Goal: Task Accomplishment & Management: Manage account settings

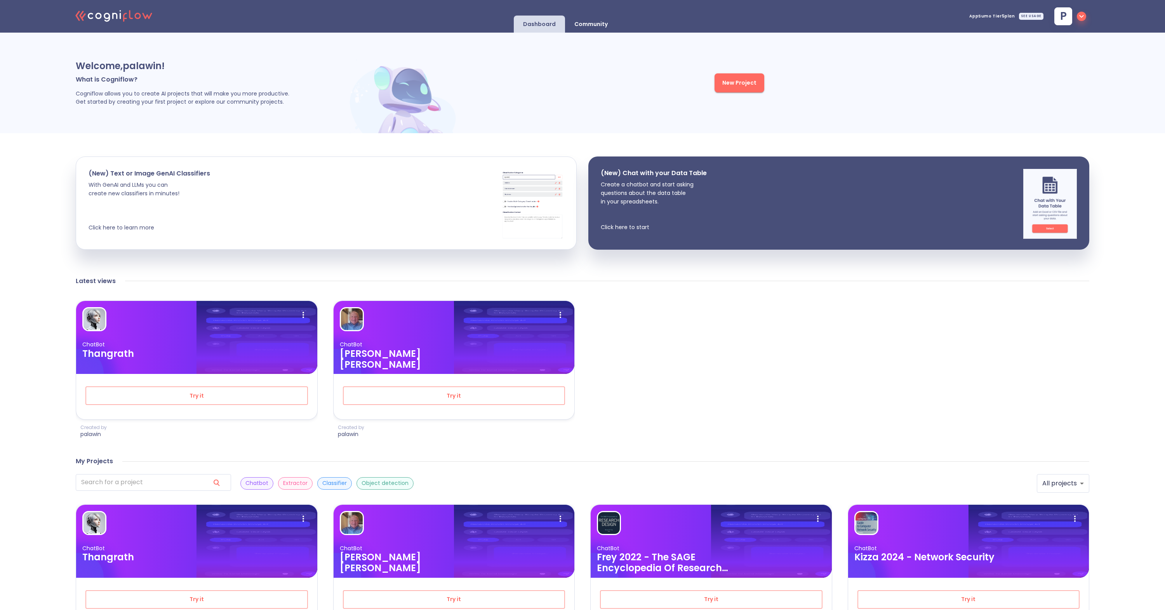
click at [1035, 17] on div "SEE USAGE" at bounding box center [1031, 16] width 24 height 7
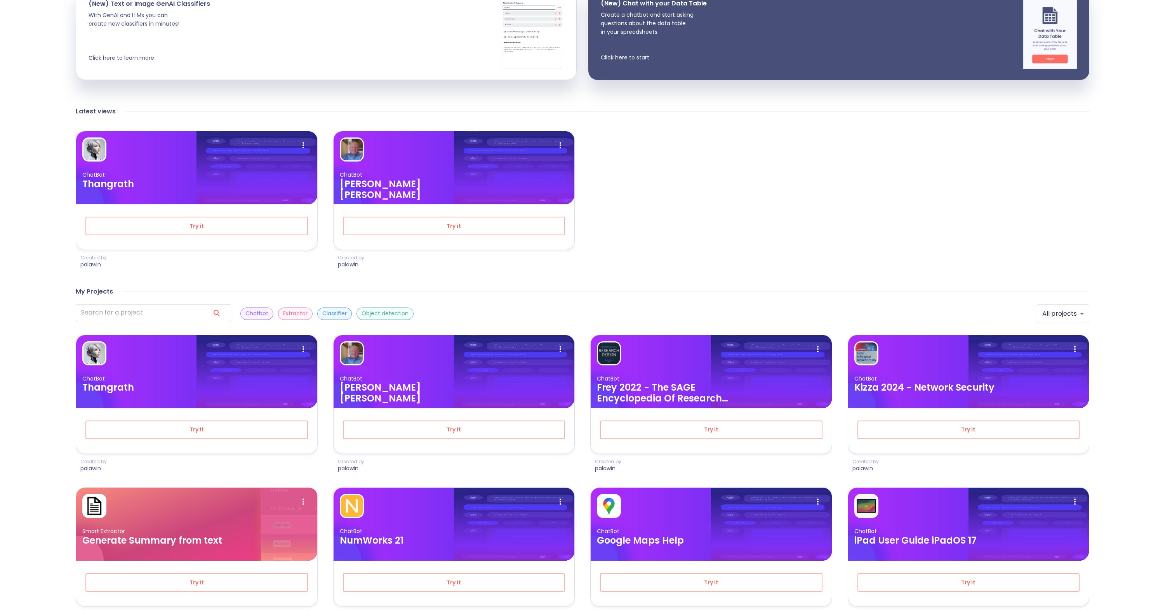
scroll to position [170, 0]
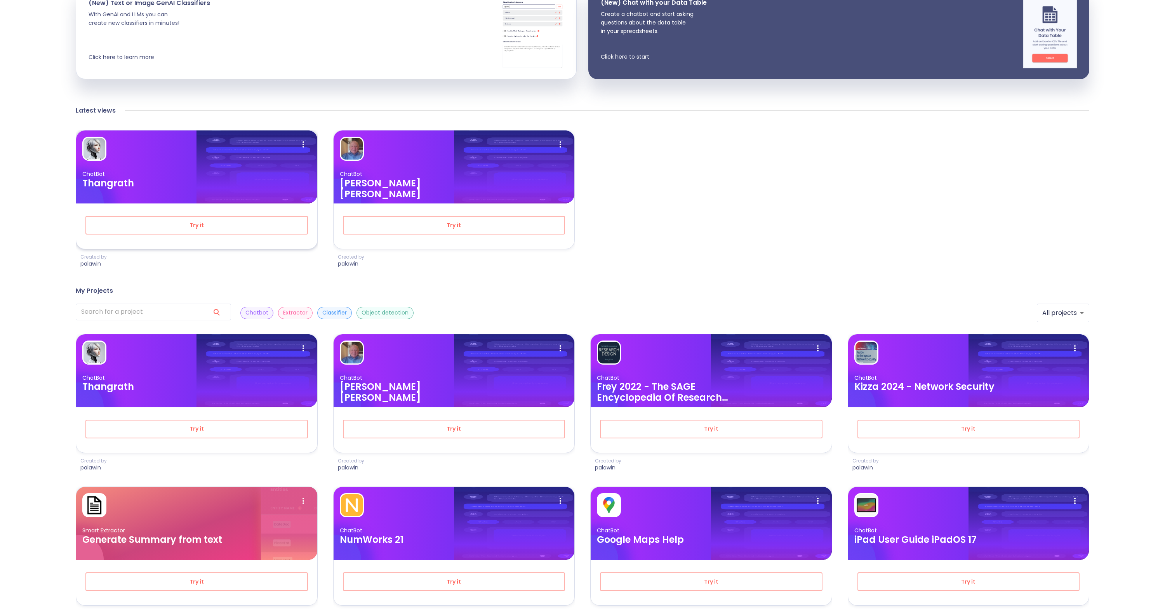
click at [251, 179] on div "ChatBot Thangrath" at bounding box center [196, 179] width 229 height 18
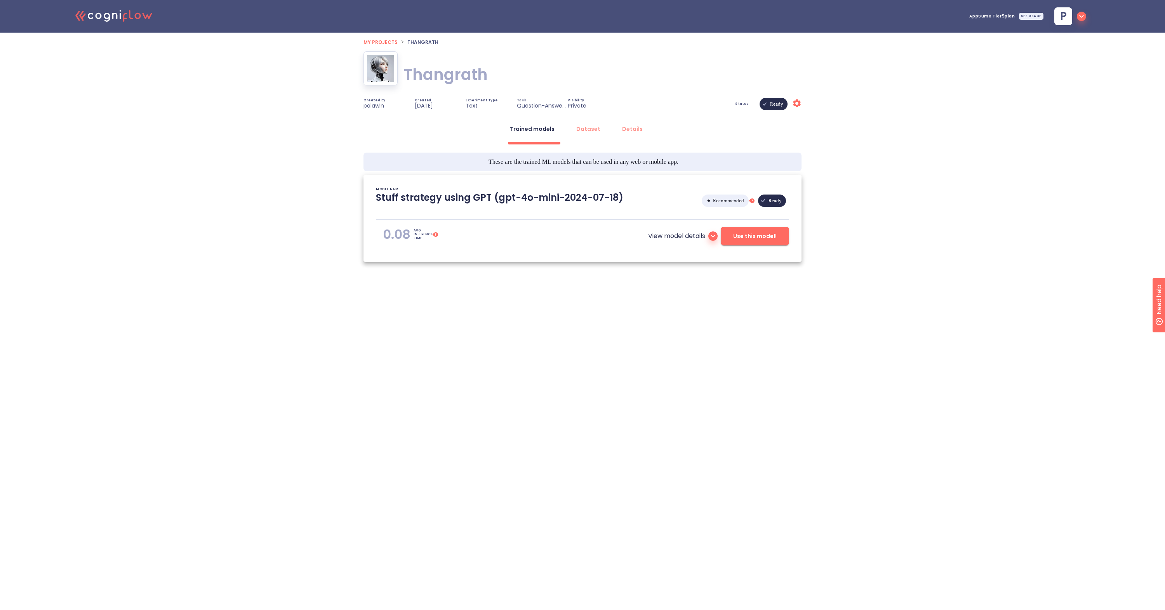
type textarea "[2025/09/02 16:45:38]- Starting with download required files from shared storag…"
click at [630, 131] on div "Details" at bounding box center [632, 129] width 21 height 8
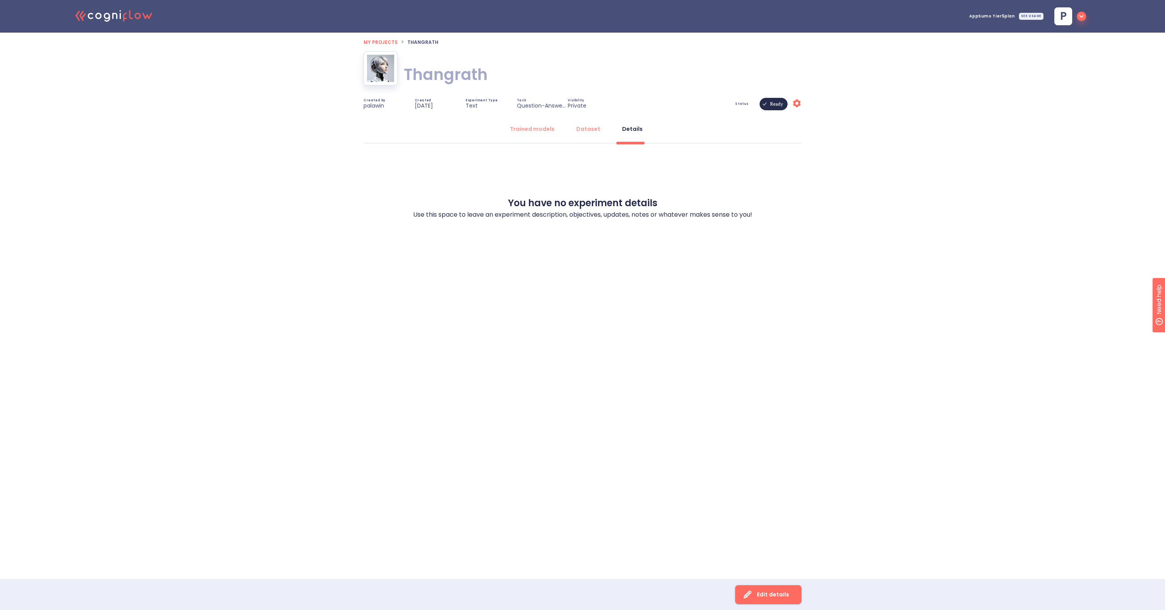
click at [796, 103] on icon "Settings" at bounding box center [796, 103] width 9 height 9
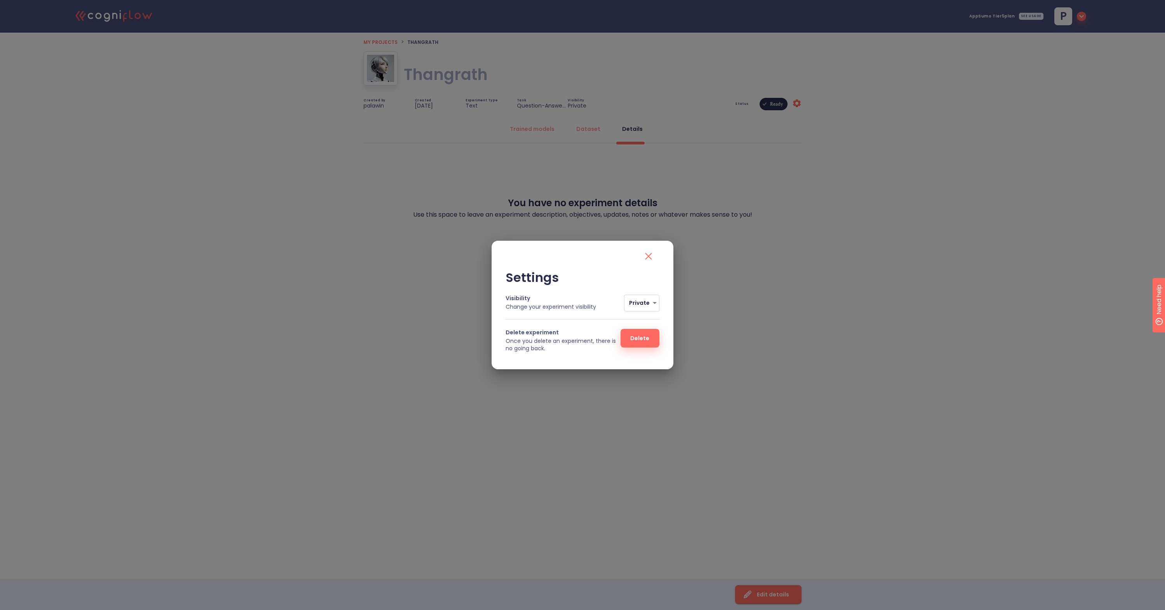
click at [650, 257] on icon "close" at bounding box center [648, 256] width 12 height 12
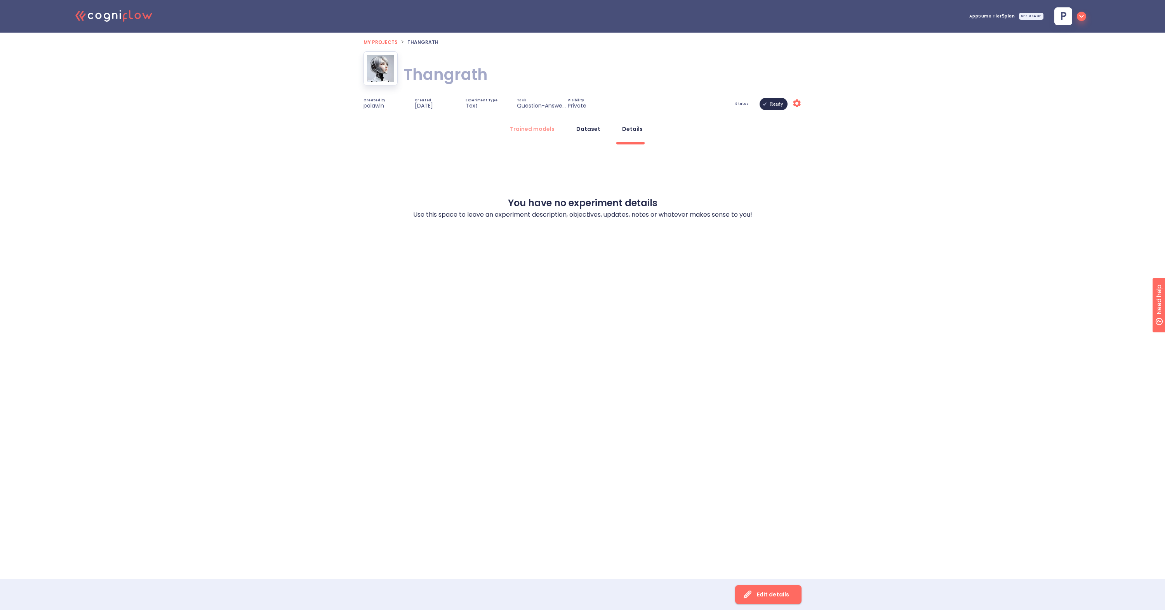
click at [588, 133] on button "Dataset" at bounding box center [588, 129] width 33 height 19
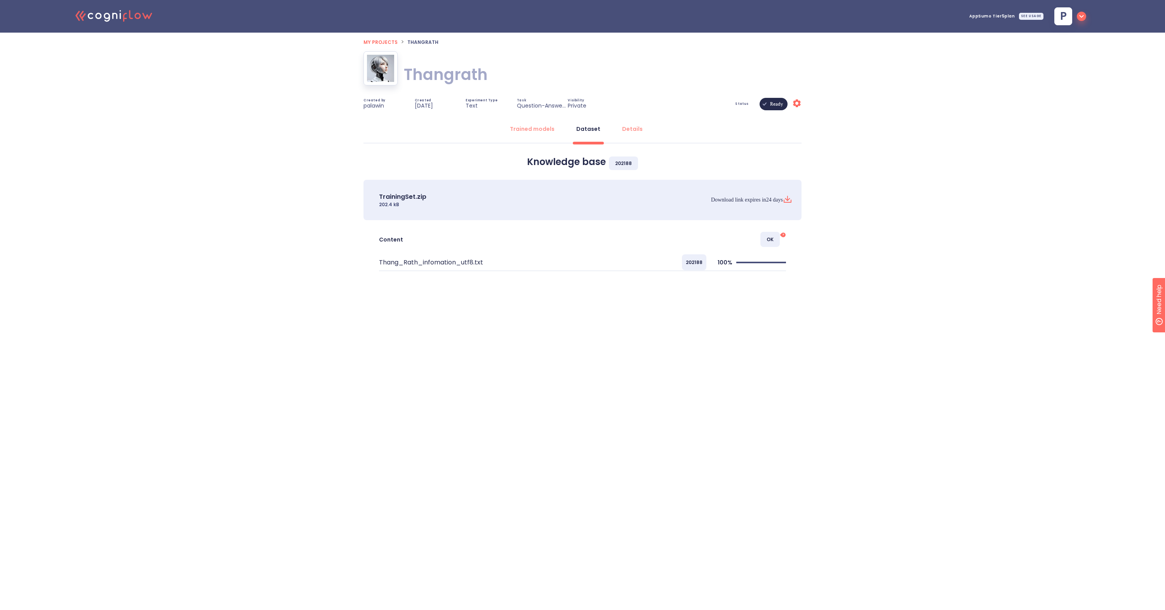
click at [579, 231] on div "Content OK ?" at bounding box center [583, 236] width 438 height 32
click at [546, 127] on div "Trained models" at bounding box center [532, 129] width 45 height 8
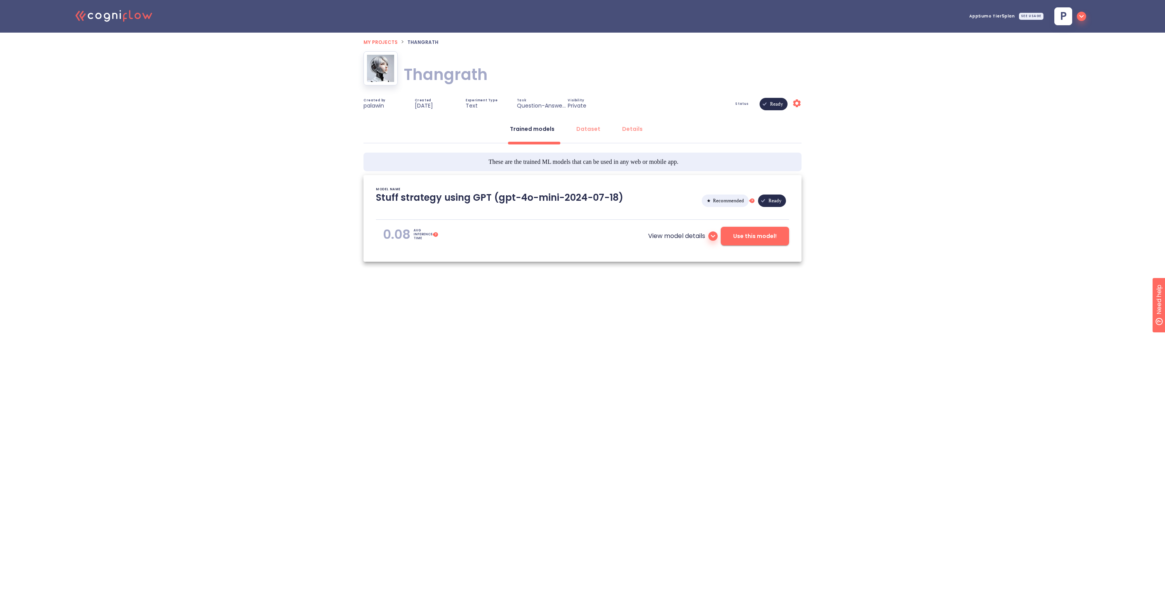
click at [714, 238] on icon at bounding box center [712, 235] width 9 height 9
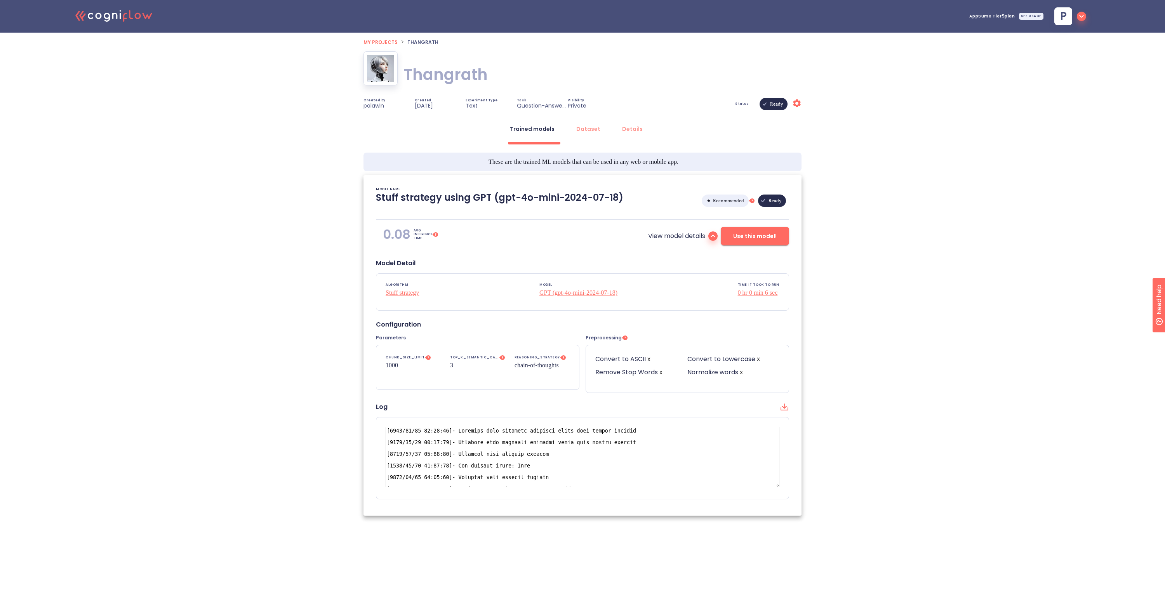
click at [595, 229] on div "View model details Use this model!" at bounding box center [651, 236] width 275 height 19
click at [594, 128] on div "Dataset" at bounding box center [588, 129] width 24 height 8
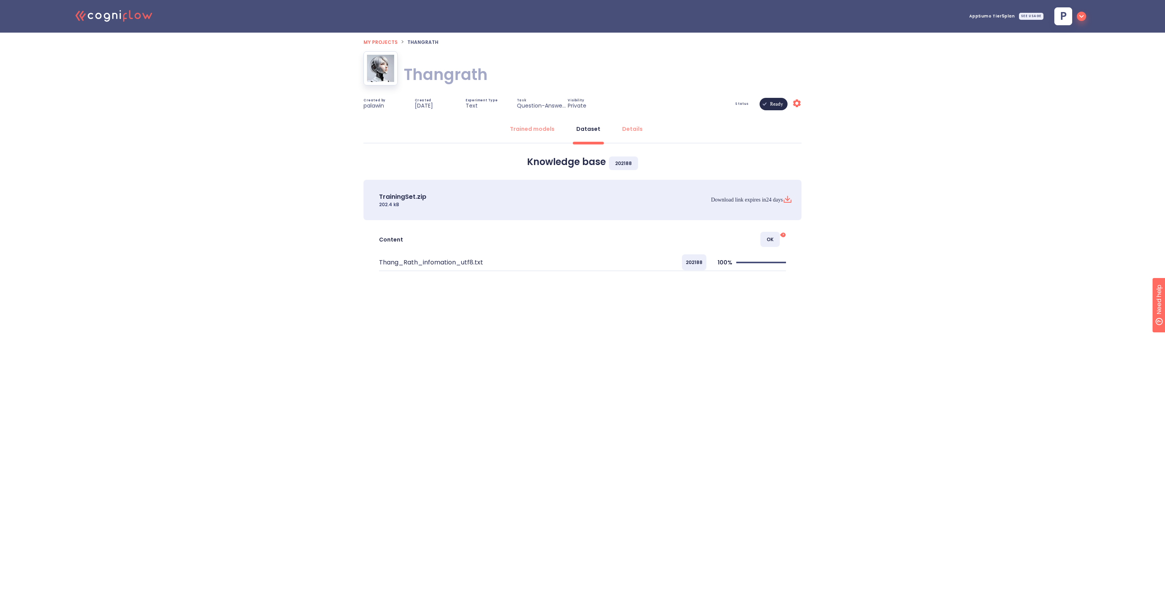
click at [644, 174] on div "Knowledge base 202188 TrainingSet.zip 202.4 kB Download link expires in 24 days…" at bounding box center [583, 222] width 438 height 130
click at [797, 105] on icon "Settings" at bounding box center [796, 103] width 9 height 9
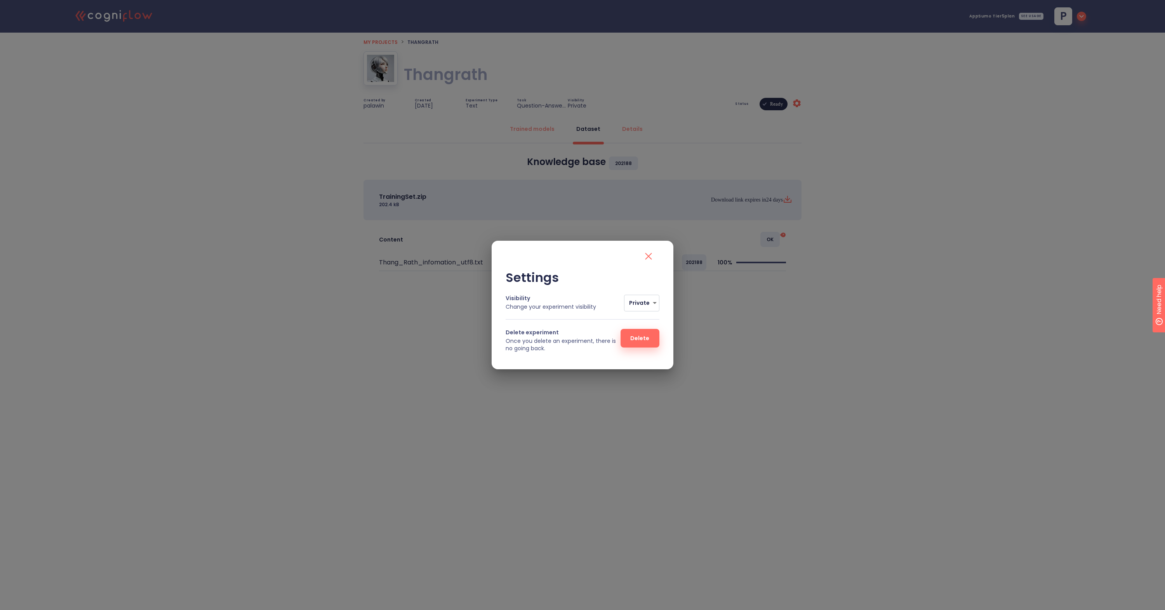
click at [652, 257] on icon "close" at bounding box center [648, 256] width 12 height 12
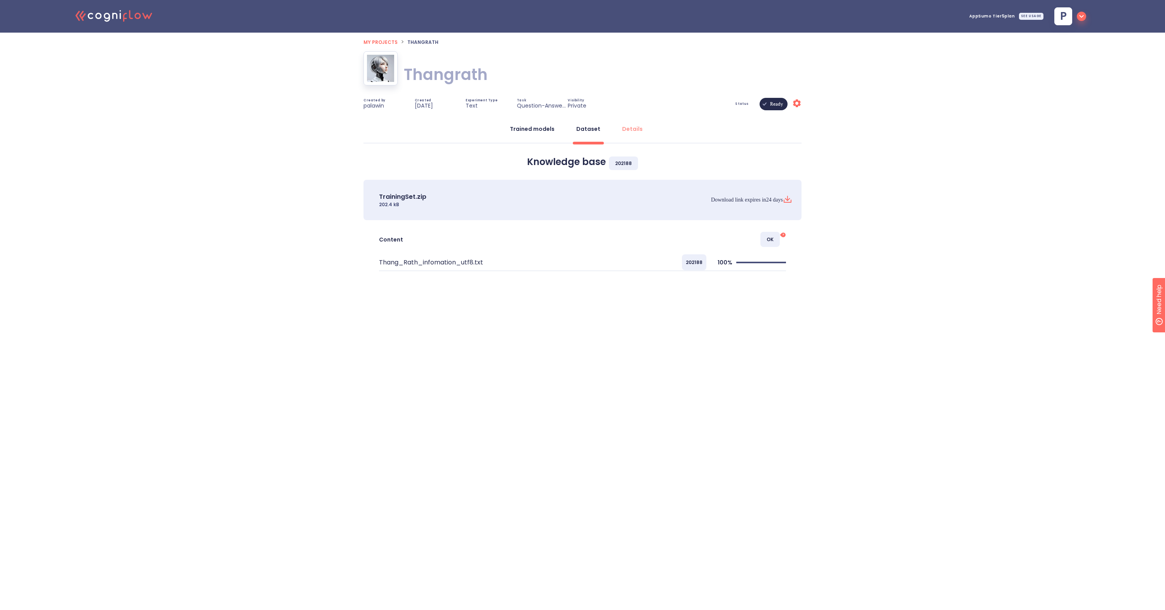
click at [537, 129] on div "Trained models" at bounding box center [532, 129] width 45 height 8
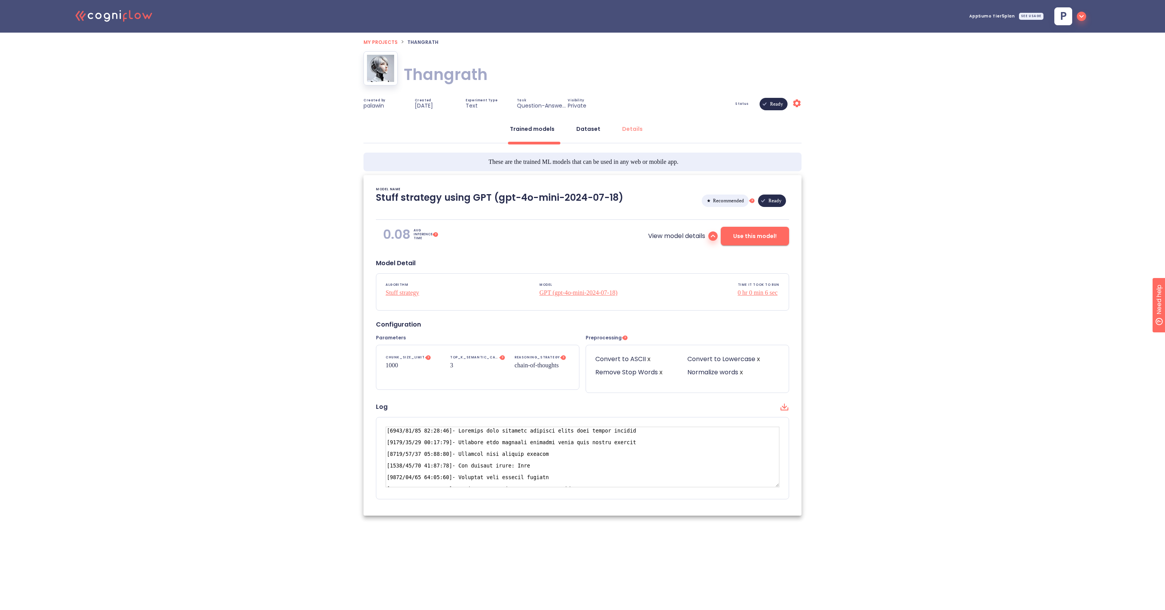
click at [579, 131] on div "Dataset" at bounding box center [588, 129] width 24 height 8
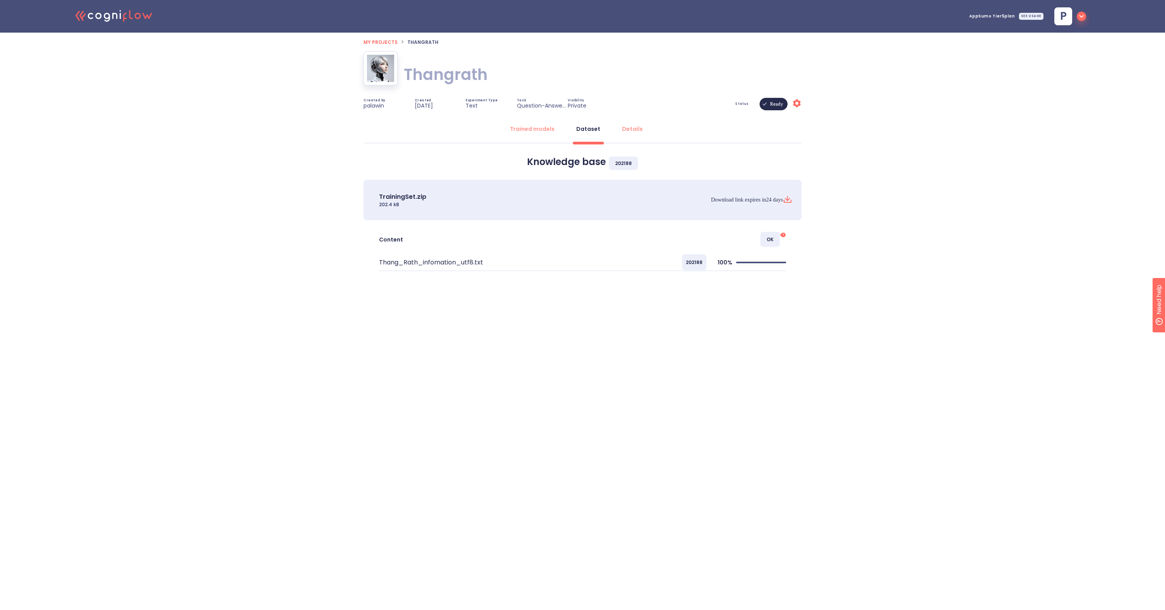
click at [571, 237] on div "OK ?" at bounding box center [650, 239] width 271 height 15
click at [534, 132] on div "Trained models" at bounding box center [532, 129] width 45 height 8
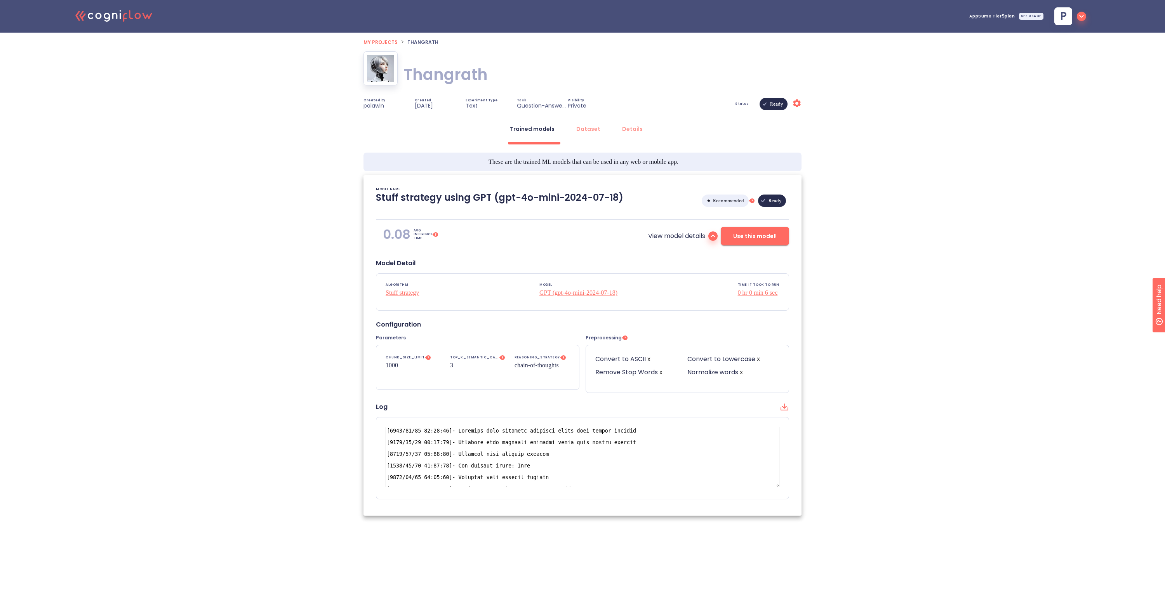
click at [378, 42] on span "My projects" at bounding box center [381, 42] width 34 height 7
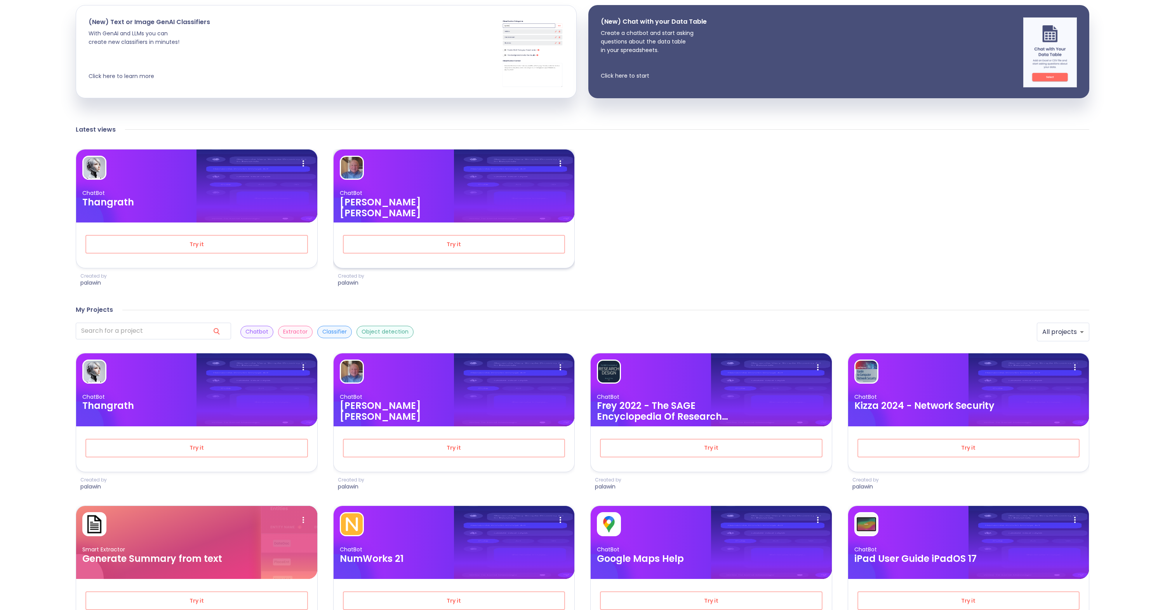
scroll to position [175, 0]
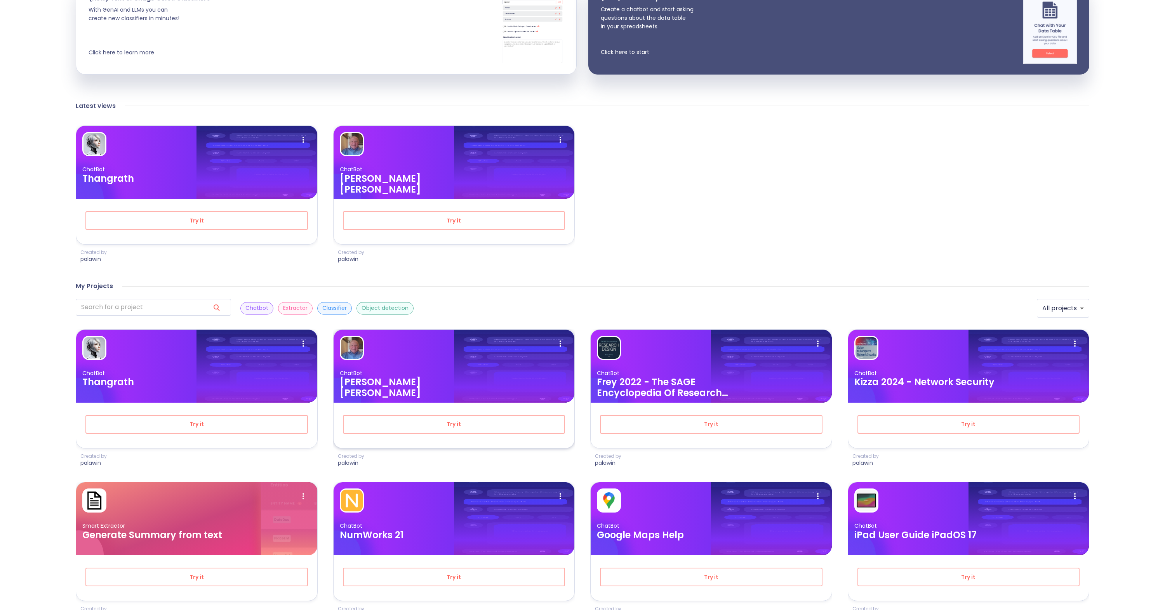
click at [408, 374] on p "ChatBot" at bounding box center [454, 373] width 229 height 7
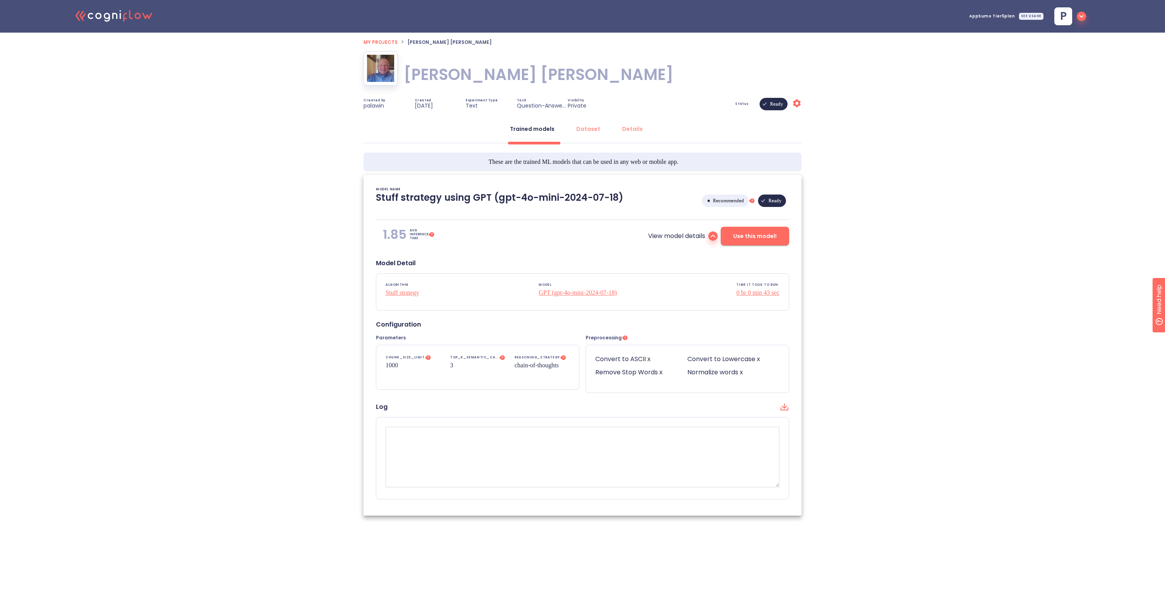
type textarea "[2024/11/29 19:34:41]- Starting with download required files from shared storag…"
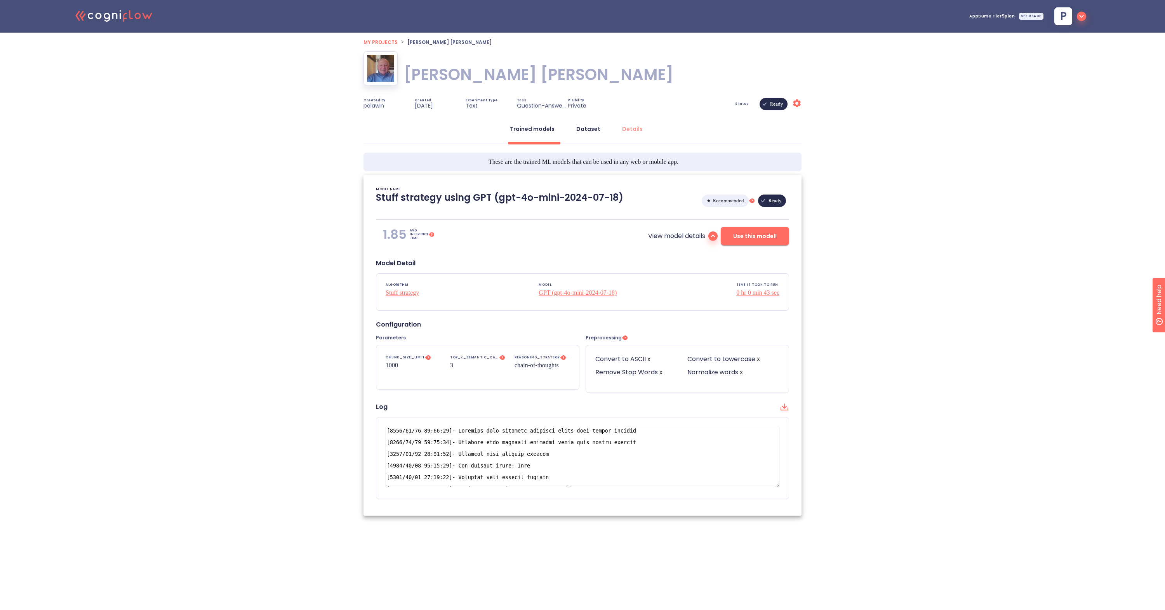
click at [587, 132] on div "Dataset" at bounding box center [588, 129] width 24 height 8
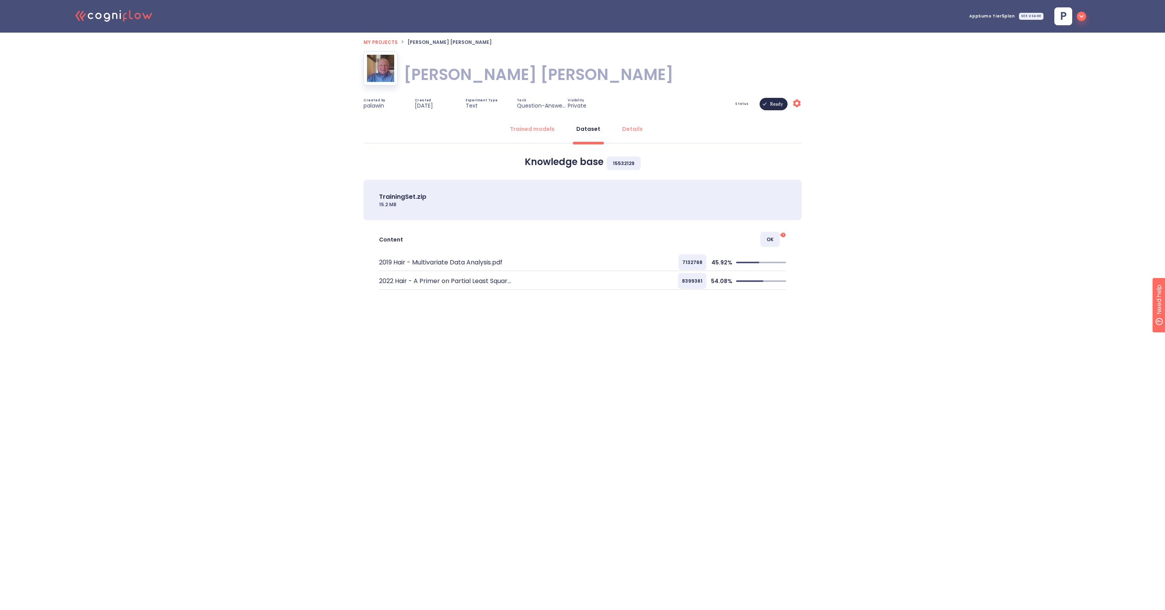
click at [681, 327] on div "My projects > Joseph F. Hair, Jr. Joseph F. Hair, Jr. Joseph F. Hair, Jr. Creat…" at bounding box center [583, 195] width 438 height 324
click at [640, 132] on button "Details" at bounding box center [632, 129] width 30 height 19
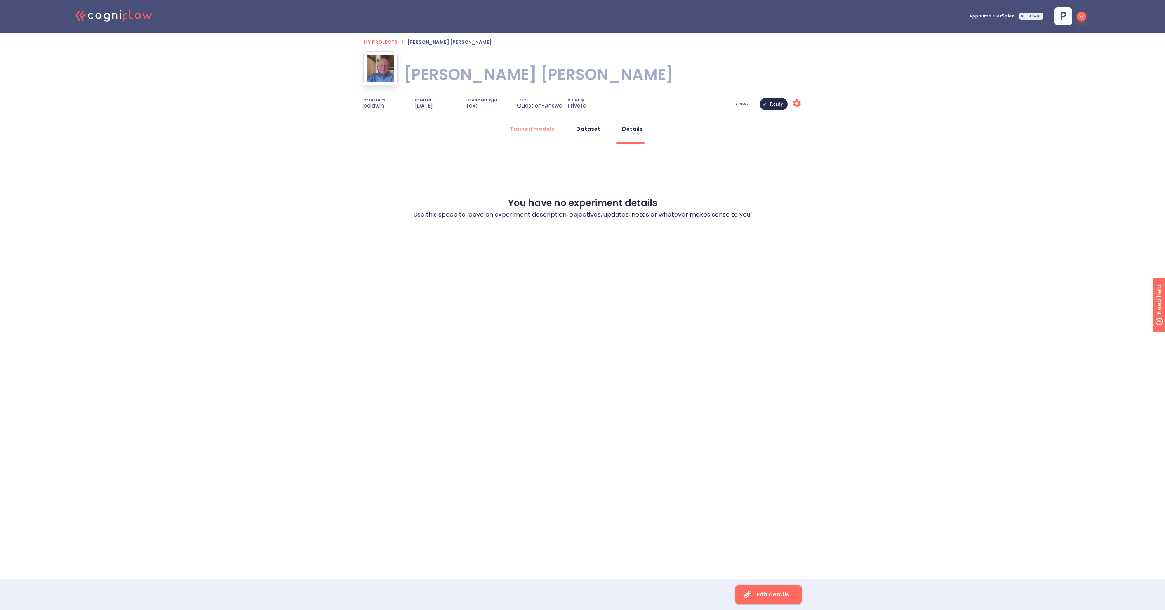
click at [587, 131] on div "Dataset" at bounding box center [588, 129] width 24 height 8
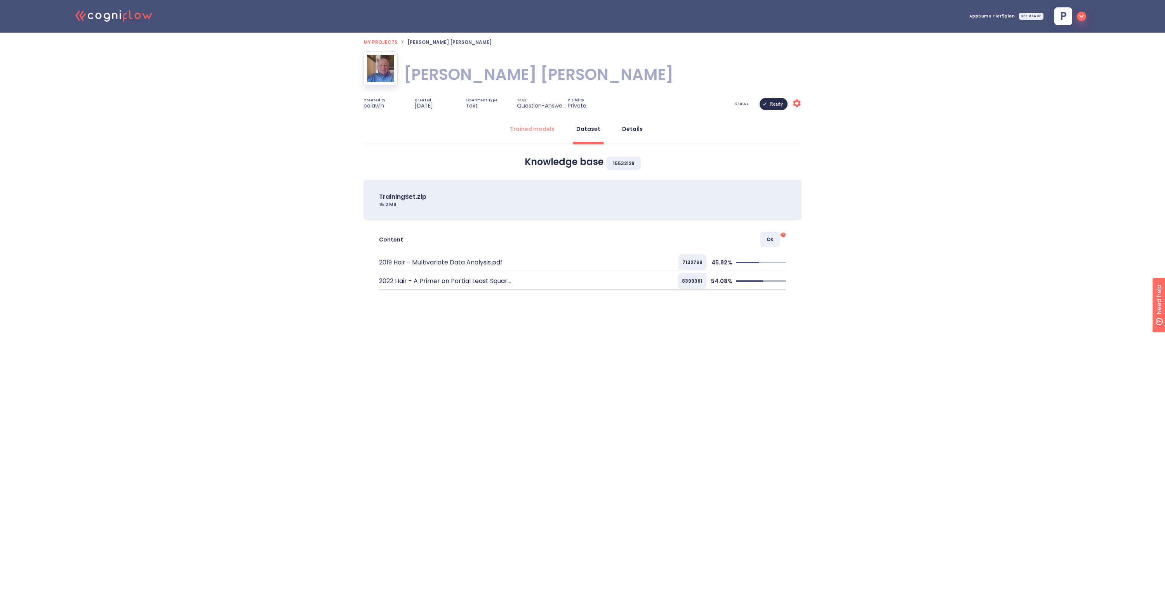
click at [633, 129] on div "Details" at bounding box center [632, 129] width 21 height 8
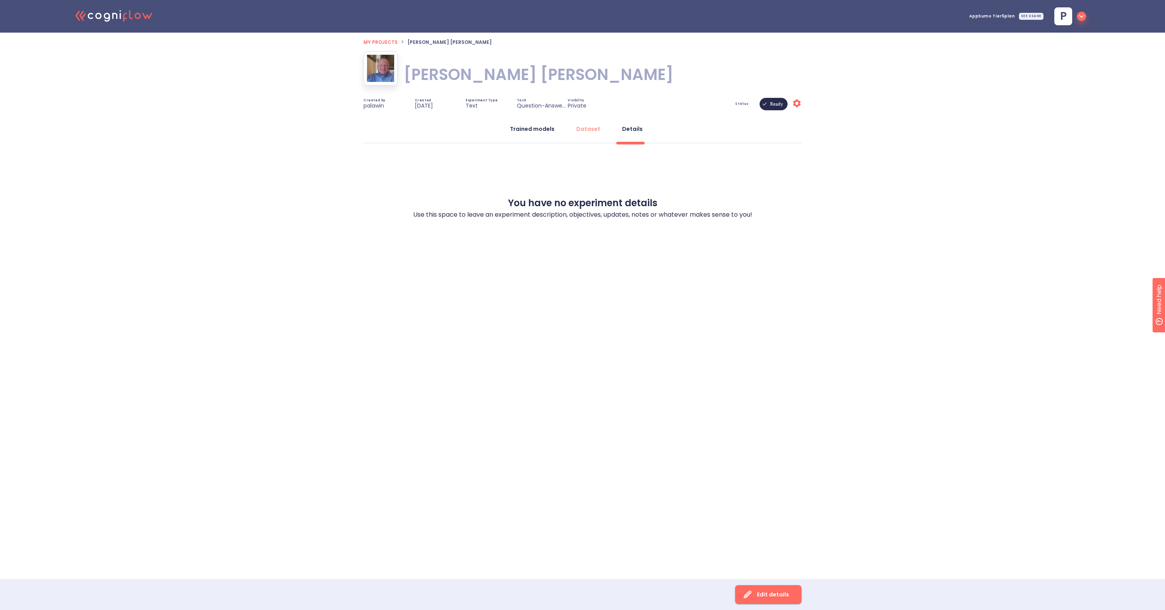
click at [520, 130] on div "Trained models" at bounding box center [532, 129] width 45 height 8
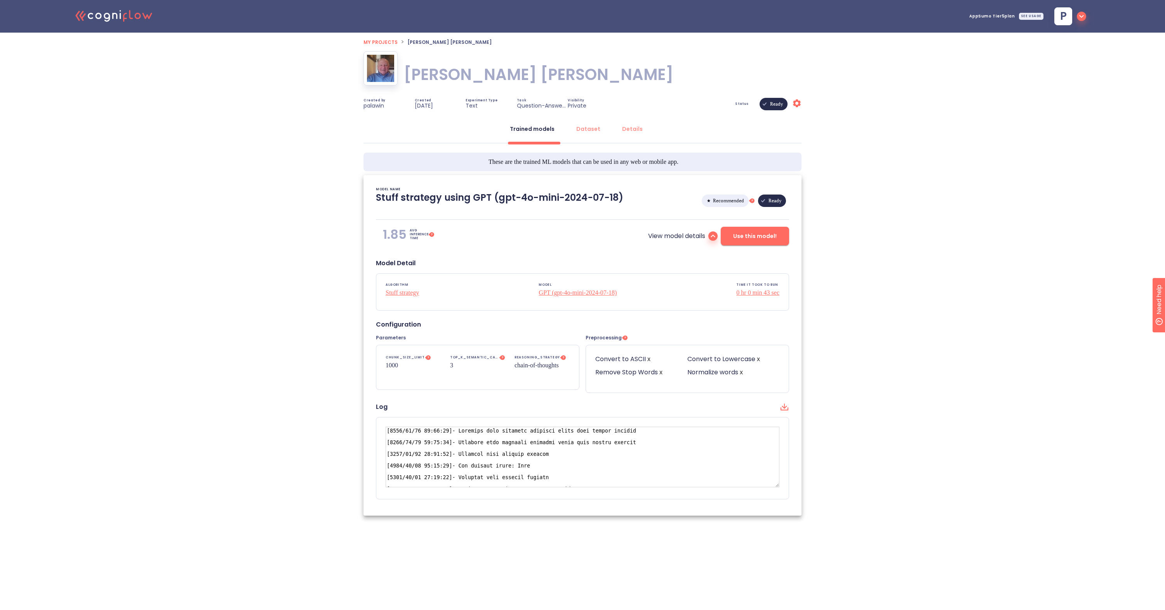
click at [801, 106] on icon "Settings" at bounding box center [796, 103] width 9 height 9
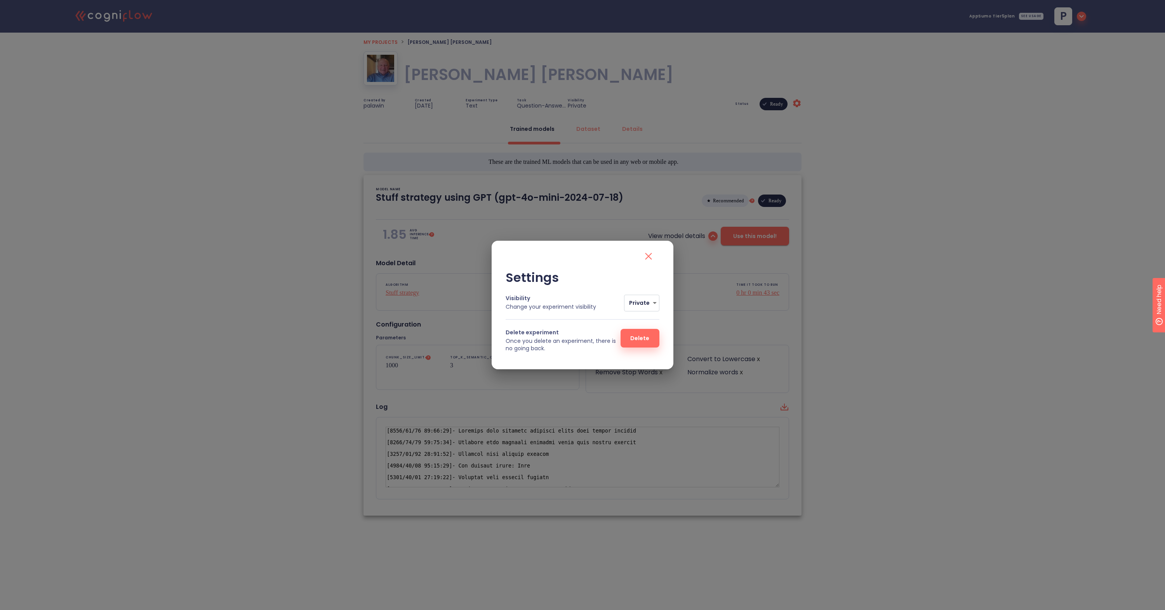
click at [650, 258] on icon "close" at bounding box center [648, 256] width 12 height 12
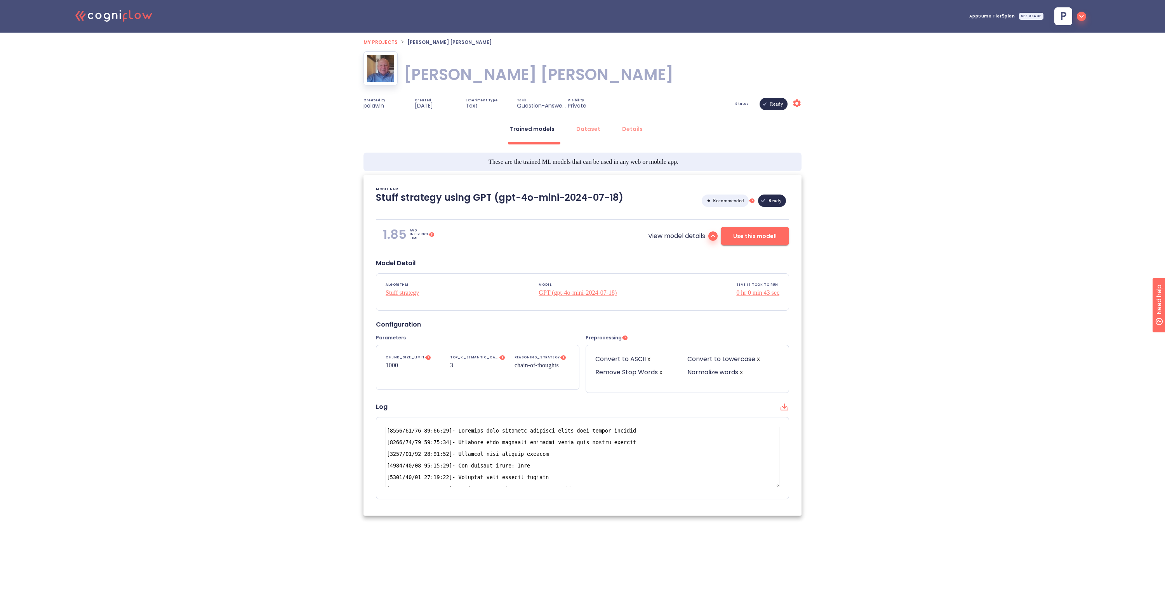
scroll to position [175, 0]
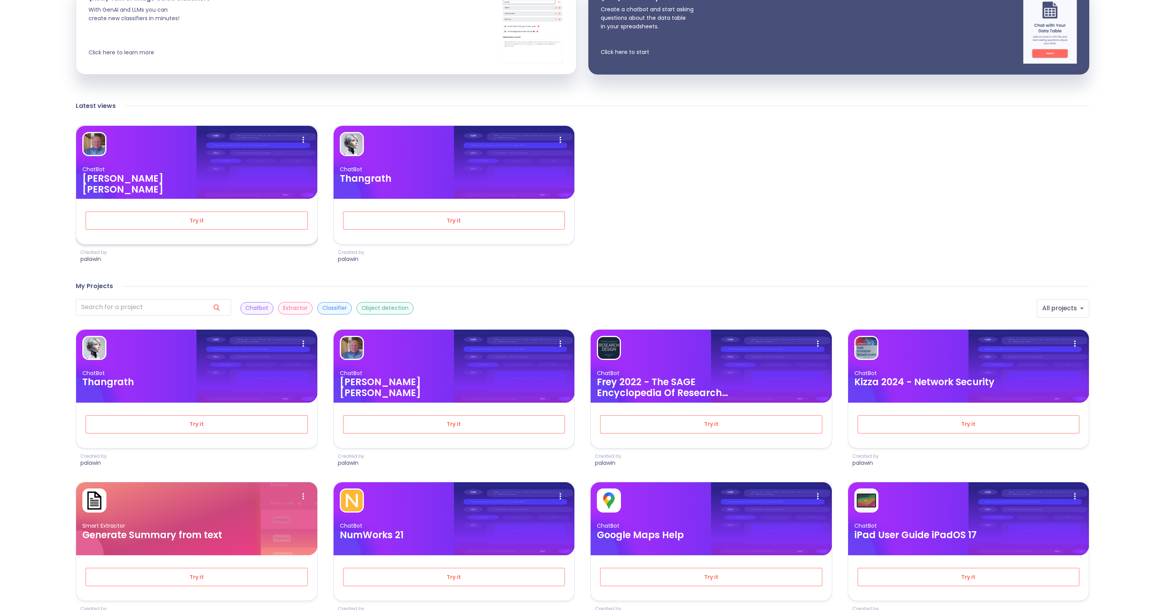
click at [286, 191] on div at bounding box center [257, 162] width 120 height 73
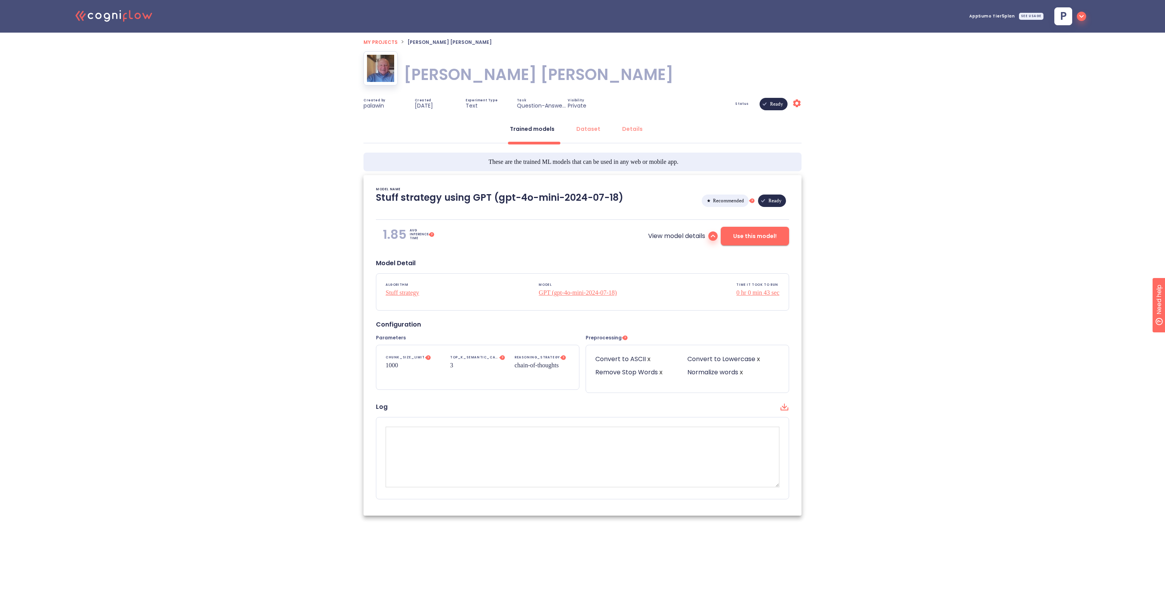
type textarea "[2024/11/29 19:34:41]- Starting with download required files from shared storag…"
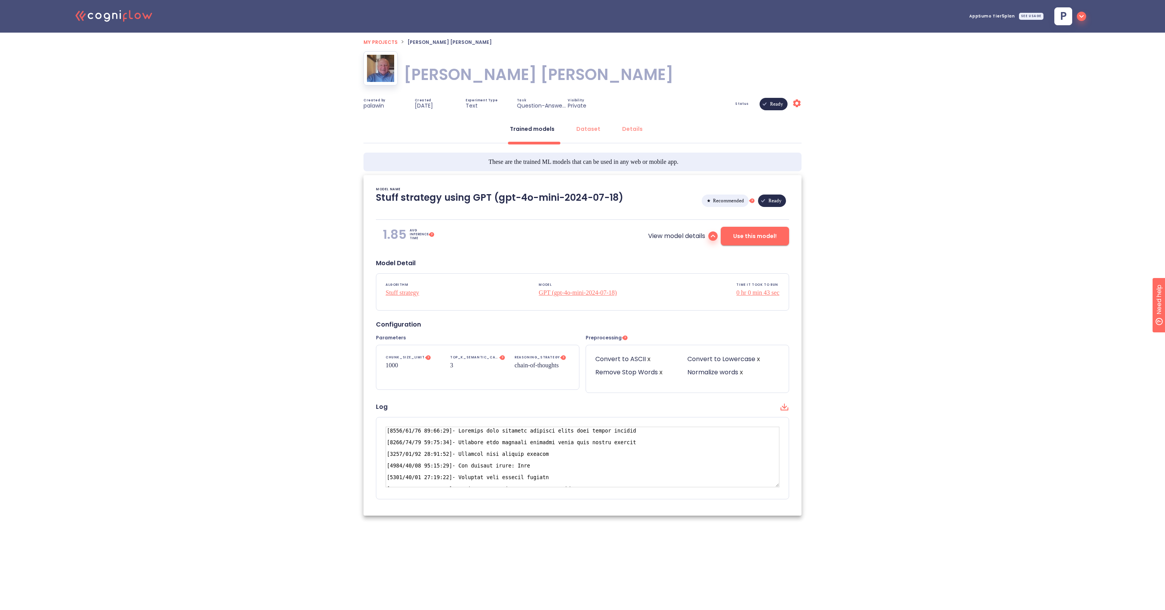
click at [798, 103] on icon "Settings" at bounding box center [796, 103] width 9 height 9
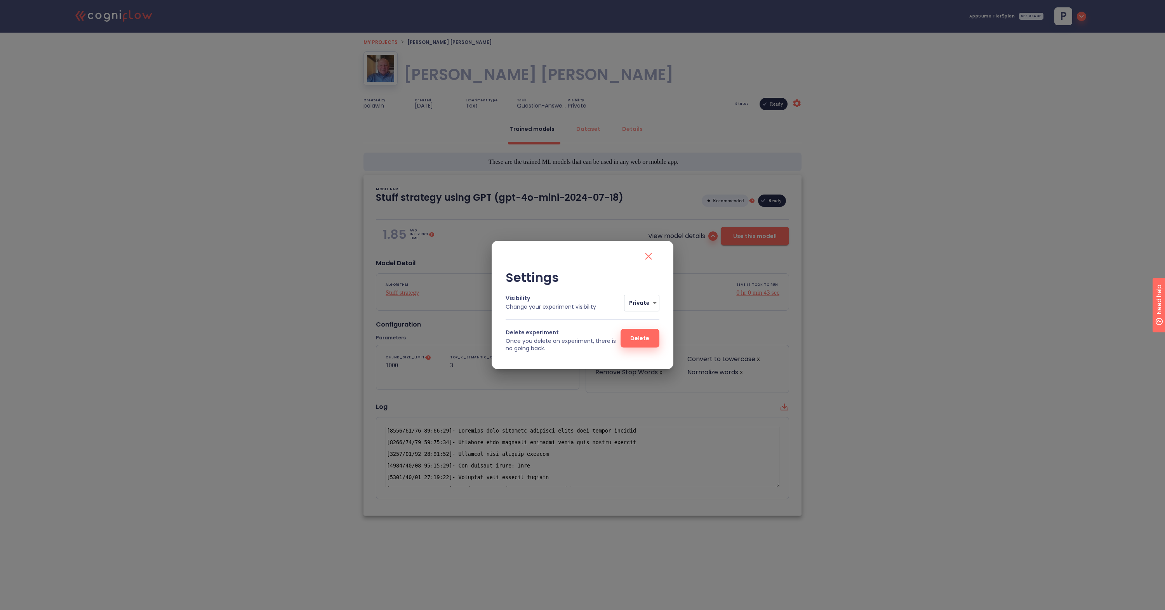
click at [650, 260] on icon "close" at bounding box center [648, 256] width 12 height 12
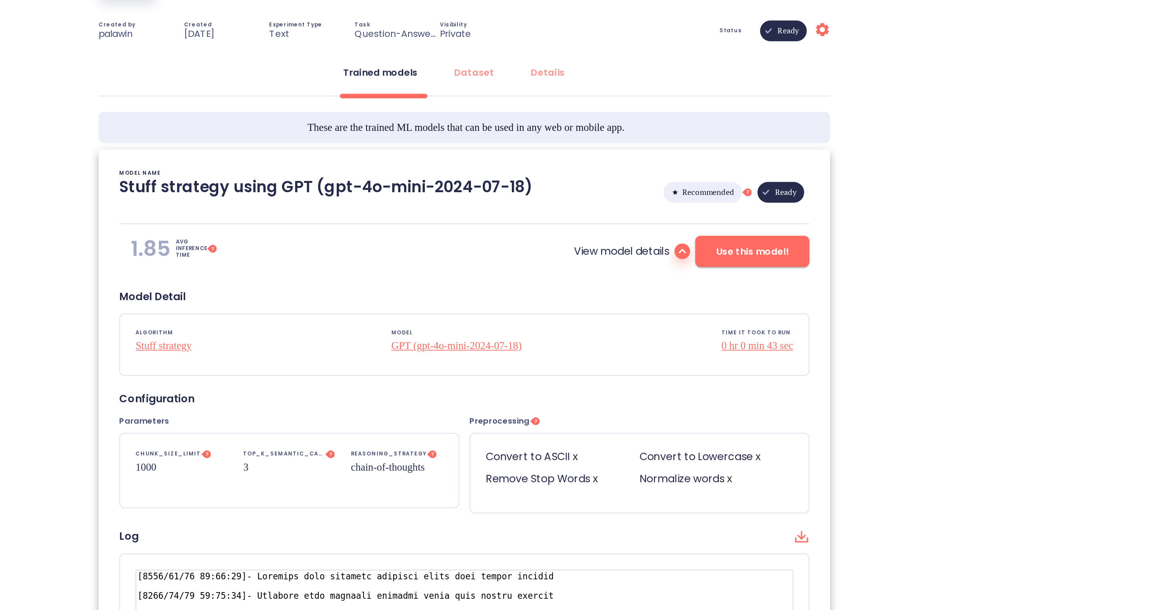
click at [708, 231] on icon at bounding box center [712, 235] width 9 height 9
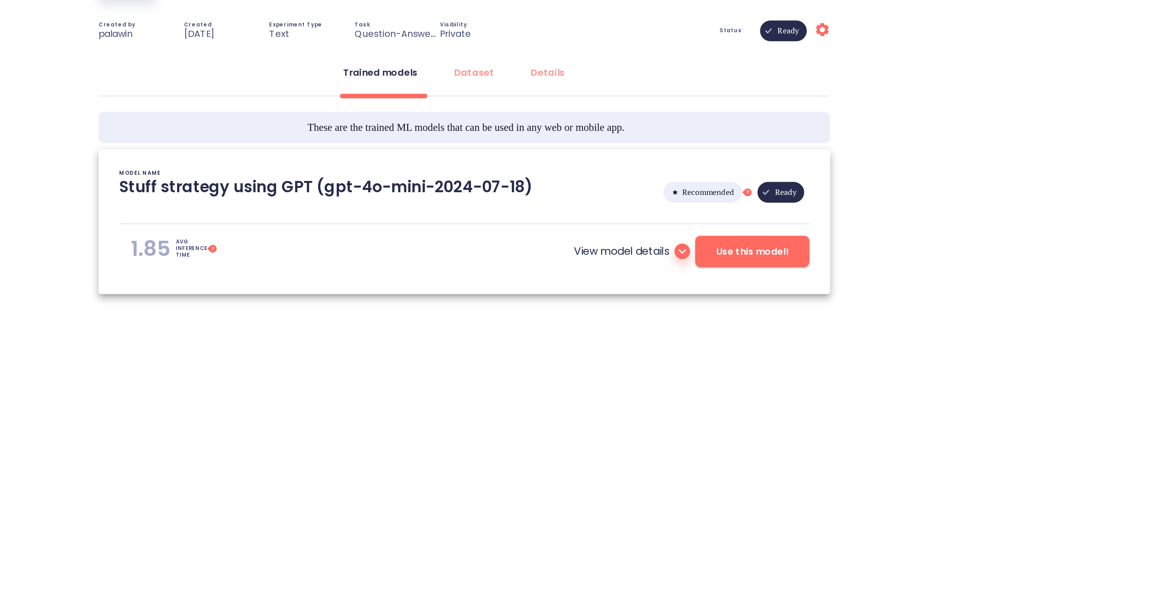
click at [708, 231] on icon at bounding box center [712, 235] width 9 height 9
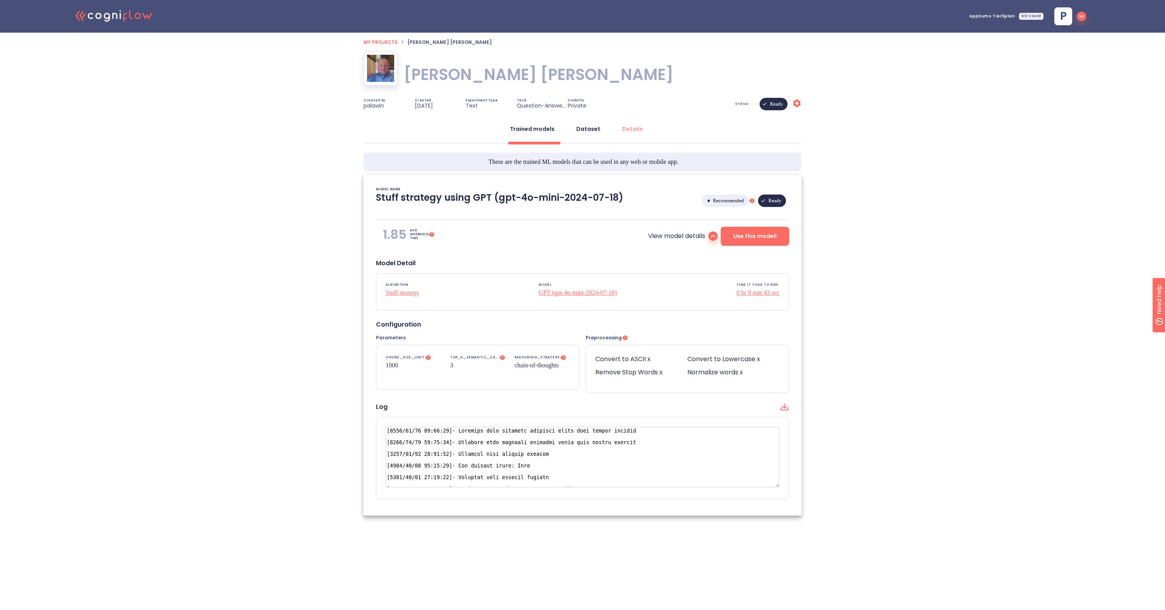
click at [581, 133] on button "Dataset" at bounding box center [588, 129] width 33 height 19
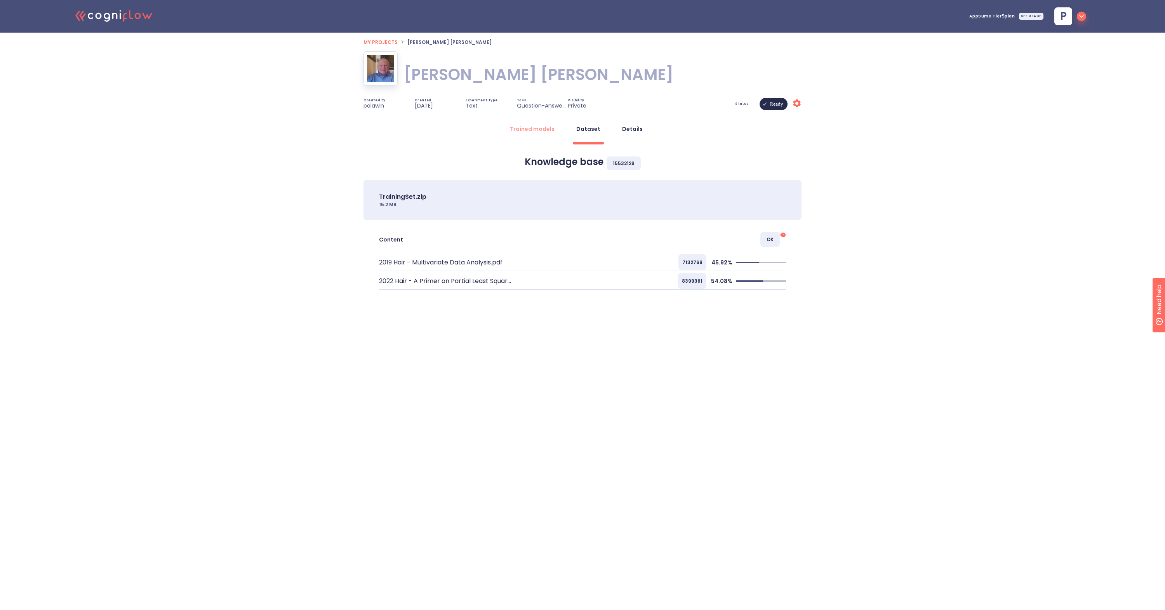
click at [635, 133] on button "Details" at bounding box center [632, 129] width 30 height 19
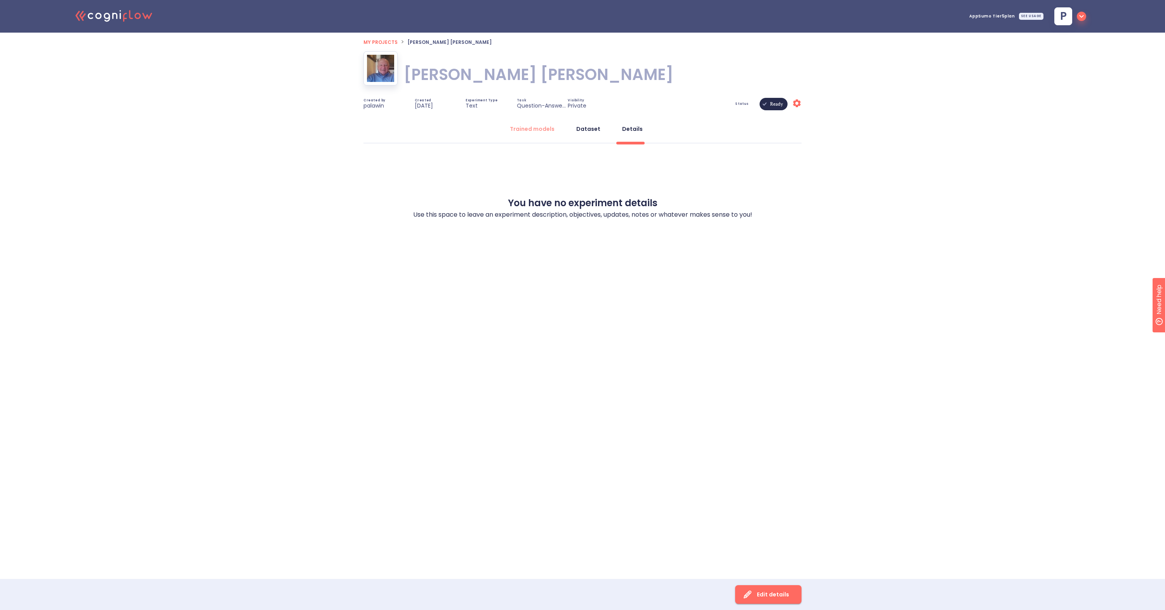
click at [587, 127] on div "Dataset" at bounding box center [588, 129] width 24 height 8
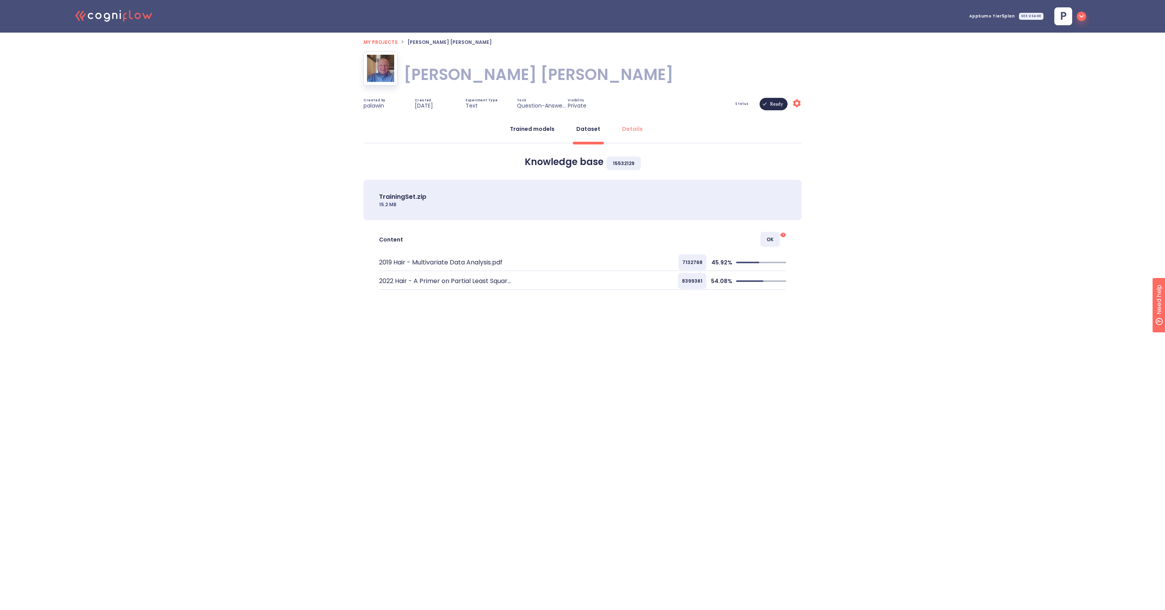
click at [537, 128] on div "Trained models" at bounding box center [532, 129] width 45 height 8
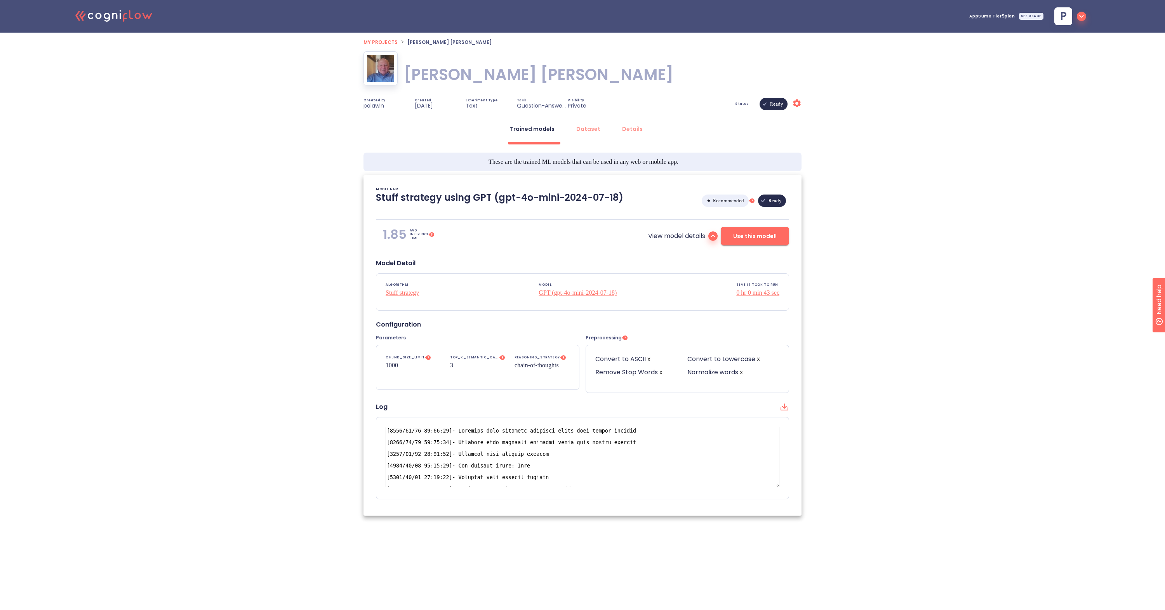
click at [468, 104] on p "Text" at bounding box center [472, 105] width 12 height 7
click at [798, 104] on icon "Settings" at bounding box center [796, 103] width 9 height 9
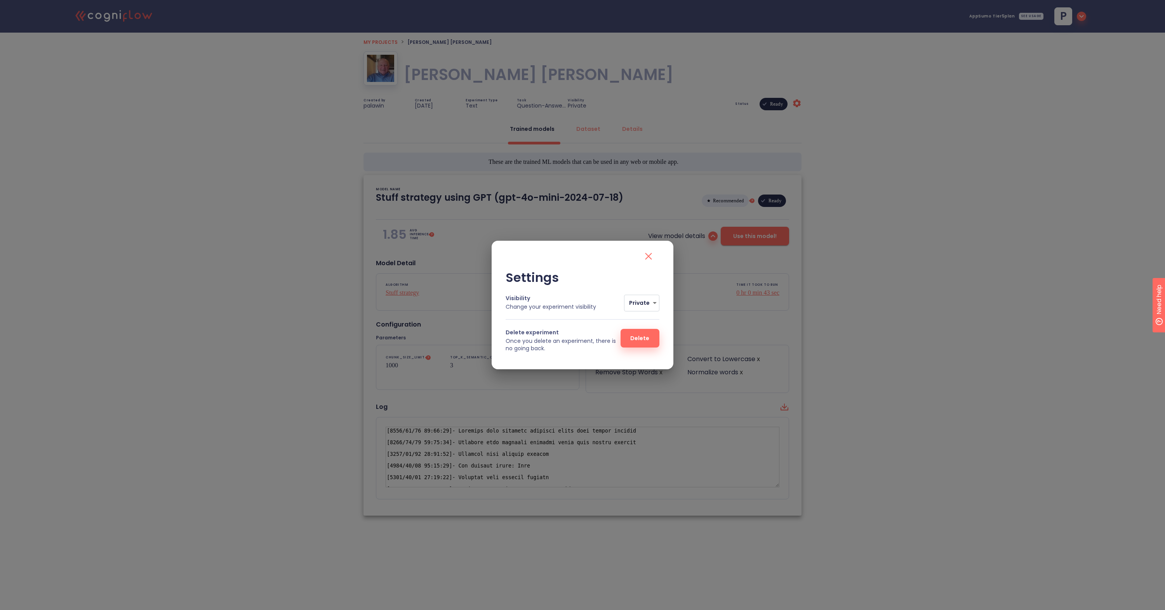
click at [651, 256] on icon "close" at bounding box center [648, 256] width 12 height 12
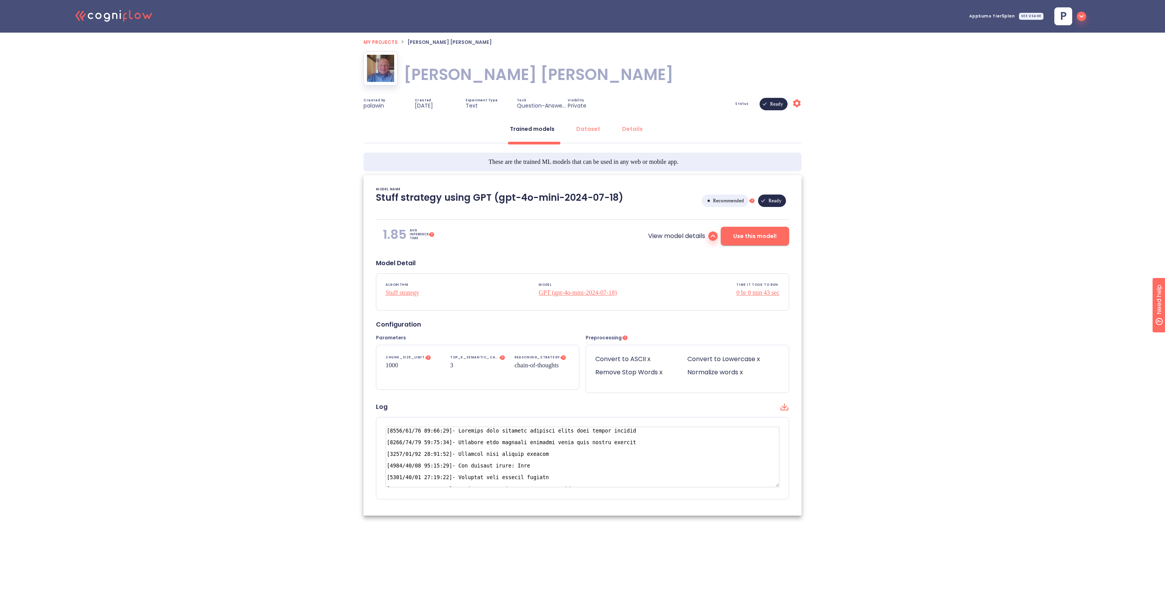
click at [382, 43] on span "My projects" at bounding box center [381, 42] width 34 height 7
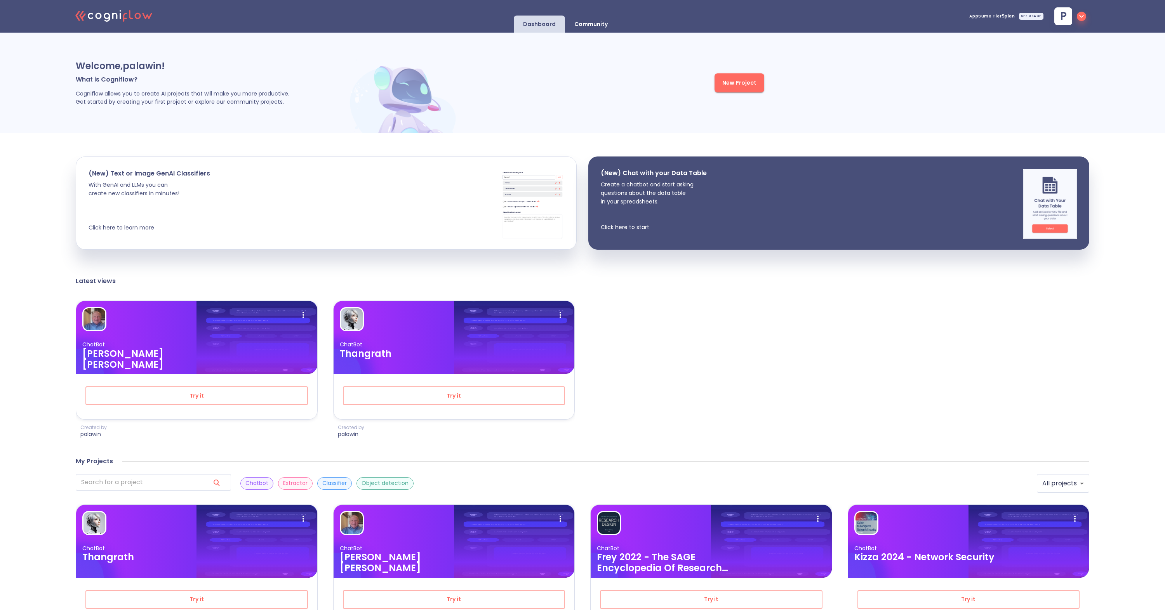
click at [596, 20] on div "Community" at bounding box center [591, 24] width 52 height 17
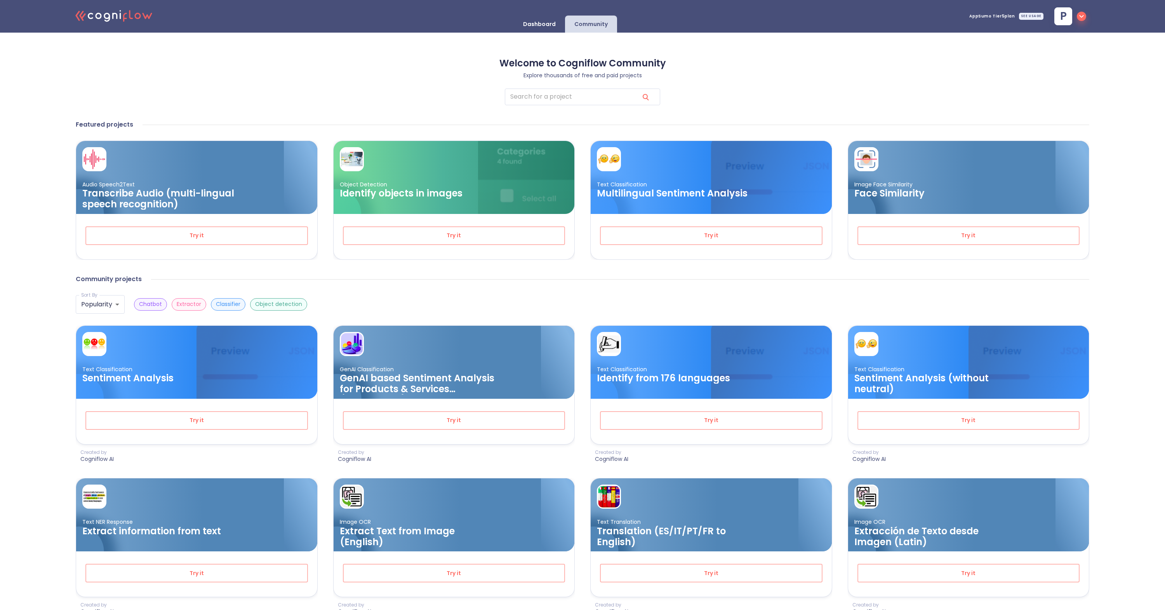
click at [555, 23] on p "Dashboard" at bounding box center [539, 24] width 33 height 7
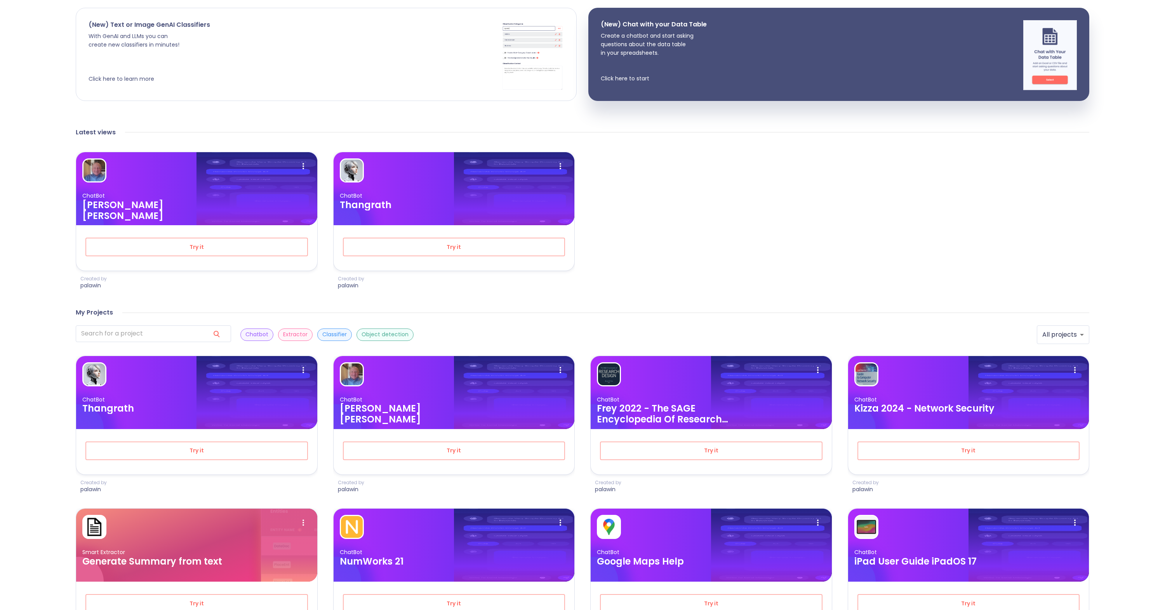
scroll to position [109, 0]
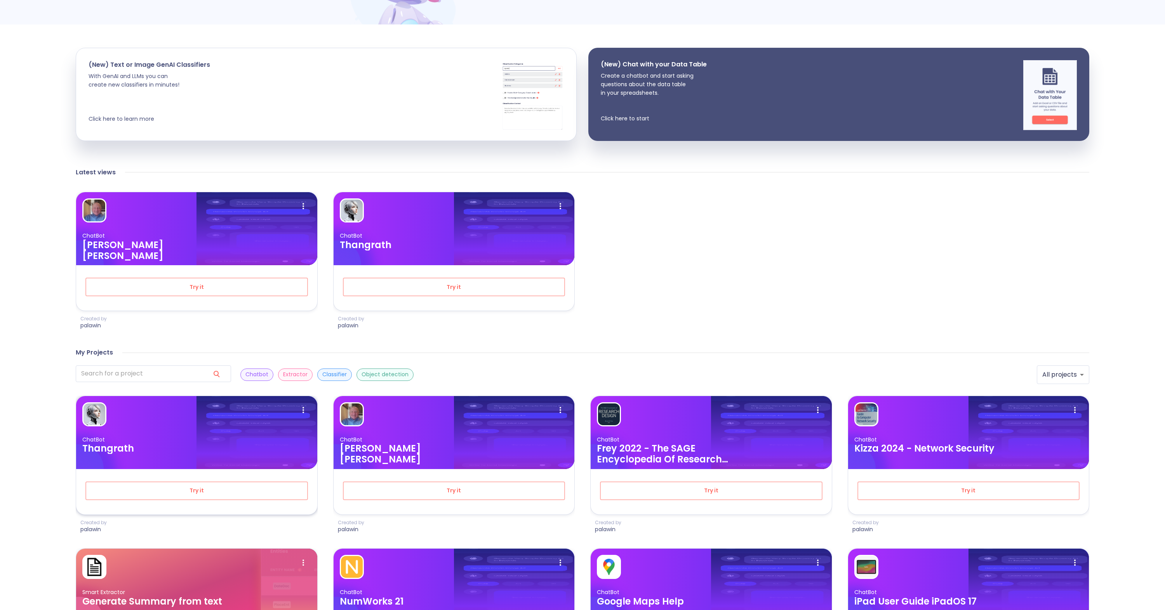
click at [222, 407] on div at bounding box center [196, 414] width 229 height 24
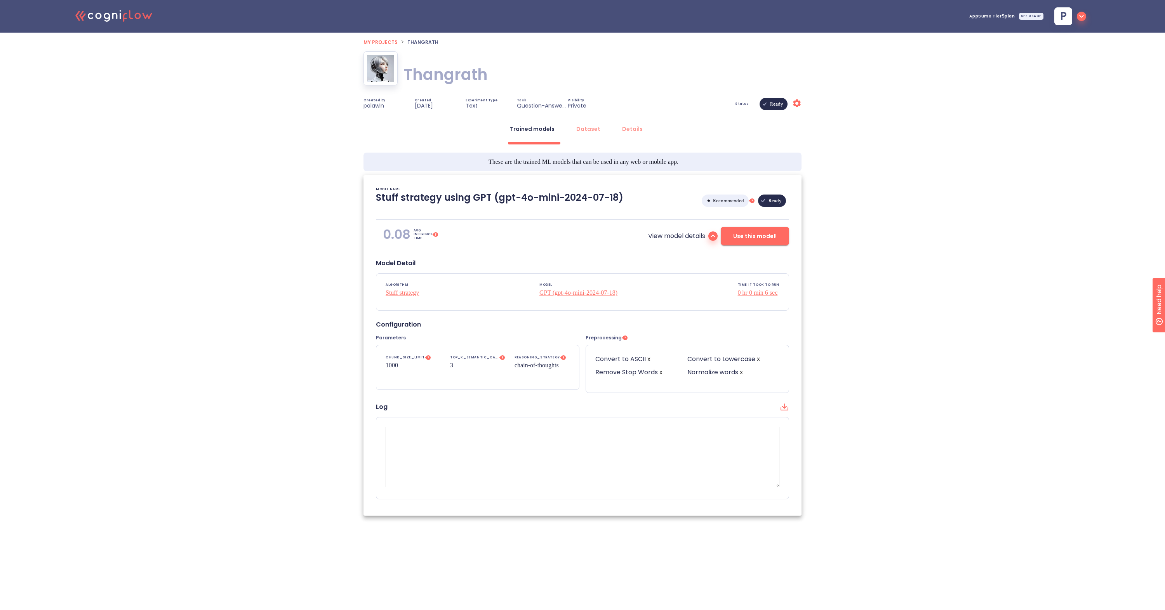
type textarea "[2025/09/02 16:45:38]- Starting with download required files from shared storag…"
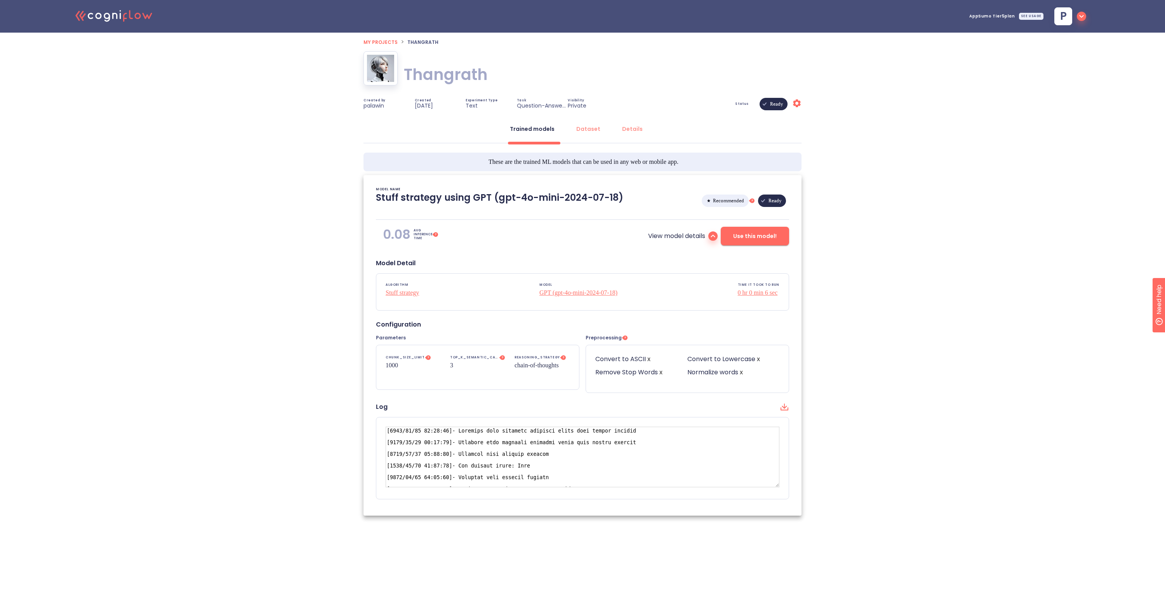
click at [624, 339] on circle at bounding box center [625, 338] width 7 height 7
click at [622, 340] on icon "?" at bounding box center [625, 338] width 6 height 6
click at [624, 339] on tspan "?" at bounding box center [625, 338] width 2 height 4
click at [584, 128] on div "Dataset" at bounding box center [588, 129] width 24 height 8
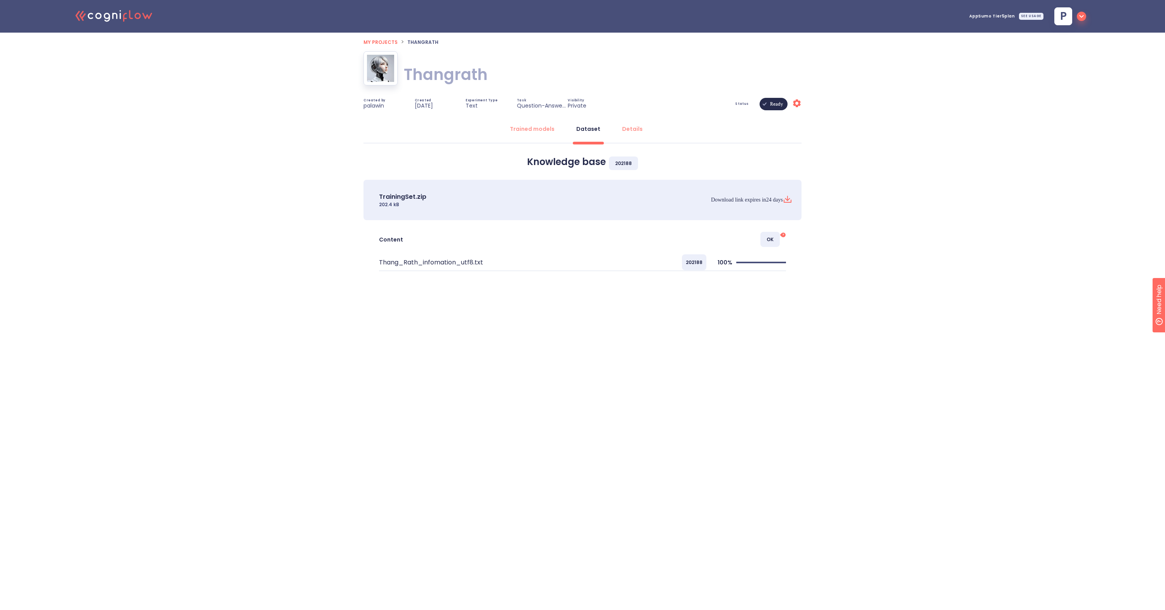
click at [621, 163] on span "202188" at bounding box center [623, 164] width 29 height 14
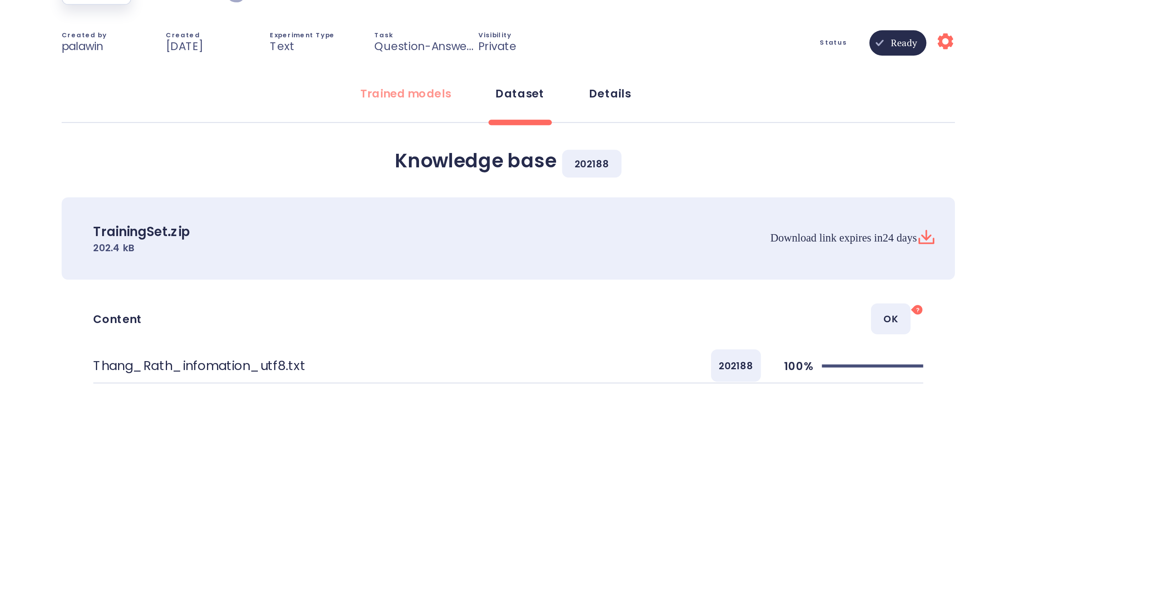
click at [617, 120] on button "Details" at bounding box center [632, 129] width 30 height 19
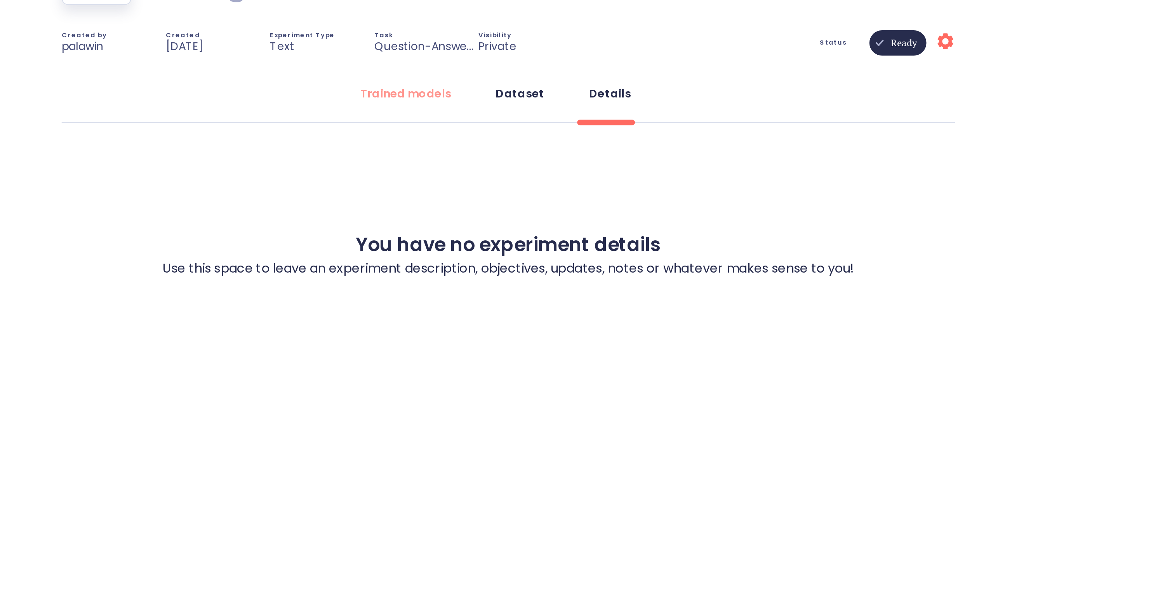
click at [576, 125] on div "Dataset" at bounding box center [588, 129] width 24 height 8
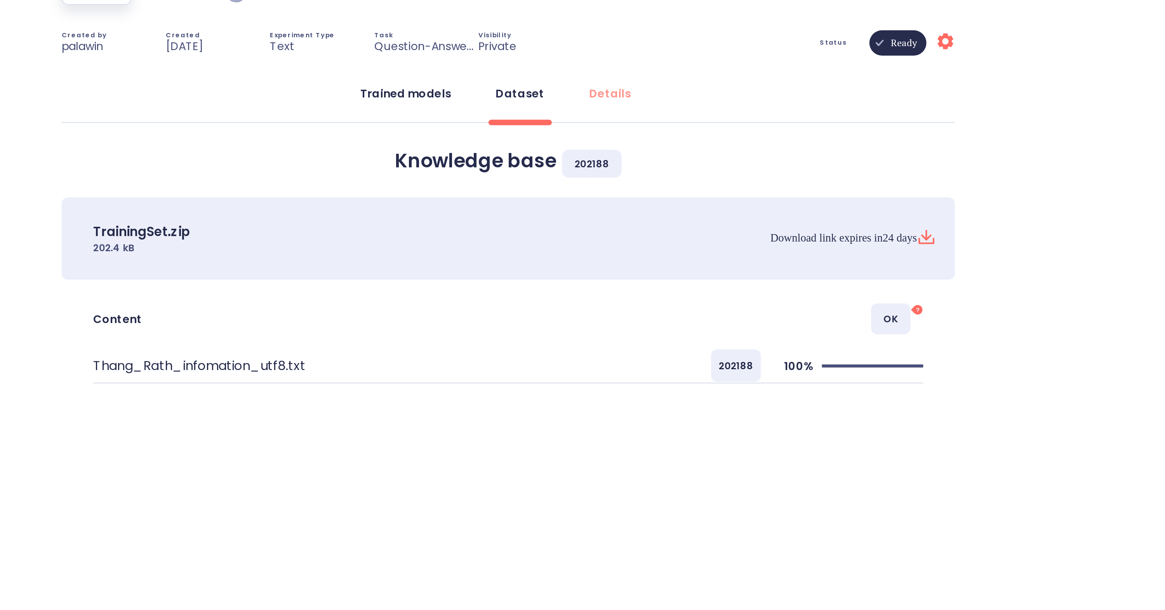
click at [505, 120] on button "Trained models" at bounding box center [532, 129] width 54 height 19
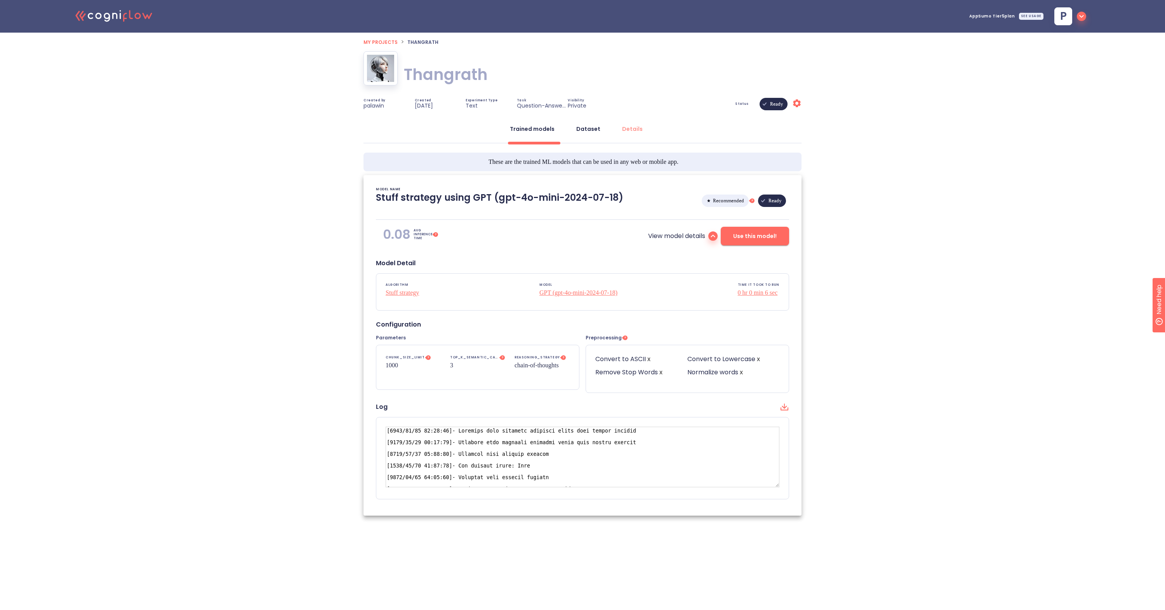
click at [596, 131] on div "Dataset" at bounding box center [588, 129] width 24 height 8
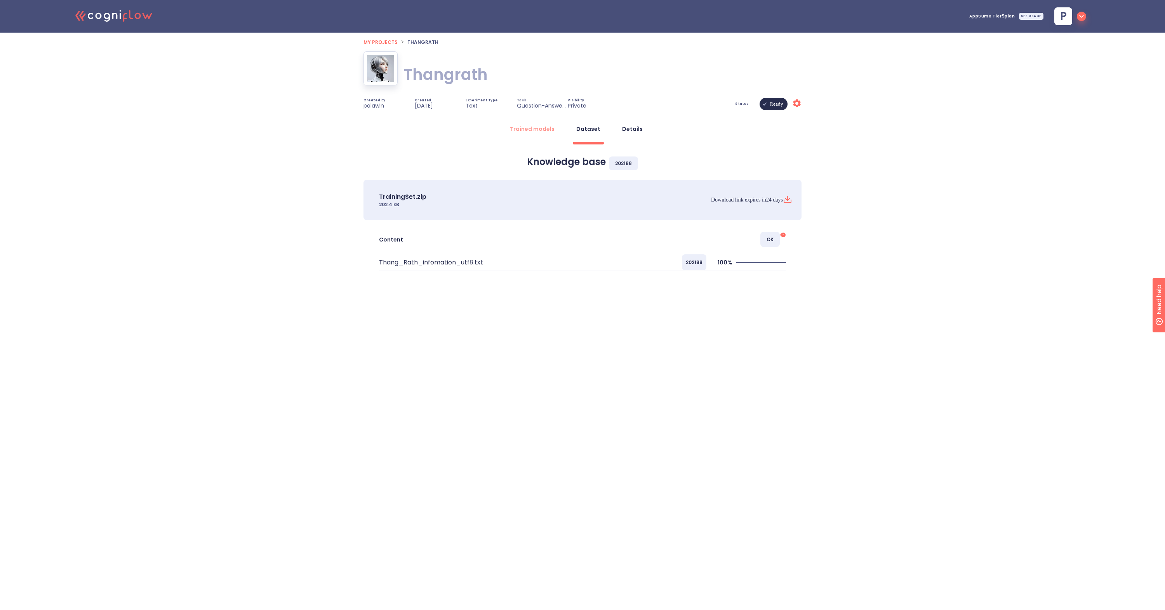
click at [636, 129] on div "Details" at bounding box center [632, 129] width 21 height 8
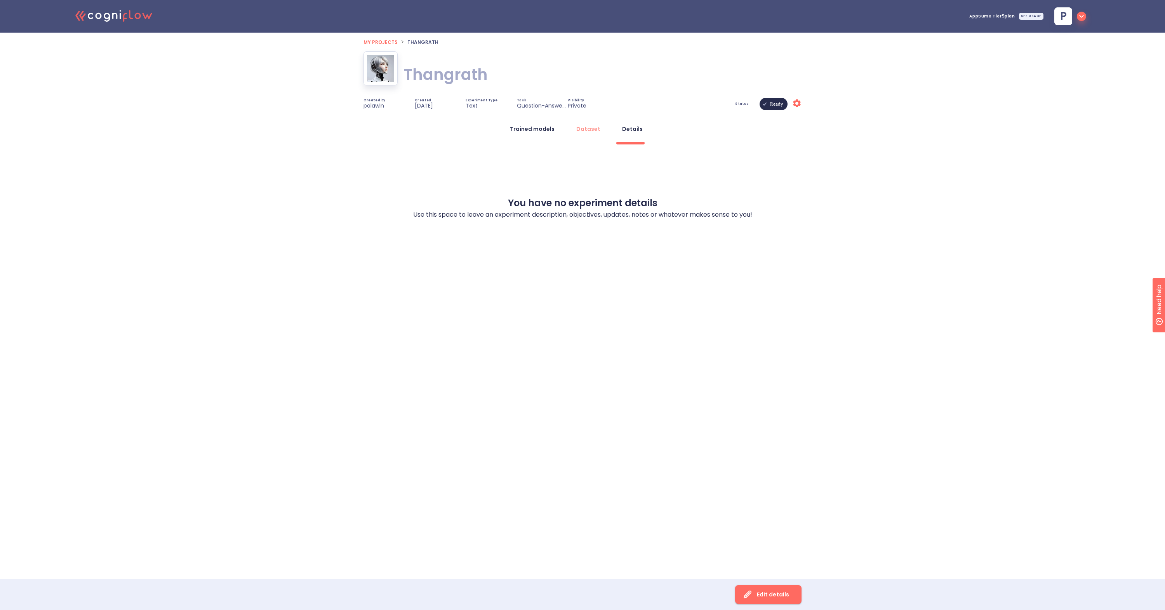
click at [548, 132] on div "Trained models" at bounding box center [532, 129] width 45 height 8
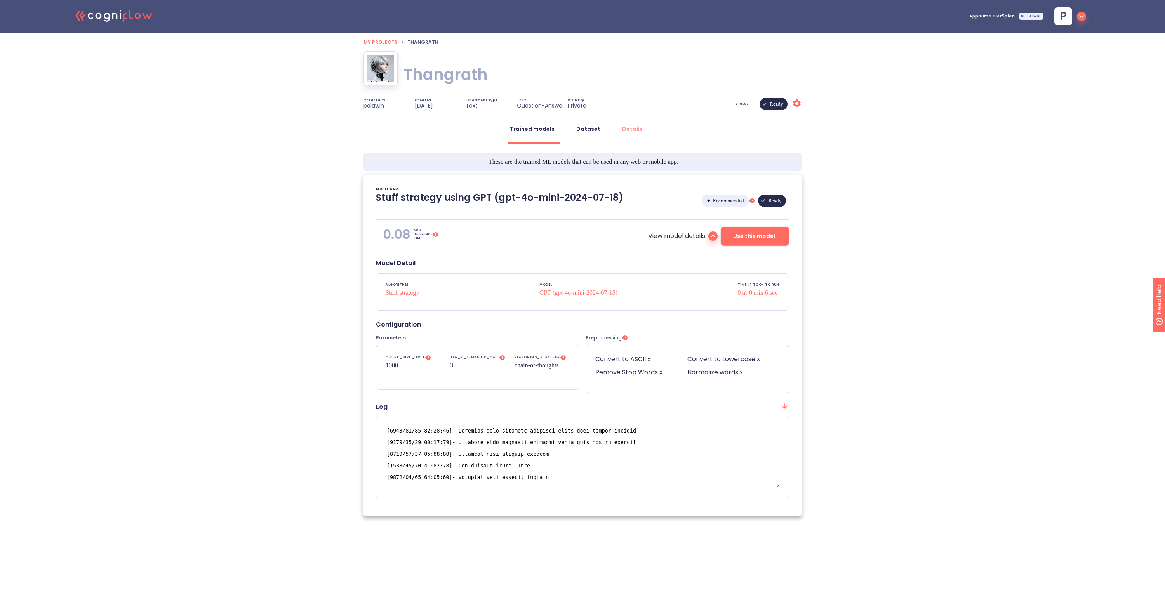
click at [602, 127] on button "Dataset" at bounding box center [588, 129] width 33 height 19
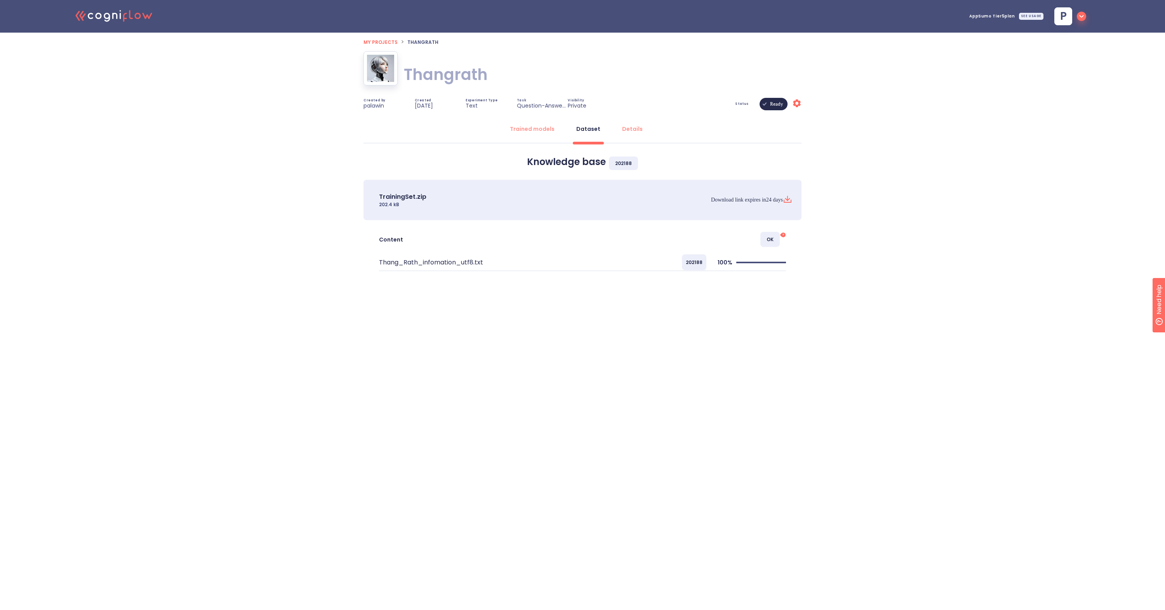
click at [799, 105] on icon at bounding box center [797, 103] width 8 height 8
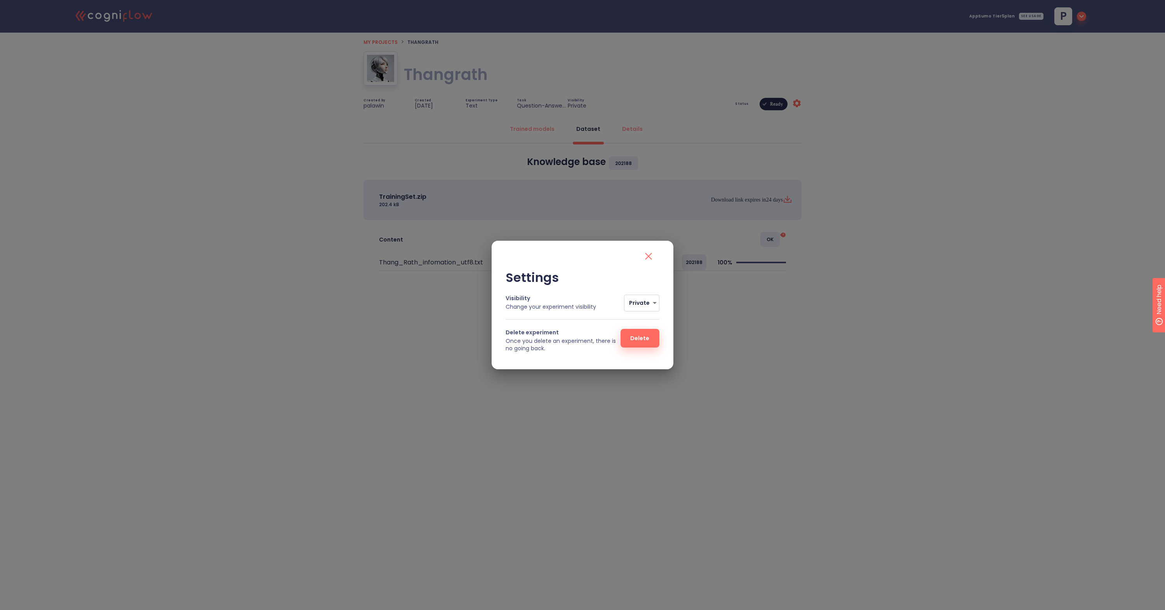
click at [649, 256] on icon "close" at bounding box center [648, 256] width 7 height 7
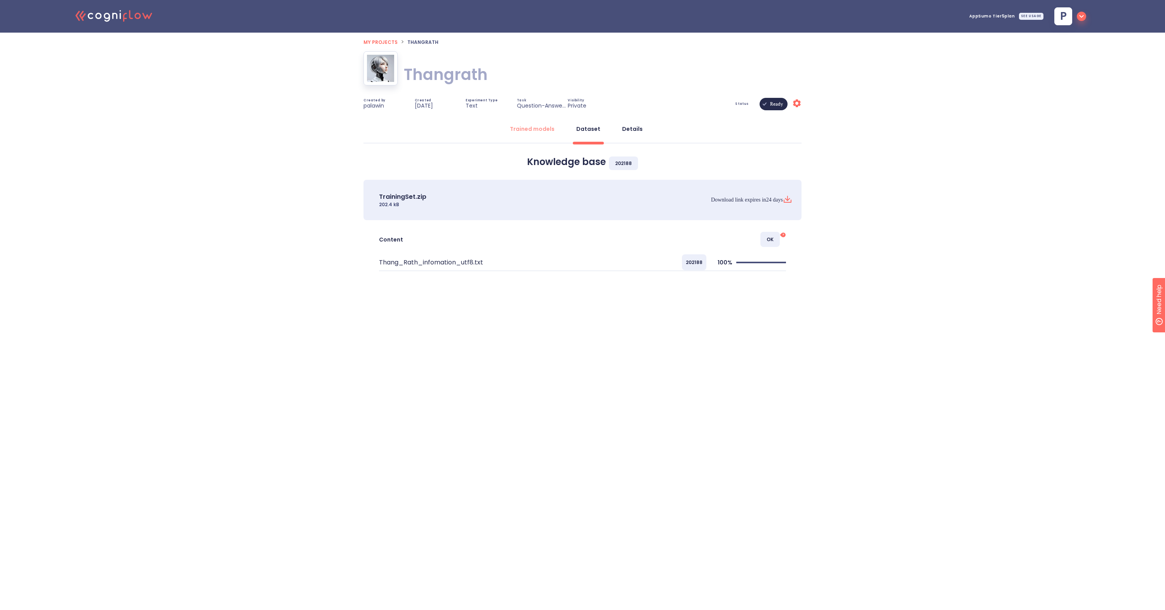
click at [632, 134] on button "Details" at bounding box center [632, 129] width 30 height 19
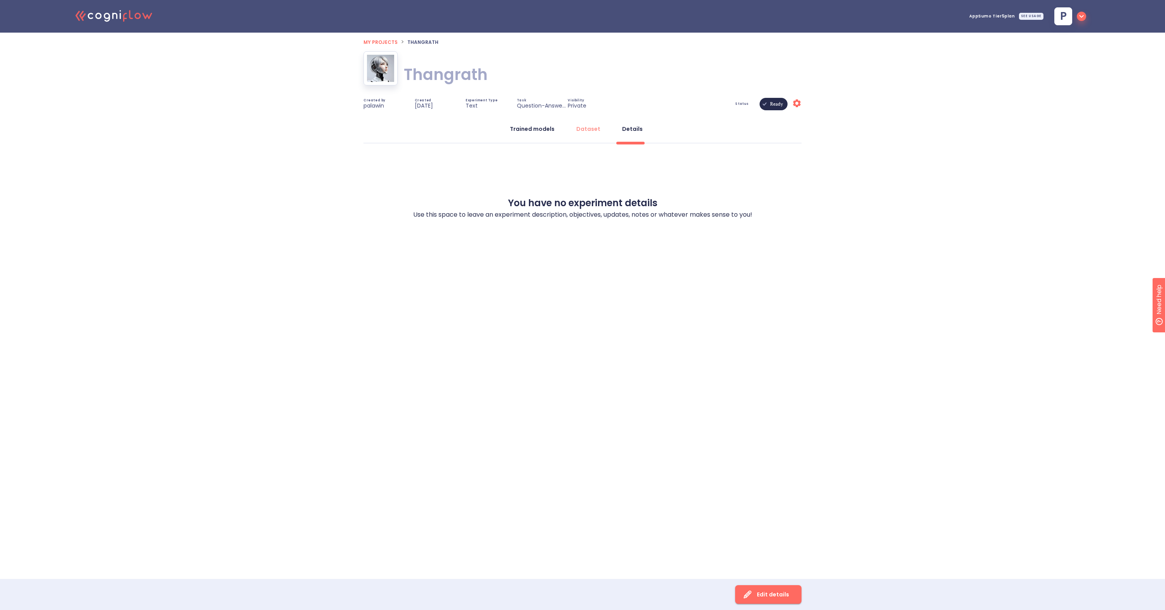
click at [540, 132] on div "Trained models" at bounding box center [532, 129] width 45 height 8
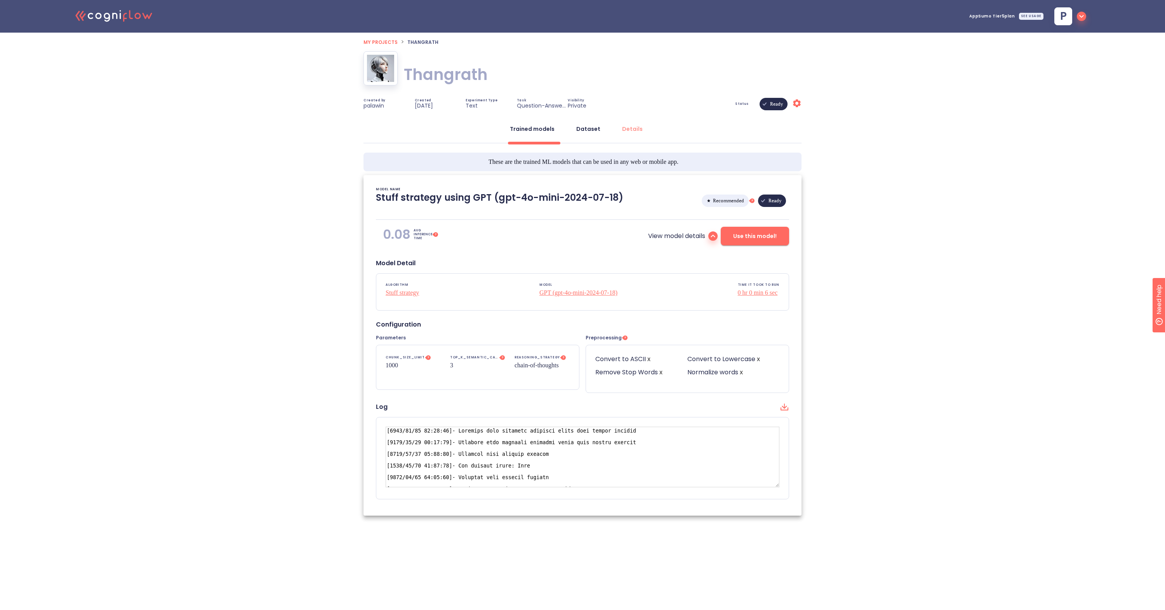
click at [586, 131] on div "Dataset" at bounding box center [588, 129] width 24 height 8
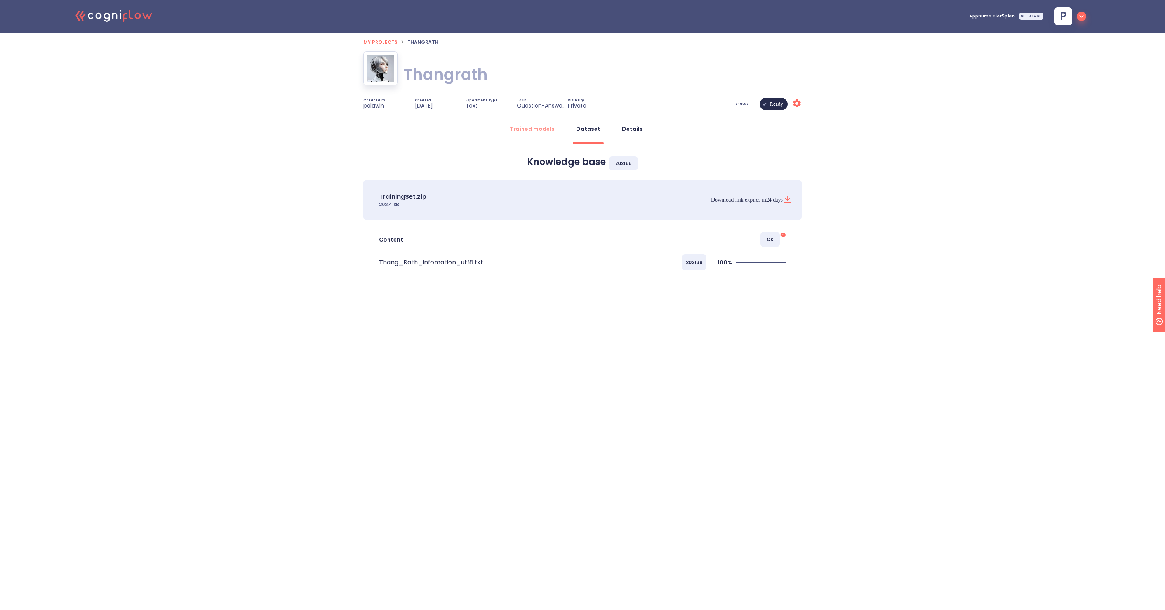
click at [640, 131] on div "Details" at bounding box center [632, 129] width 21 height 8
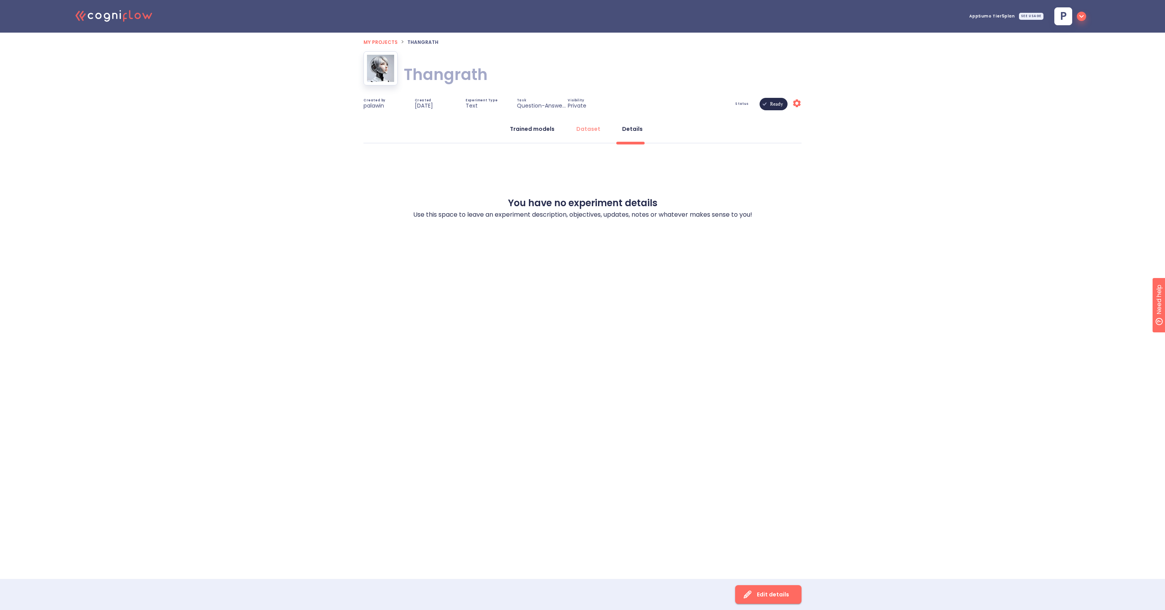
click at [556, 130] on button "Trained models" at bounding box center [532, 129] width 54 height 19
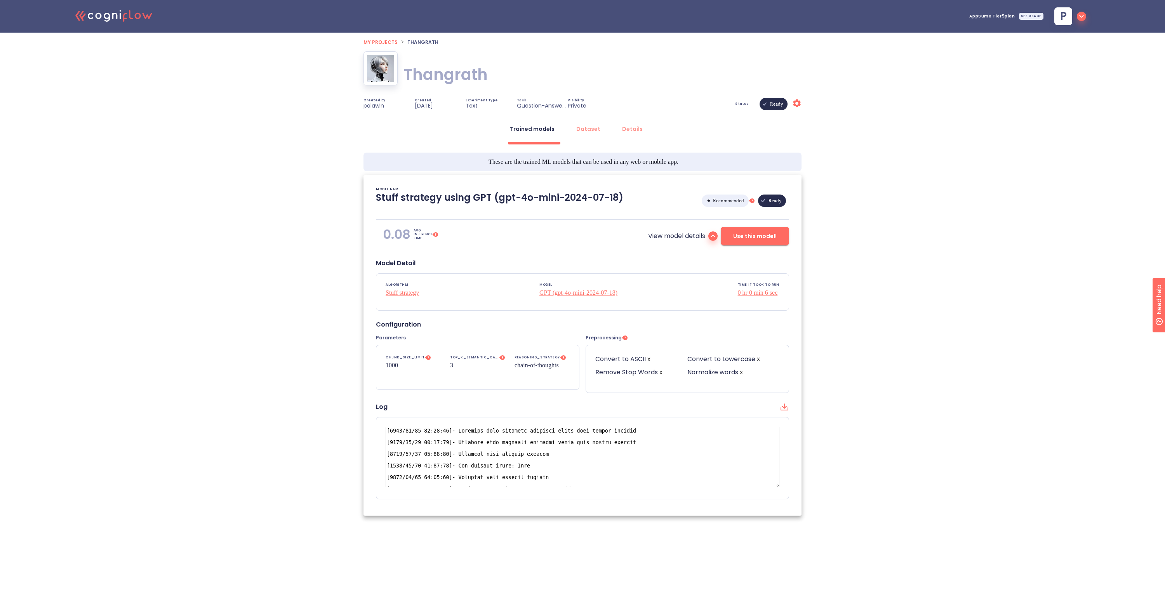
click at [800, 104] on icon at bounding box center [797, 103] width 8 height 8
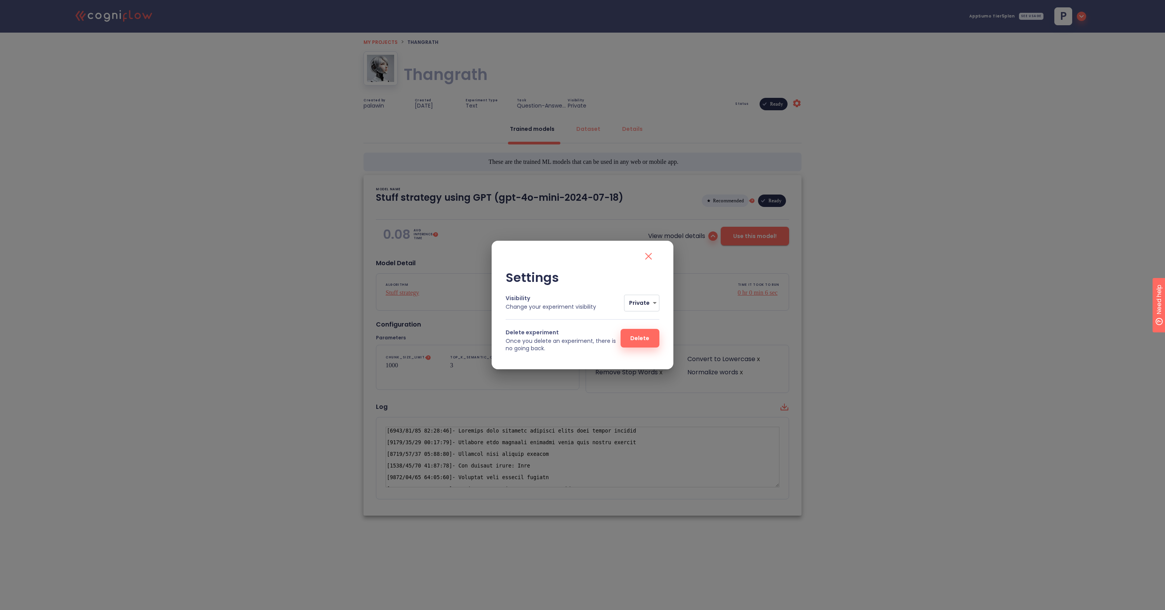
click at [651, 252] on icon "close" at bounding box center [648, 256] width 12 height 12
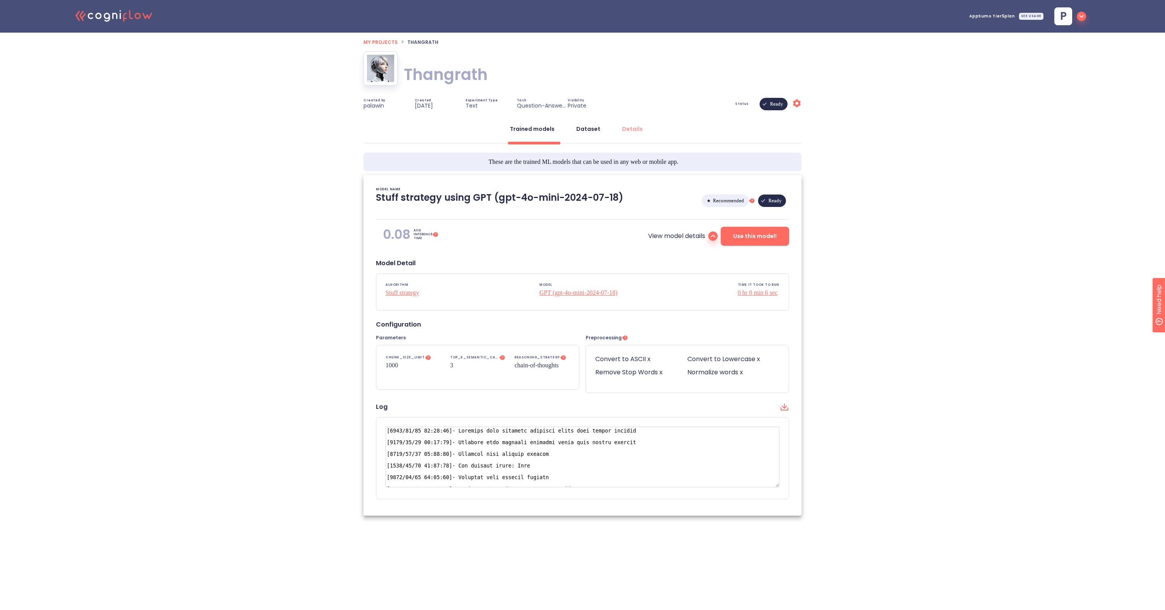
click at [595, 135] on button "Dataset" at bounding box center [588, 129] width 33 height 19
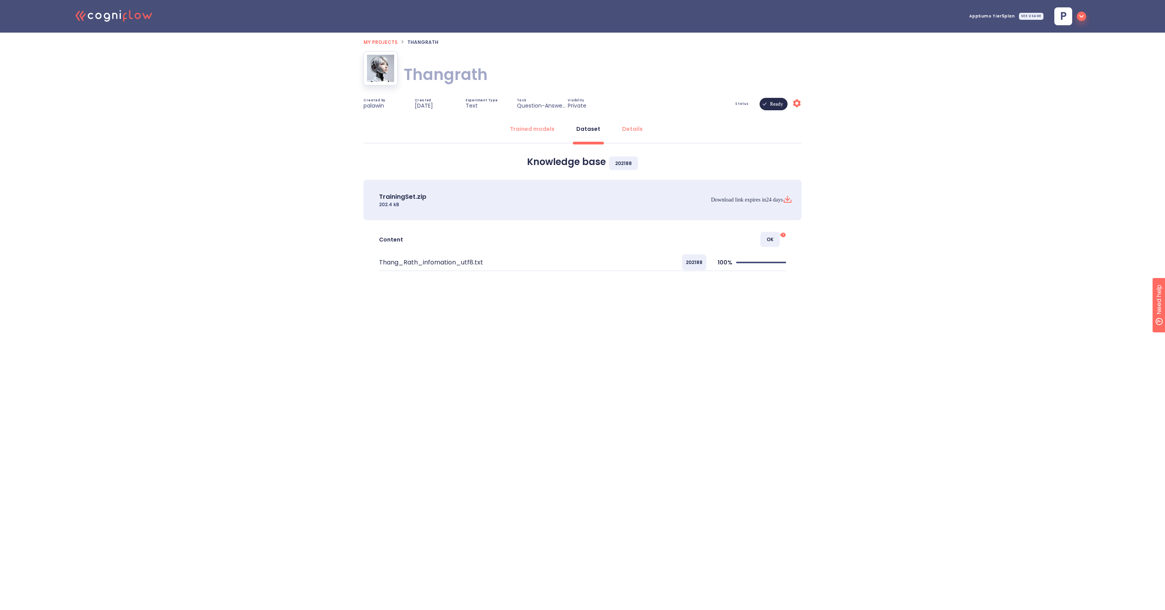
click at [771, 239] on span "OK" at bounding box center [769, 239] width 19 height 15
click at [783, 234] on tspan "?" at bounding box center [784, 235] width 2 height 4
click at [728, 300] on div "My projects > Thangrath Thangrath Thangrath Created by palawin Created 5 days a…" at bounding box center [583, 185] width 438 height 305
click at [659, 191] on div "TrainingSet.zip 202.4 kB Download link expires in 24 days" at bounding box center [583, 200] width 438 height 40
click at [796, 106] on icon at bounding box center [797, 103] width 8 height 8
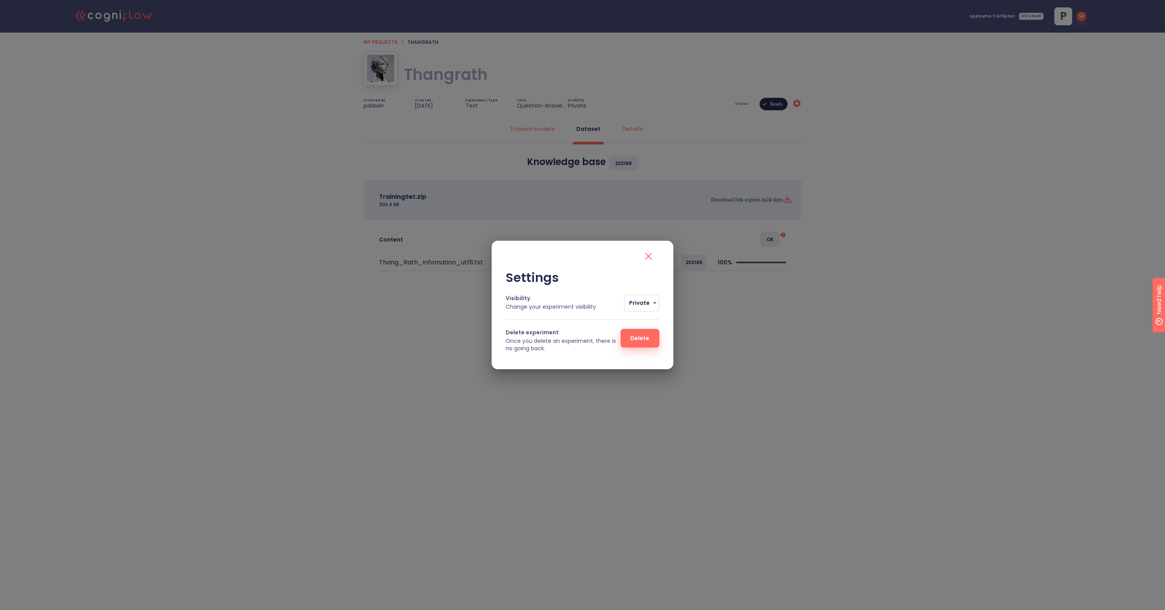
click at [649, 256] on icon "close" at bounding box center [648, 256] width 12 height 12
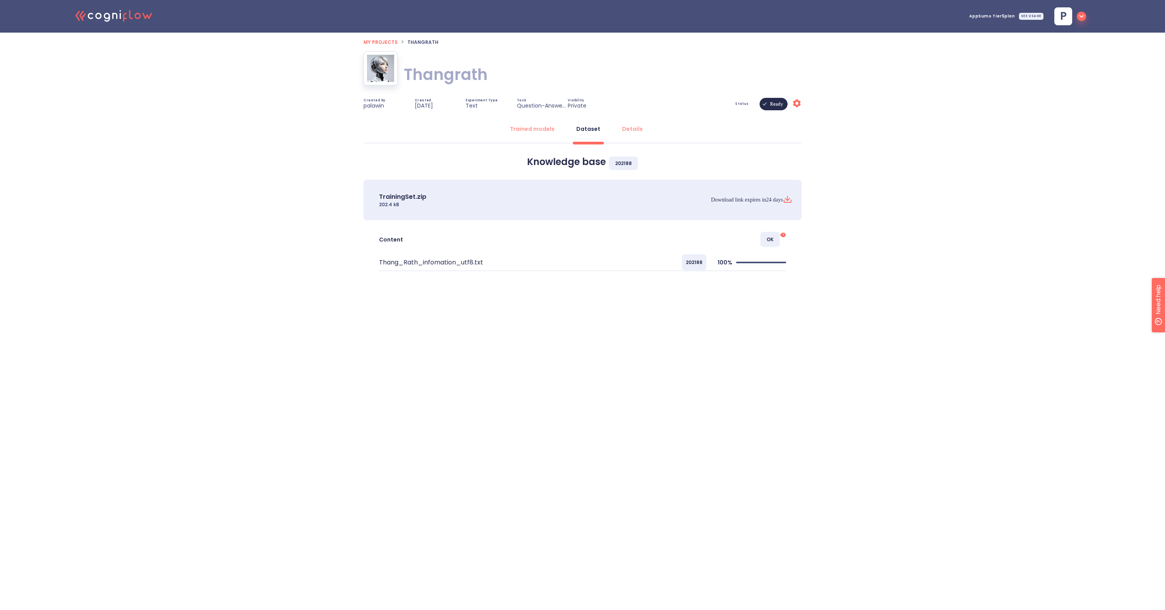
drag, startPoint x: 1176, startPoint y: 340, endPoint x: 1280, endPoint y: 513, distance: 201.7
click at [1165, 341] on span "Need help" at bounding box center [1185, 338] width 30 height 9
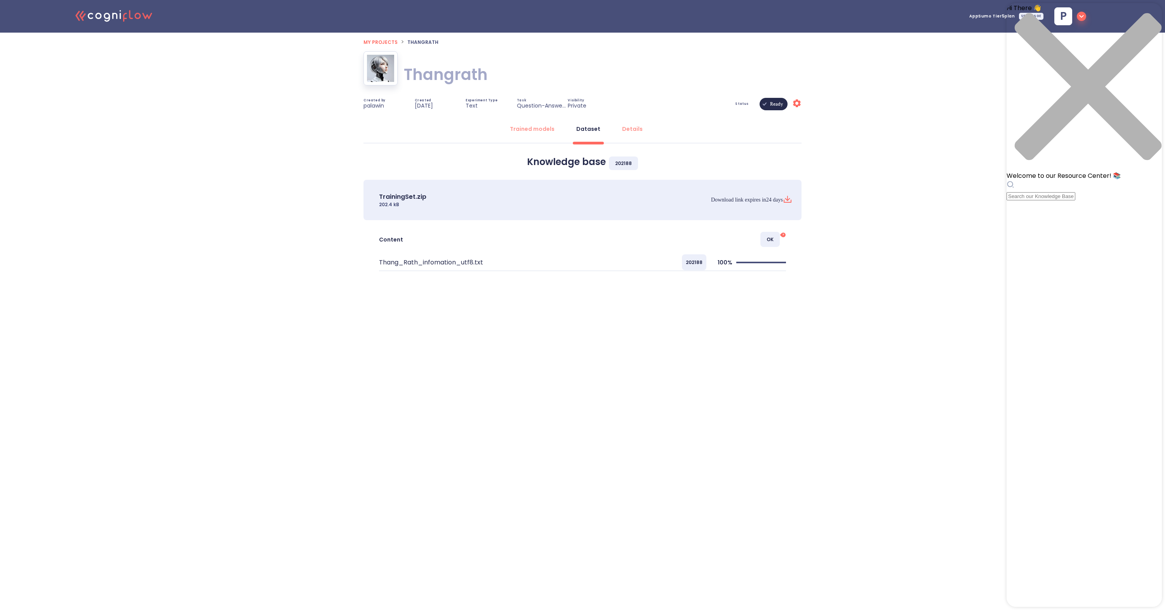
click at [1102, 44] on div "Hi There 👋 Welcome to our Resource Center! 📚" at bounding box center [1084, 102] width 155 height 198
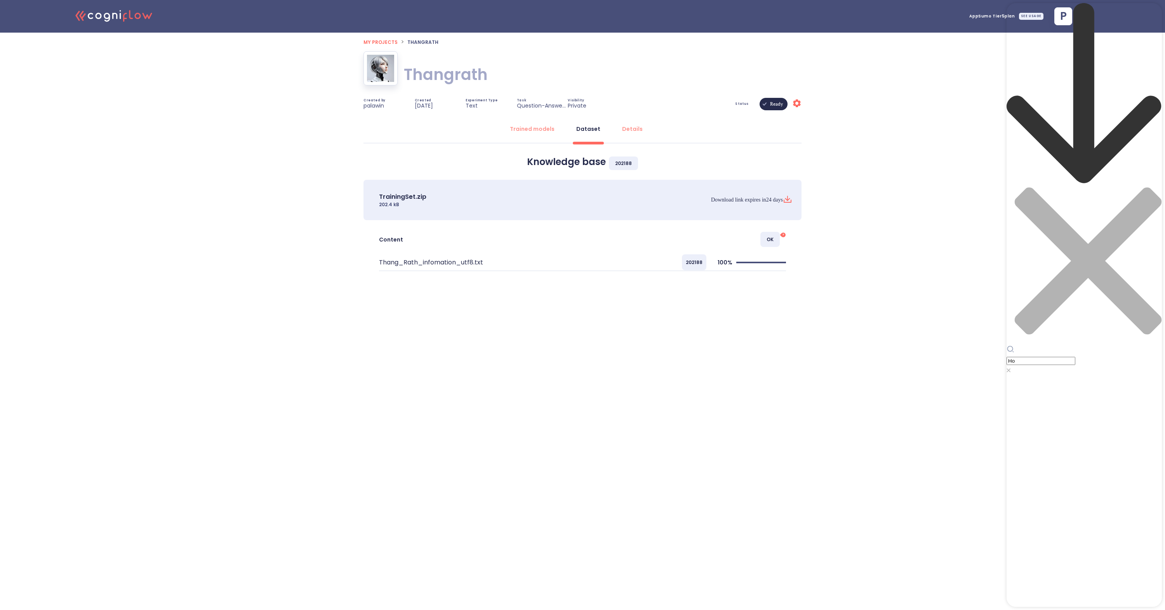
type input "H"
drag, startPoint x: 605, startPoint y: 161, endPoint x: 524, endPoint y: 163, distance: 81.2
click at [524, 163] on h3 "Knowledge base 202188" at bounding box center [583, 162] width 438 height 11
copy h3 "Knowledge base"
click at [1075, 357] on input "Can I update k" at bounding box center [1041, 361] width 69 height 8
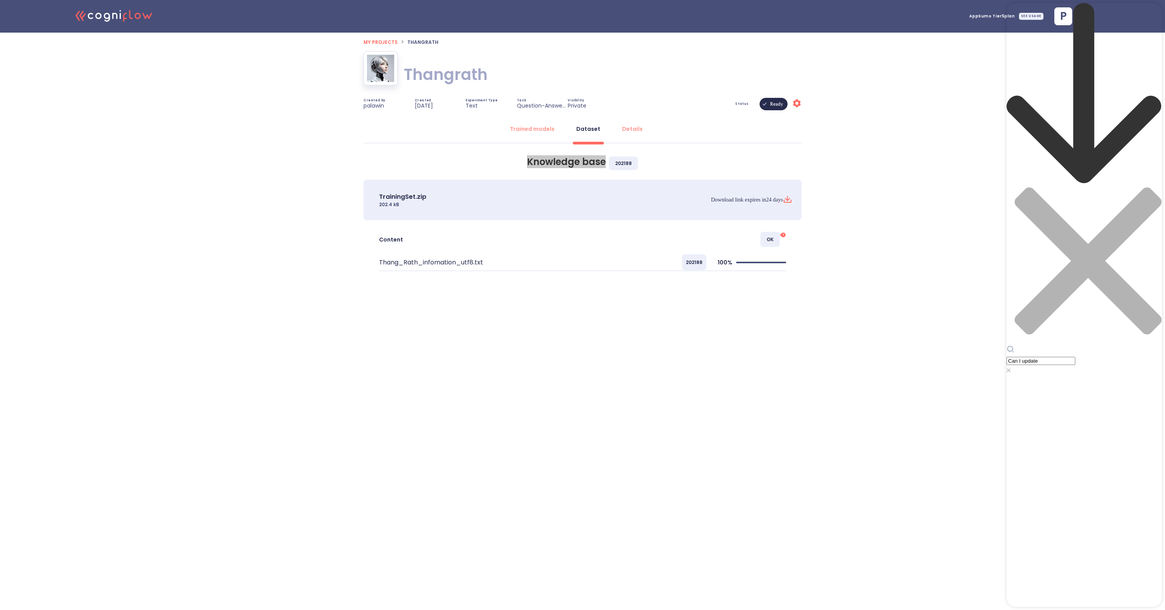
paste input "Knowledge base"
type input "C"
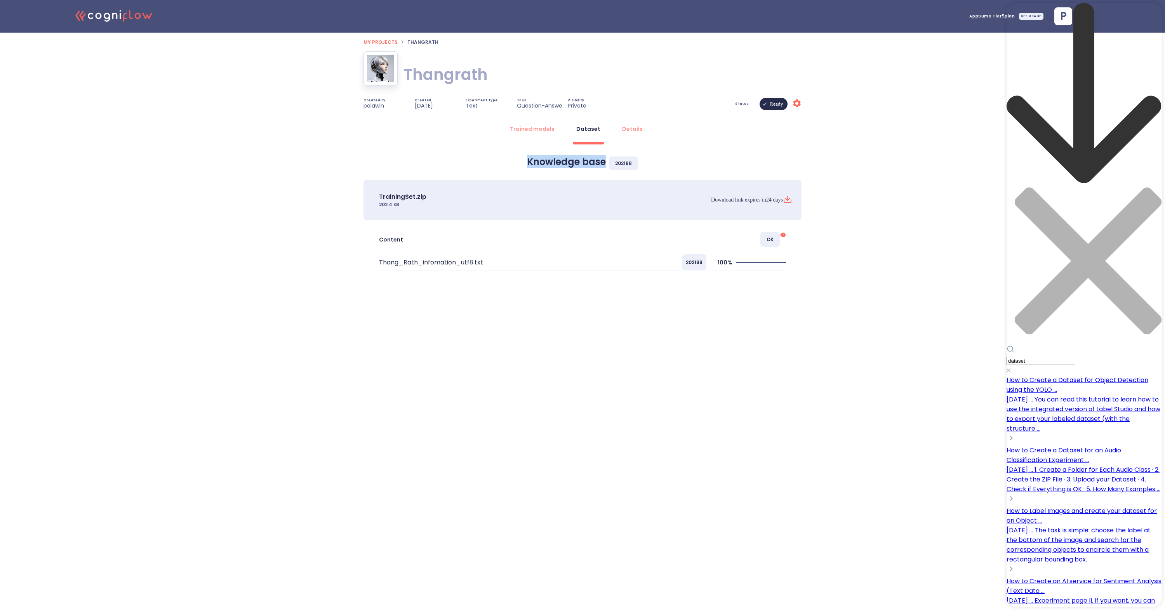
click at [551, 162] on h3 "Knowledge base 202188" at bounding box center [583, 162] width 438 height 11
click at [544, 162] on h3 "Knowledge base 202188" at bounding box center [583, 162] width 438 height 11
copy h3 "Knowledge"
click at [1035, 357] on input "dataset" at bounding box center [1041, 361] width 69 height 8
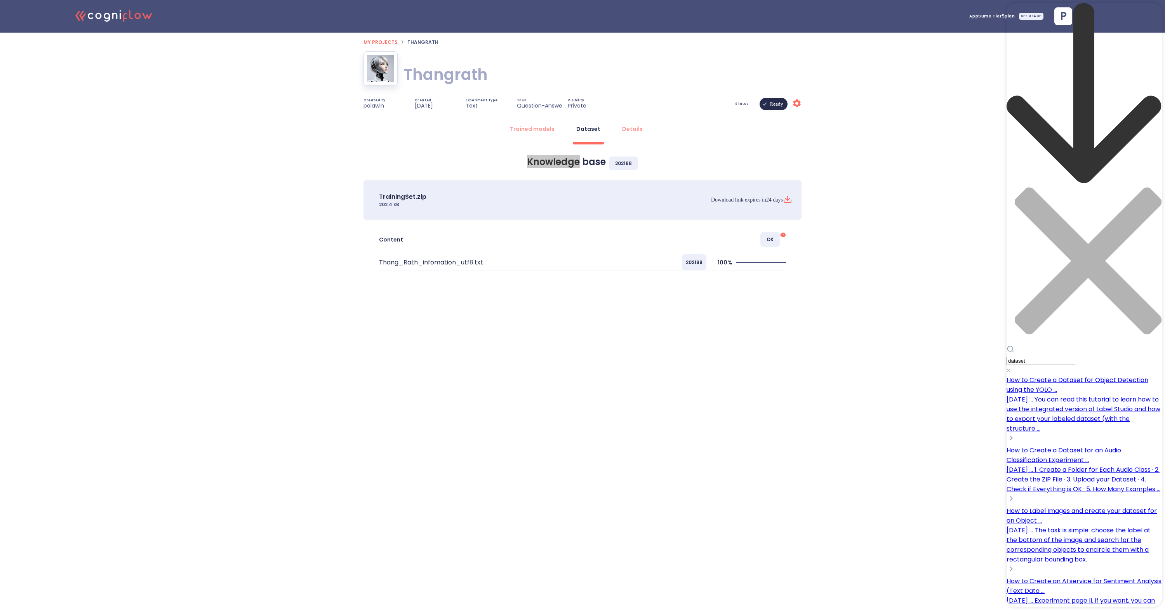
click at [1035, 357] on input "dataset" at bounding box center [1041, 361] width 69 height 8
paste input "Knowledge"
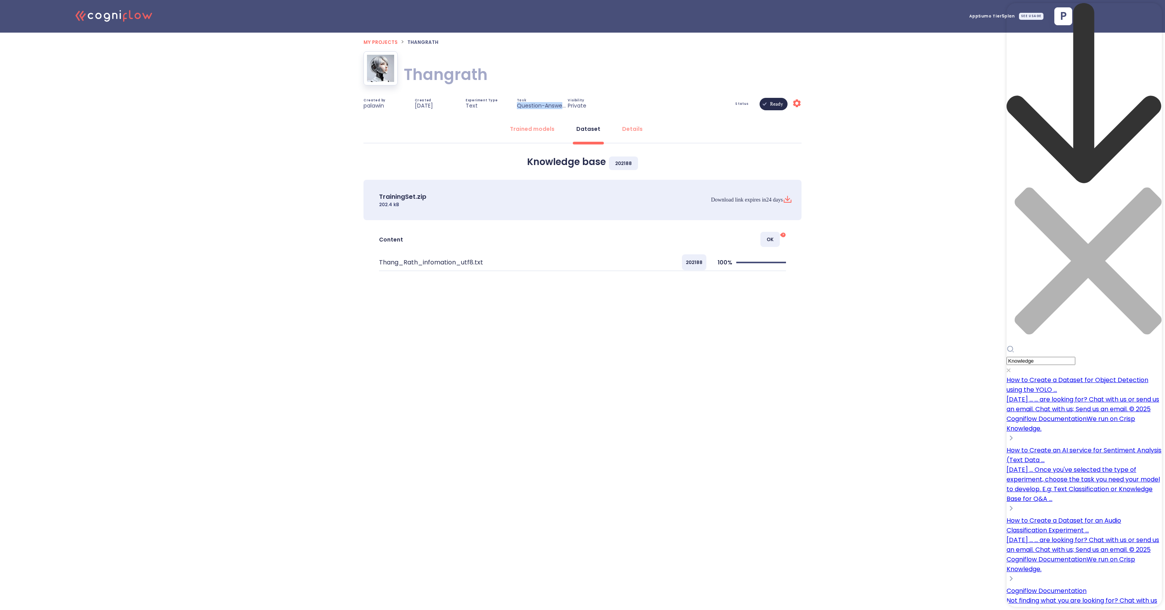
drag, startPoint x: 518, startPoint y: 106, endPoint x: 564, endPoint y: 102, distance: 46.3
click at [564, 102] on p "Question-Answering" at bounding box center [542, 105] width 50 height 7
copy p "Question-Answer"
click at [1058, 357] on input "Knowledge" at bounding box center [1041, 361] width 69 height 8
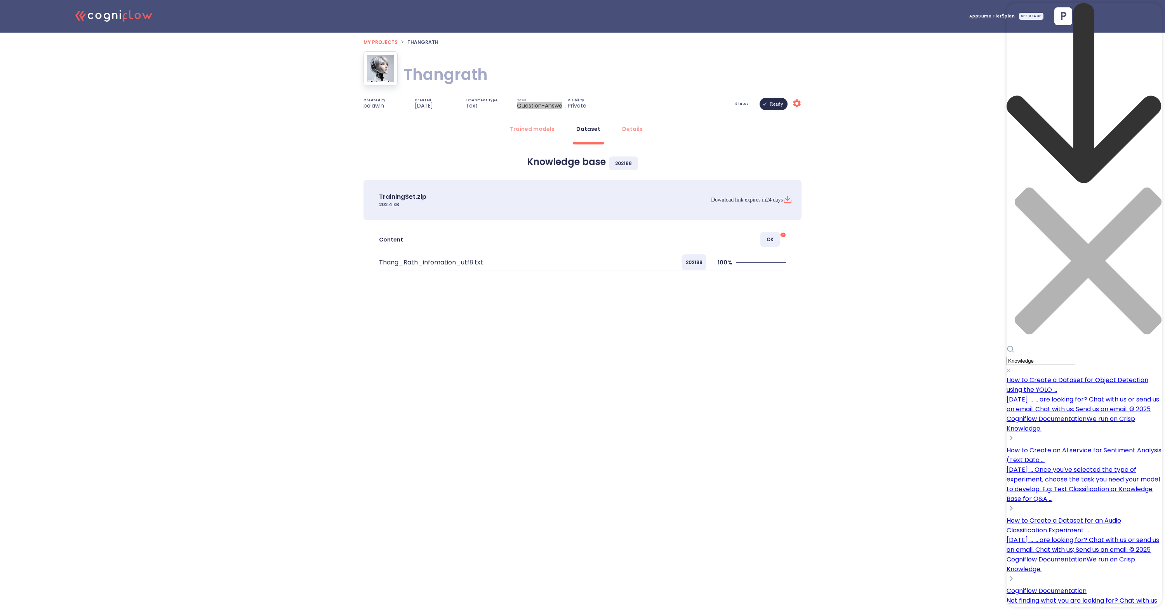
click at [1058, 357] on input "Knowledge" at bounding box center [1041, 361] width 69 height 8
paste input "Question-Answer"
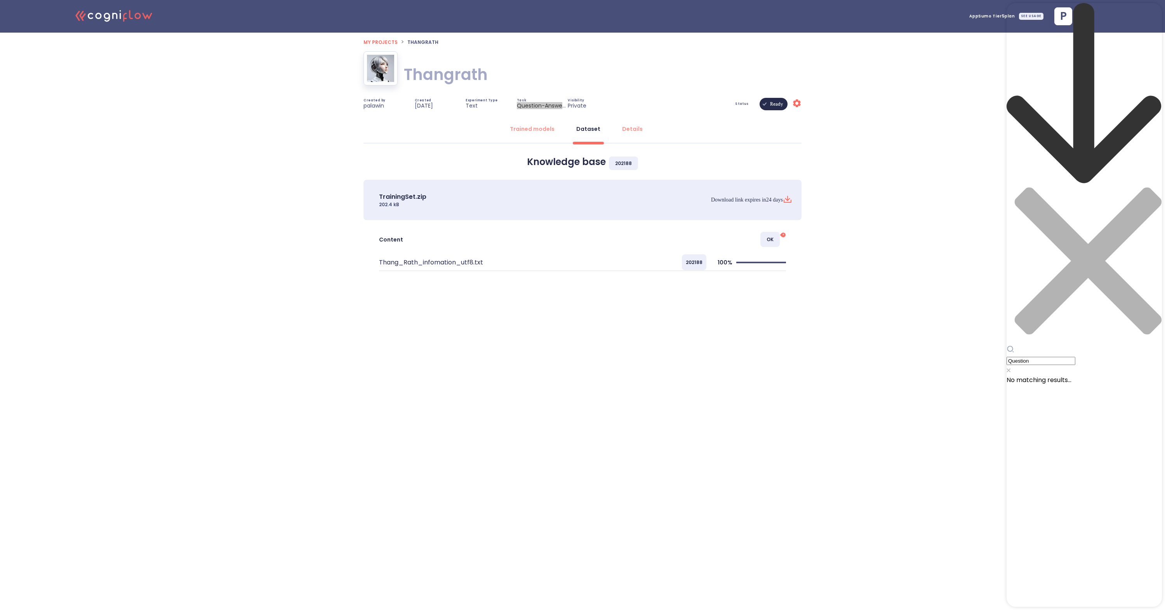
type input "Question"
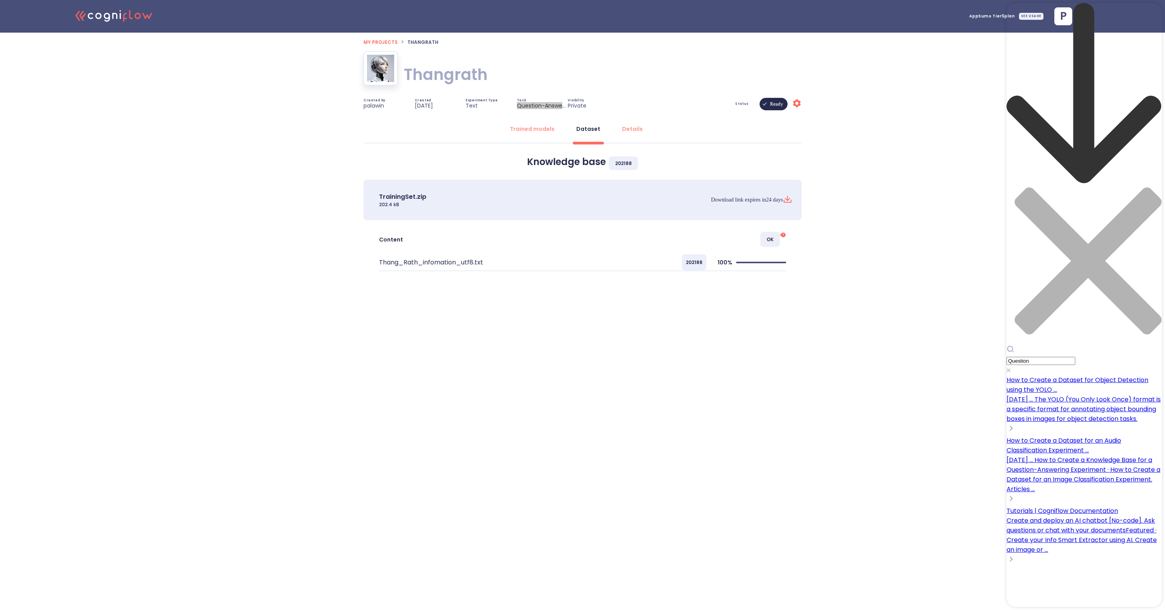
click at [1015, 375] on div "How to Create a Dataset for Object Detection using the YOLO ... Feb 10, 2023 ..…" at bounding box center [1084, 405] width 155 height 61
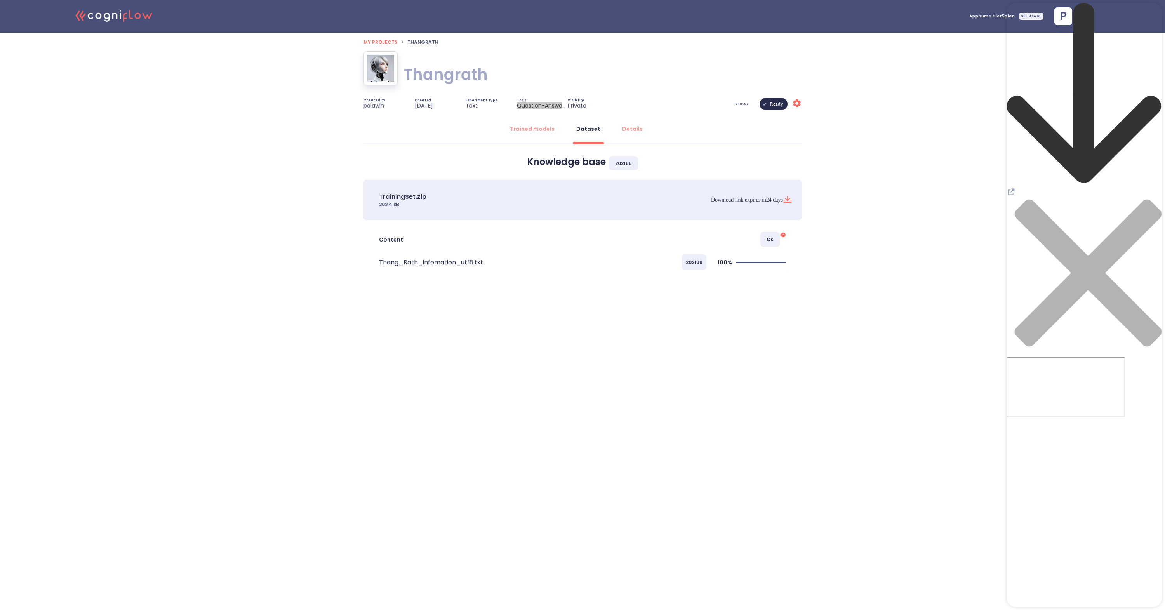
click at [1152, 199] on div "close resource center" at bounding box center [1084, 278] width 155 height 158
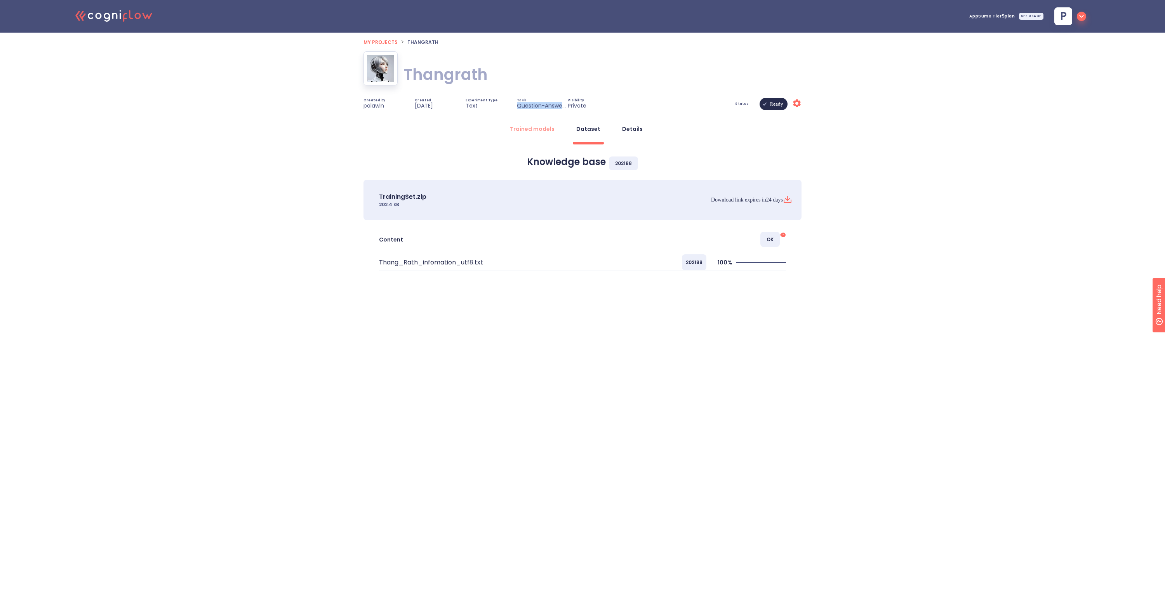
click at [628, 130] on div "Details" at bounding box center [632, 129] width 21 height 8
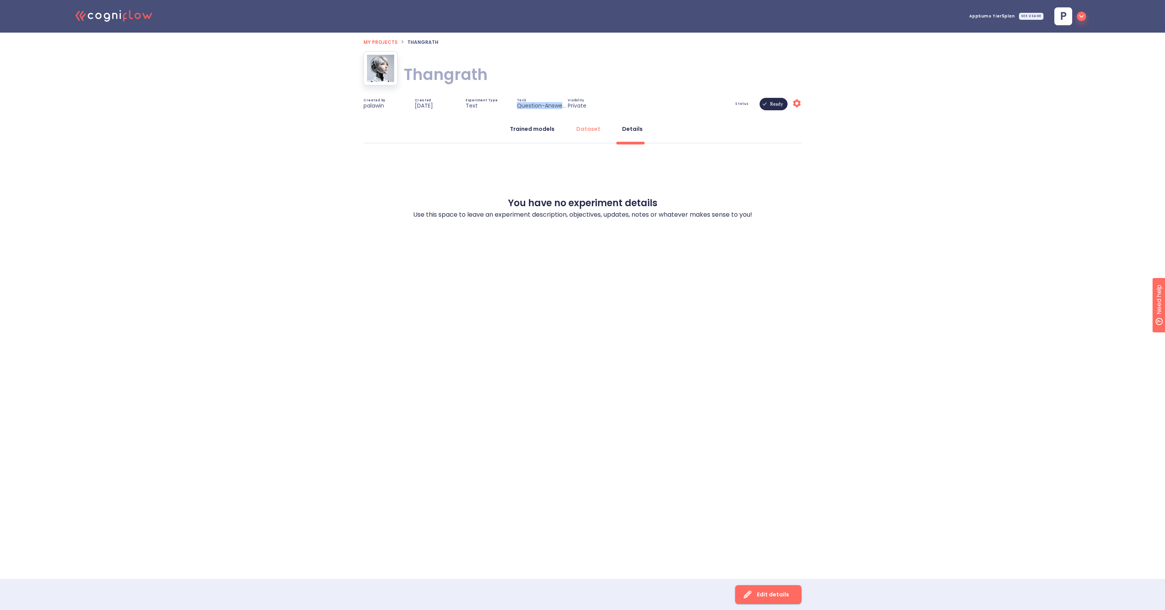
click at [531, 134] on button "Trained models" at bounding box center [532, 129] width 54 height 19
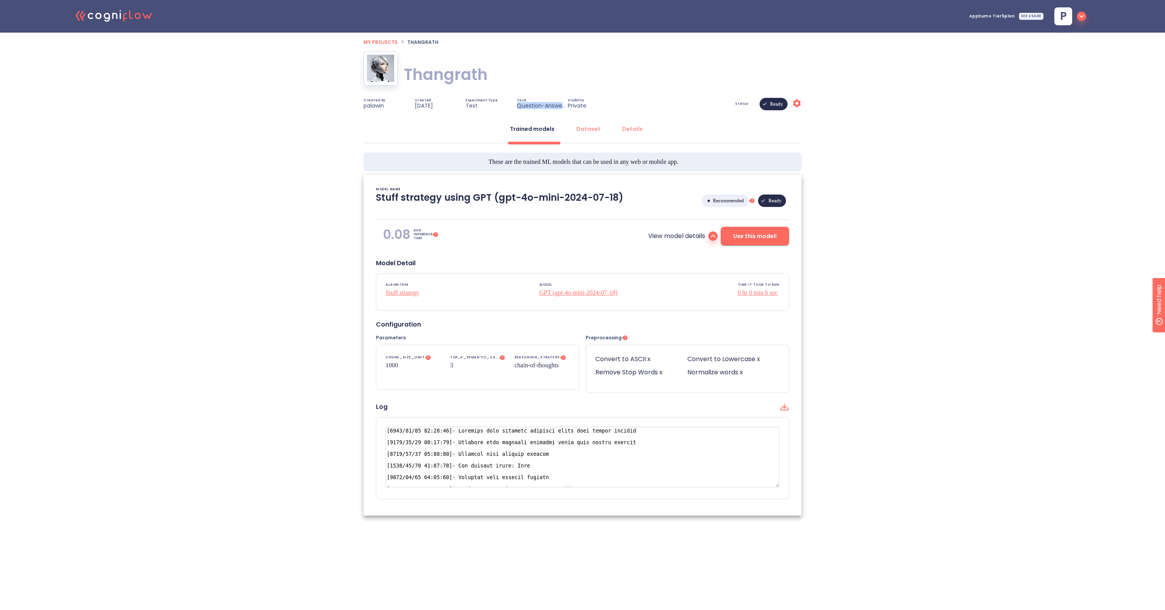
click at [768, 236] on span "Use this model!" at bounding box center [754, 236] width 43 height 10
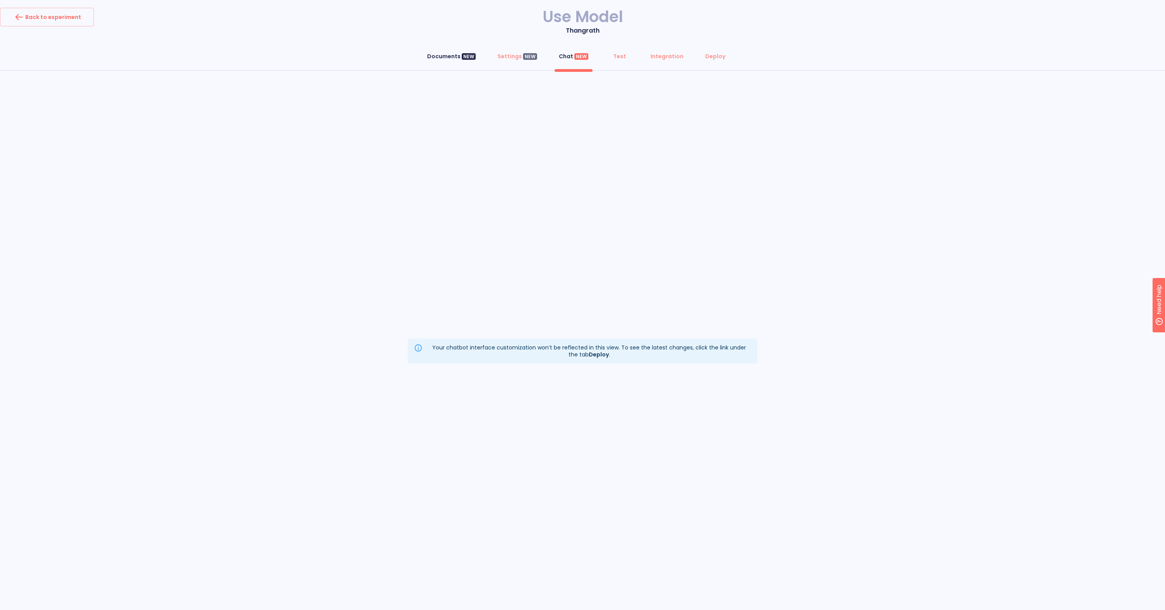
click at [461, 59] on div "Documents NEW" at bounding box center [451, 56] width 49 height 8
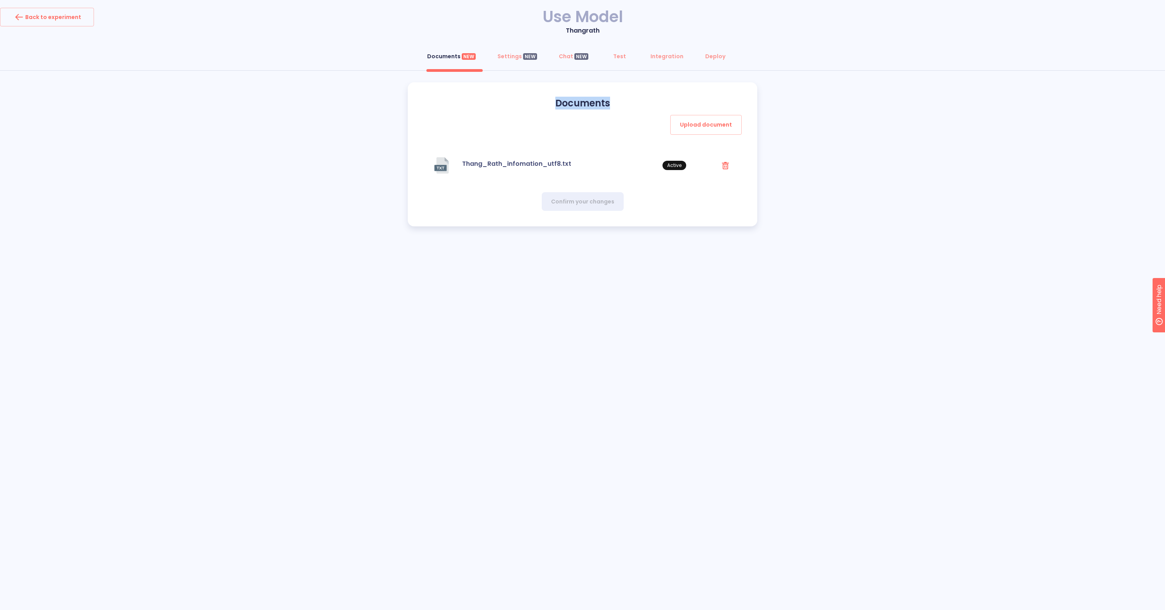
drag, startPoint x: 616, startPoint y: 103, endPoint x: 545, endPoint y: 103, distance: 70.7
click at [545, 103] on h3 "Documents" at bounding box center [582, 103] width 318 height 11
copy h3 "Documents"
click at [520, 59] on div "Settings NEW" at bounding box center [517, 56] width 40 height 8
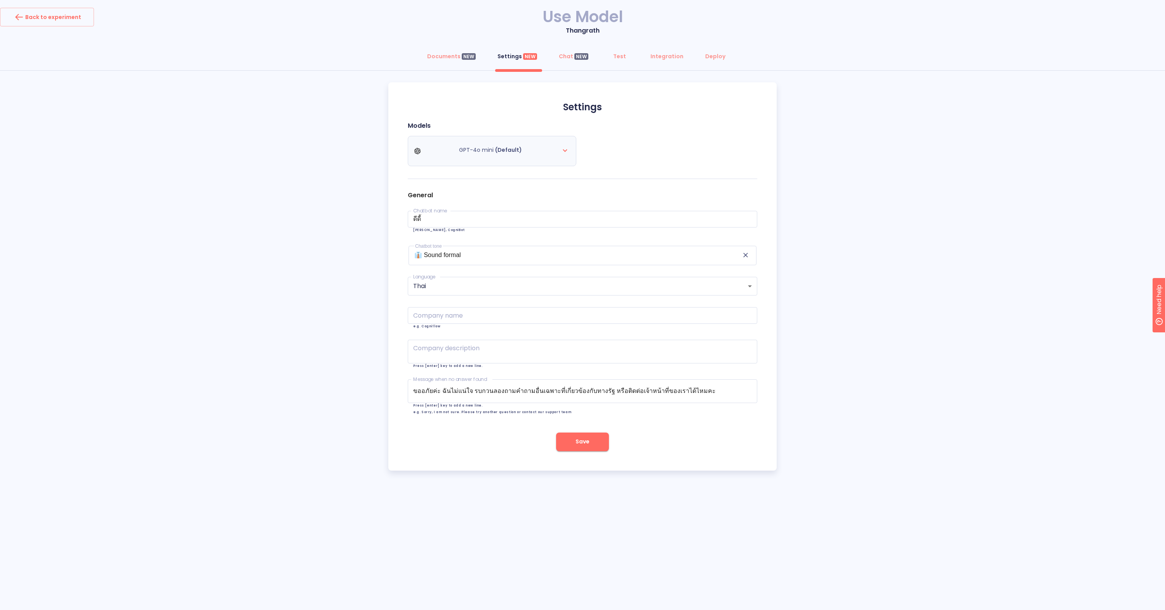
click at [532, 154] on div "GPT-4o mini (Default)" at bounding box center [491, 151] width 155 height 22
click at [564, 149] on icon at bounding box center [564, 150] width 9 height 9
click at [551, 148] on div "GPT-4o mini (Default)" at bounding box center [491, 151] width 155 height 22
click at [419, 151] on icon at bounding box center [417, 151] width 6 height 6
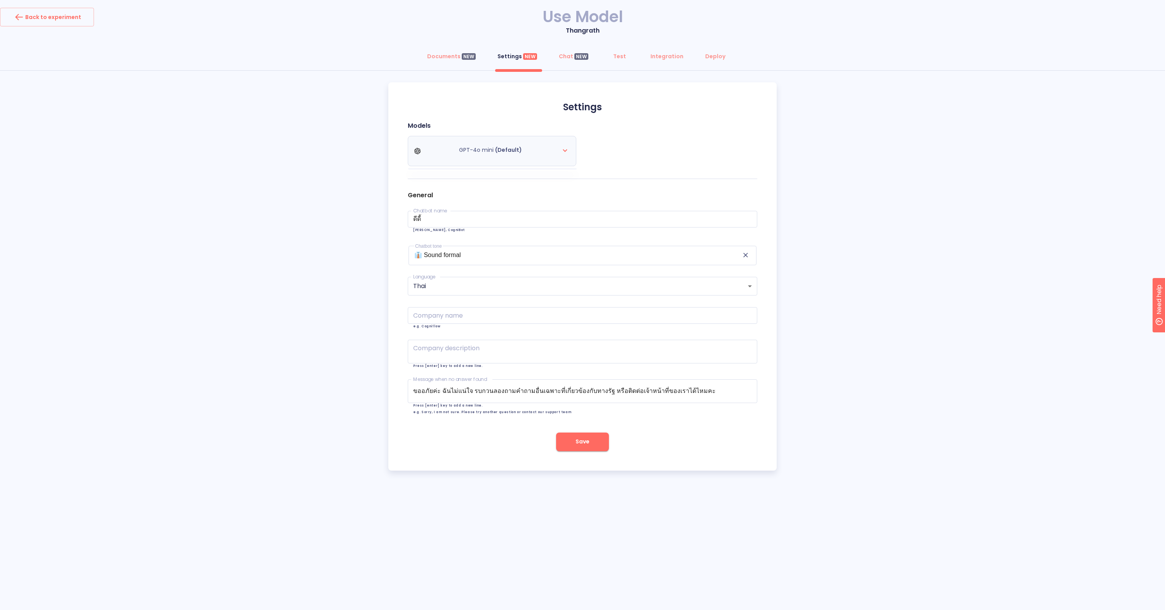
click at [529, 153] on div "GPT-4o mini (Default)" at bounding box center [491, 151] width 155 height 22
click at [572, 63] on button "Chat NEW" at bounding box center [573, 56] width 39 height 19
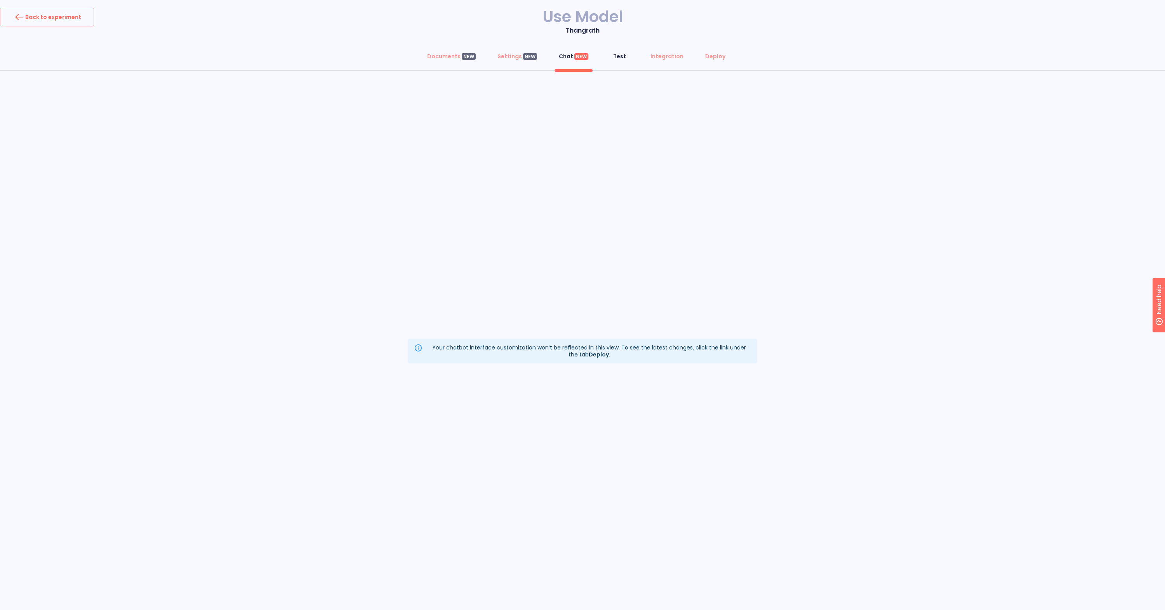
click at [617, 59] on div "Test" at bounding box center [619, 56] width 13 height 8
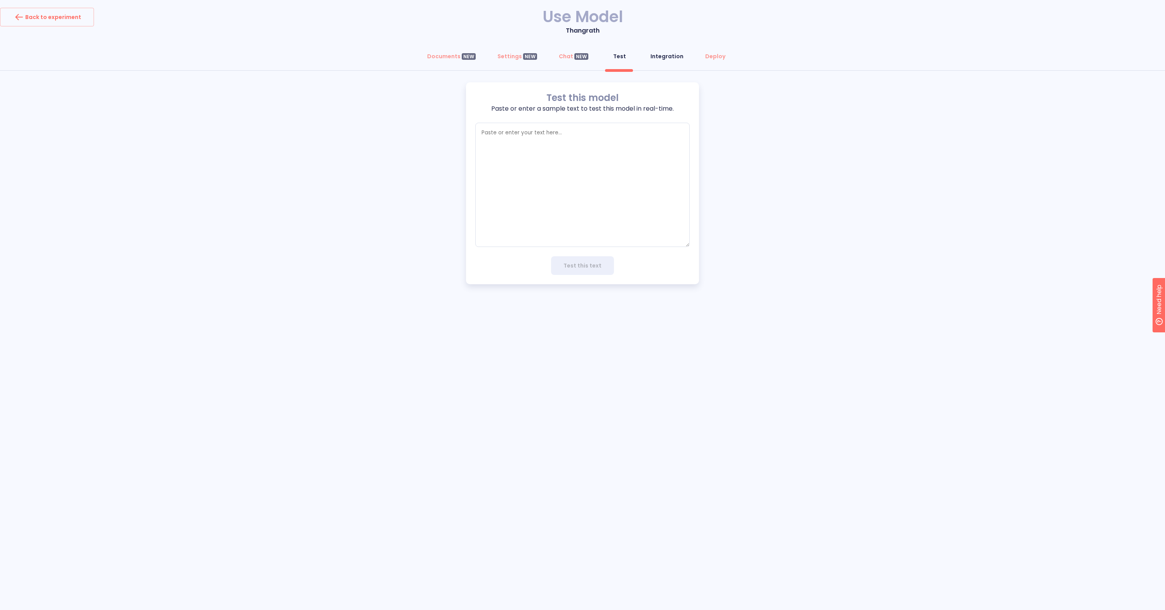
click at [652, 60] on button "Integration" at bounding box center [667, 56] width 42 height 19
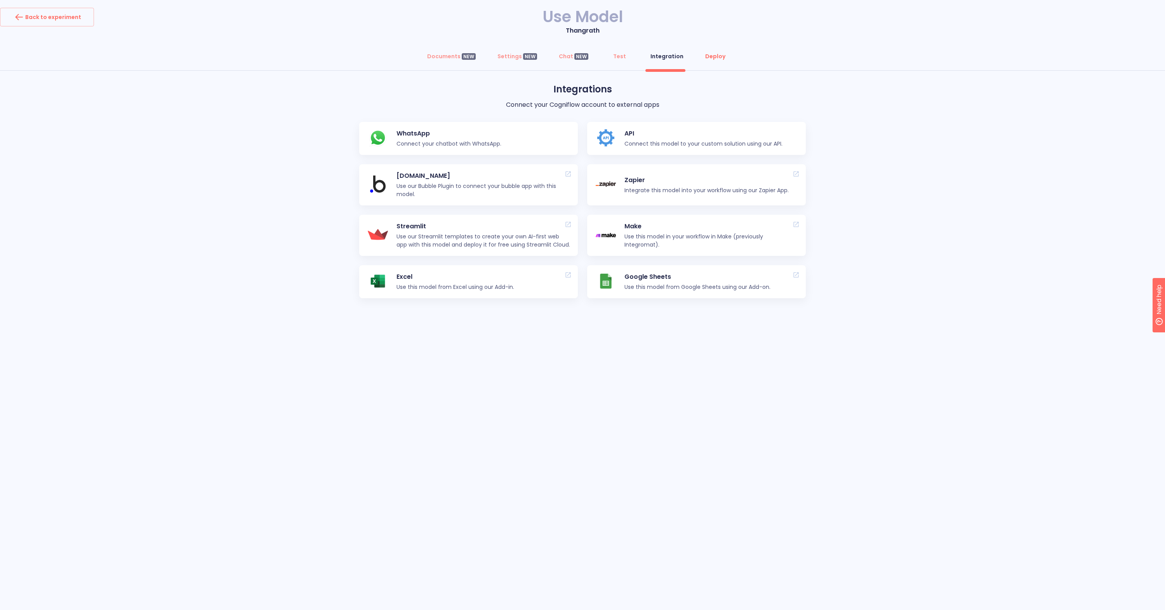
click at [716, 59] on div "Deploy" at bounding box center [715, 56] width 20 height 8
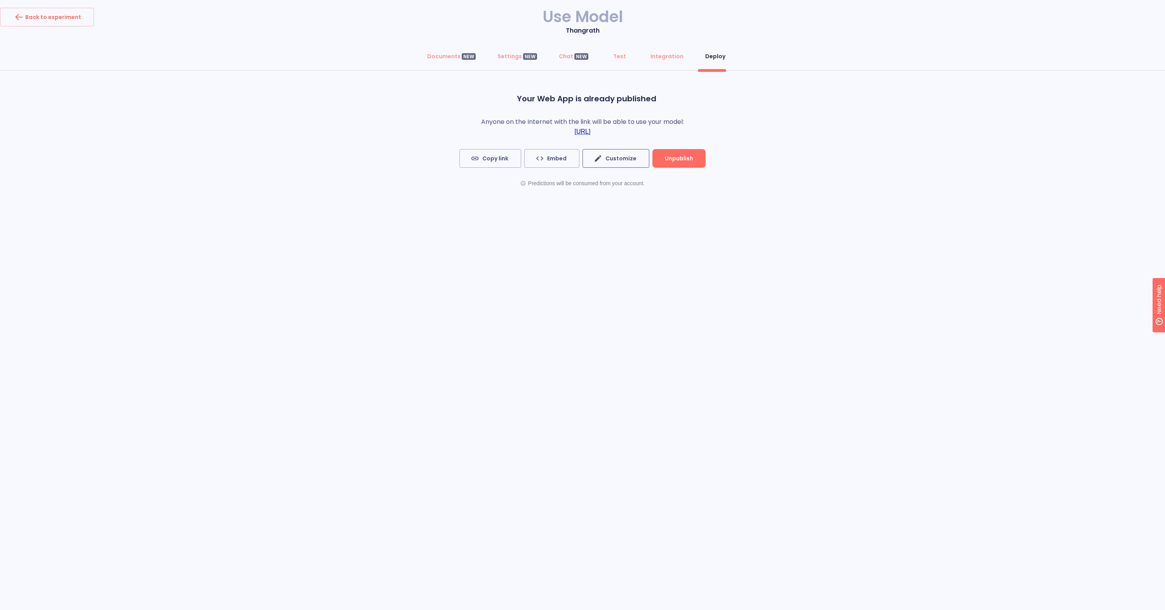
click at [633, 151] on button "Customize" at bounding box center [616, 158] width 67 height 19
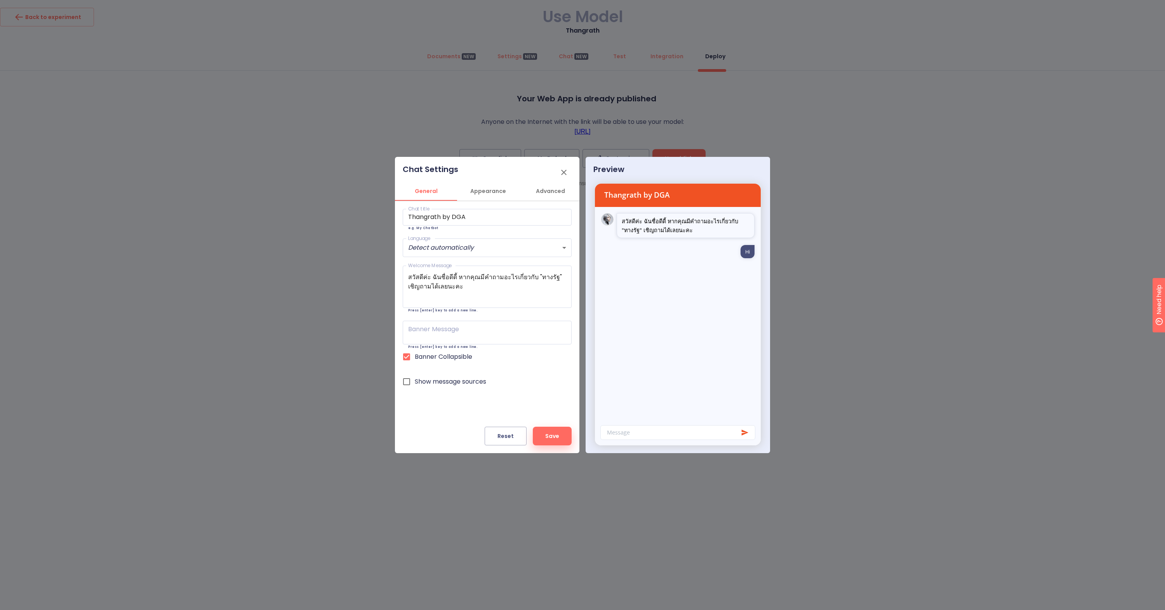
click at [499, 191] on span "Appearance" at bounding box center [488, 191] width 53 height 10
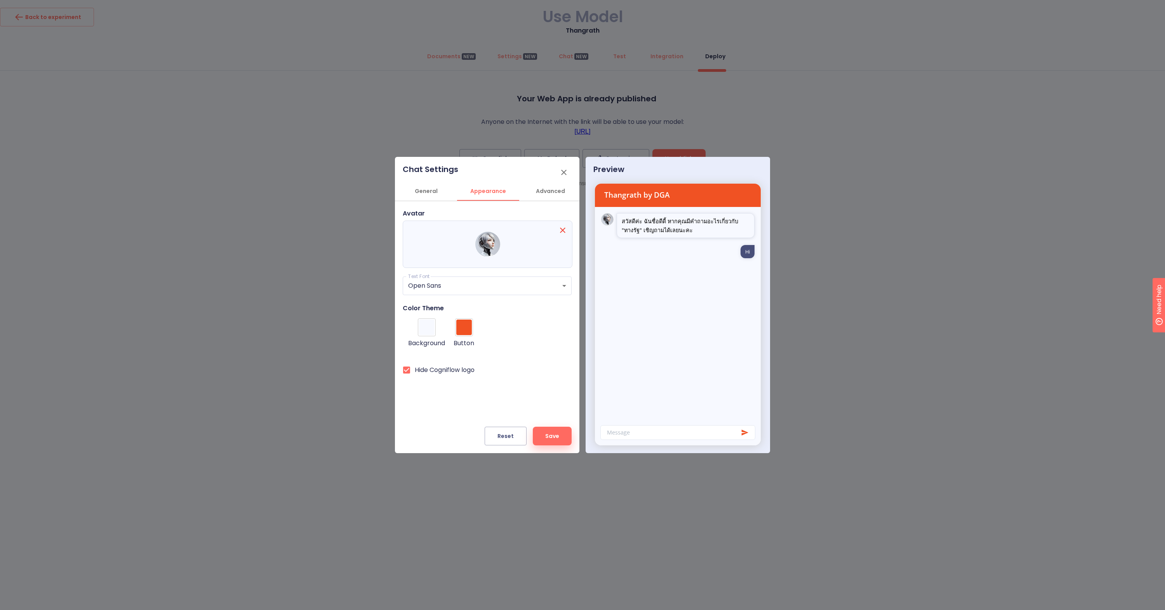
click at [539, 189] on span "Advanced" at bounding box center [550, 191] width 53 height 10
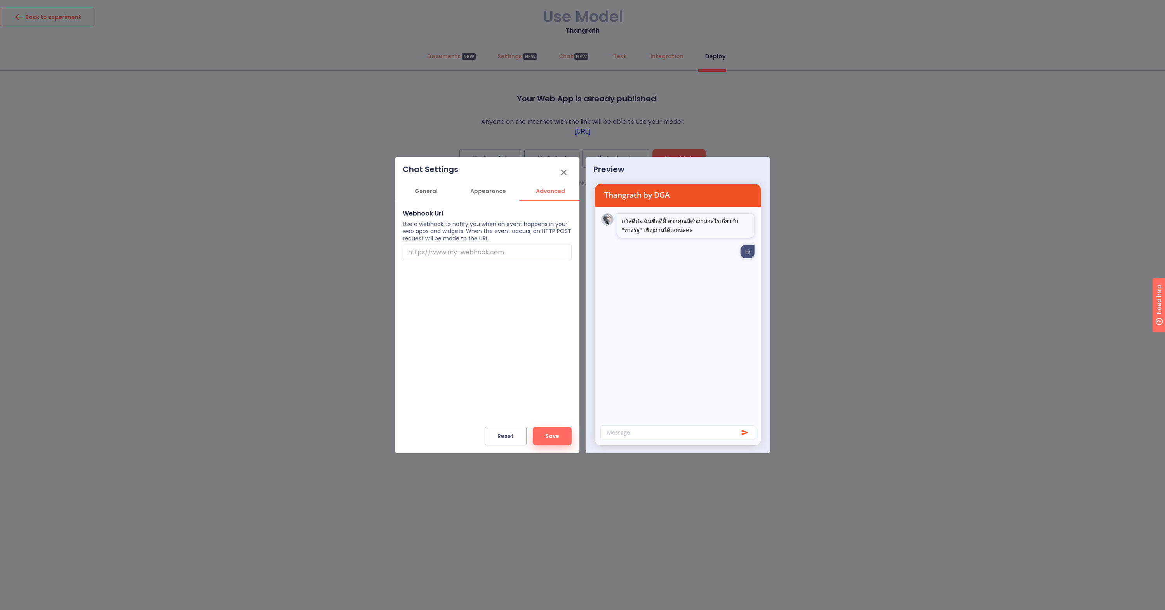
scroll to position [0, 2]
click at [492, 191] on span "Appearance" at bounding box center [486, 191] width 53 height 10
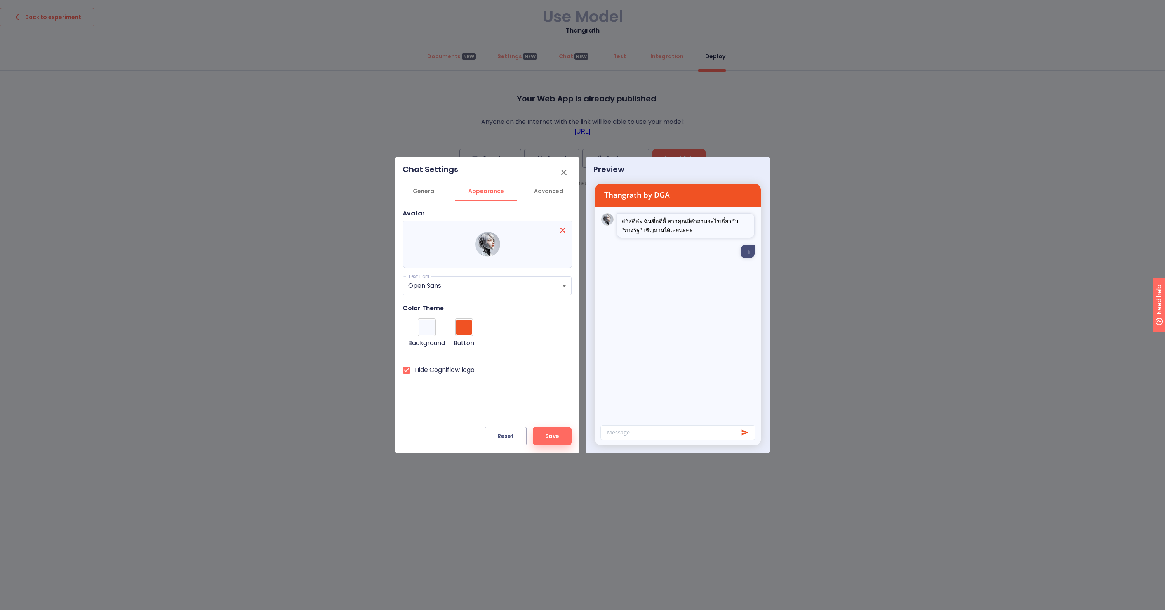
click at [430, 191] on span "General" at bounding box center [424, 191] width 53 height 10
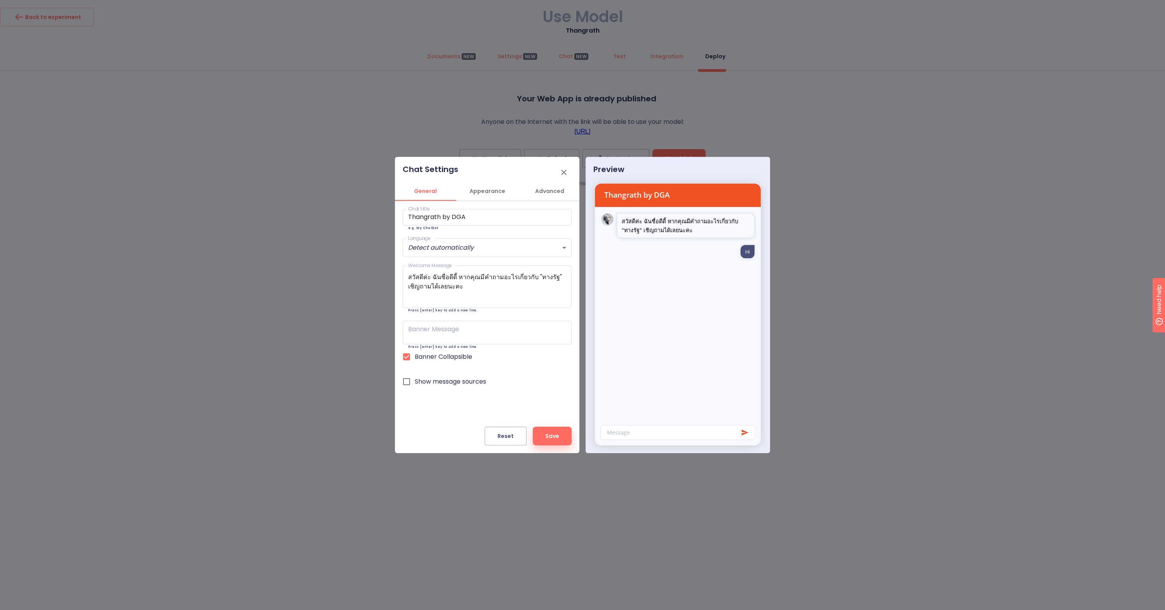
scroll to position [0, 0]
click at [563, 170] on icon "button" at bounding box center [563, 172] width 9 height 9
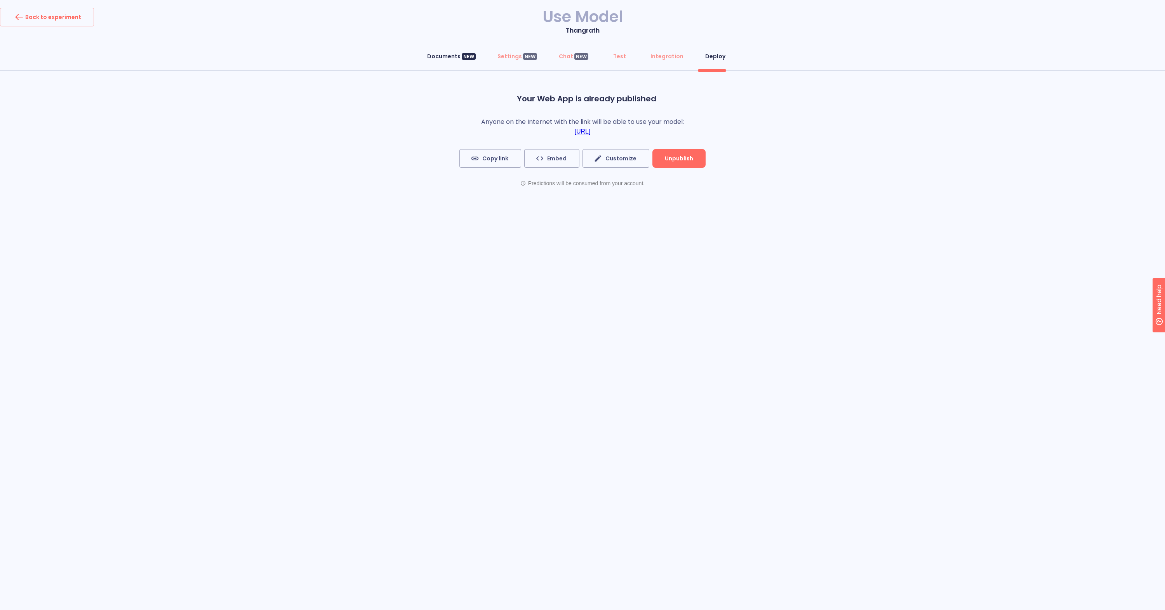
click at [451, 61] on button "Documents NEW" at bounding box center [452, 56] width 58 height 19
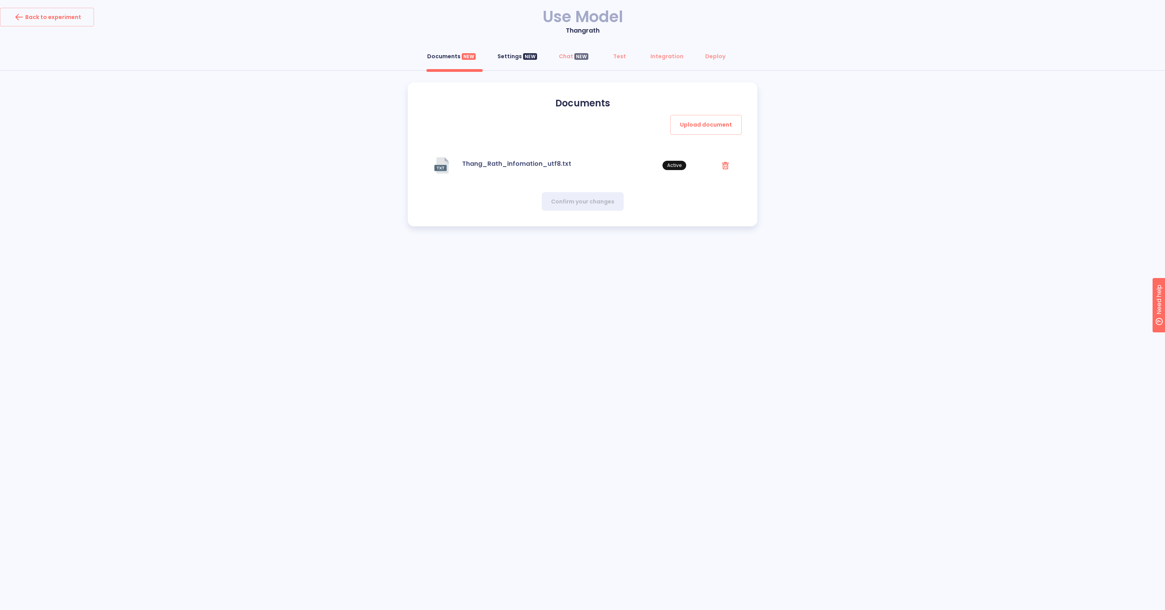
click at [519, 61] on button "Settings NEW" at bounding box center [517, 56] width 49 height 19
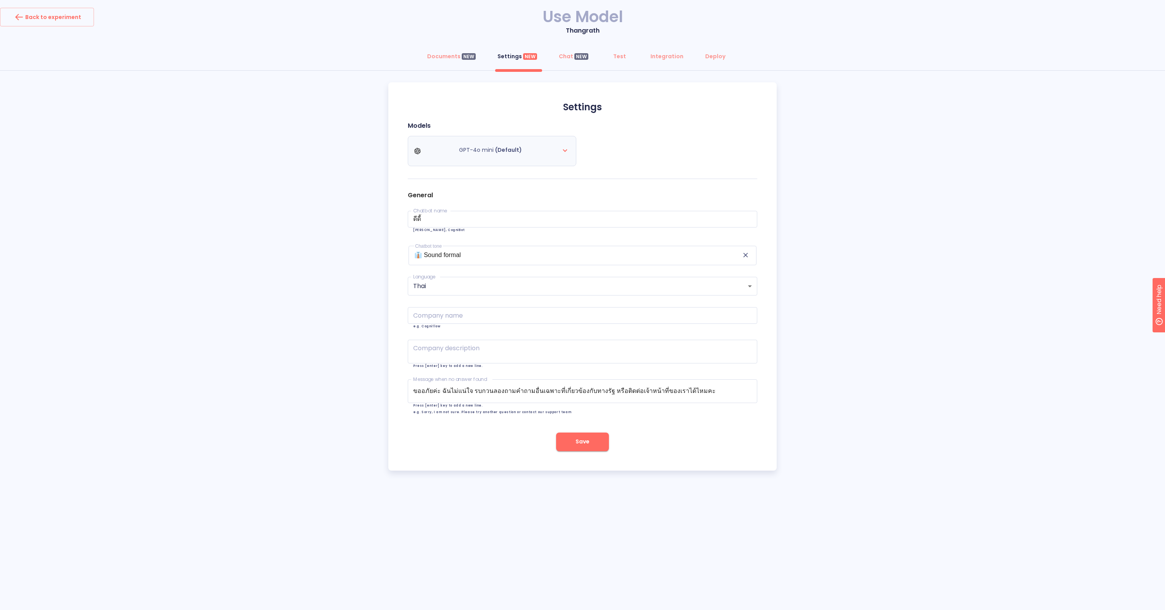
click at [564, 153] on icon at bounding box center [564, 150] width 9 height 9
click at [561, 150] on icon at bounding box center [564, 150] width 9 height 9
click at [564, 63] on button "Chat NEW" at bounding box center [573, 56] width 39 height 19
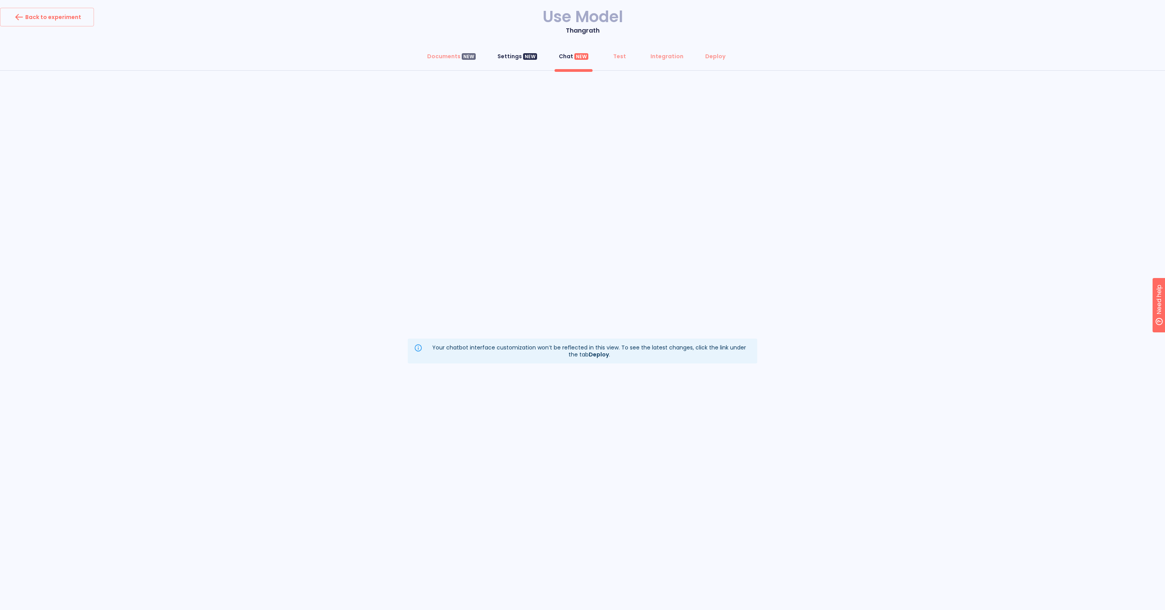
click at [517, 63] on button "Settings NEW" at bounding box center [517, 56] width 49 height 19
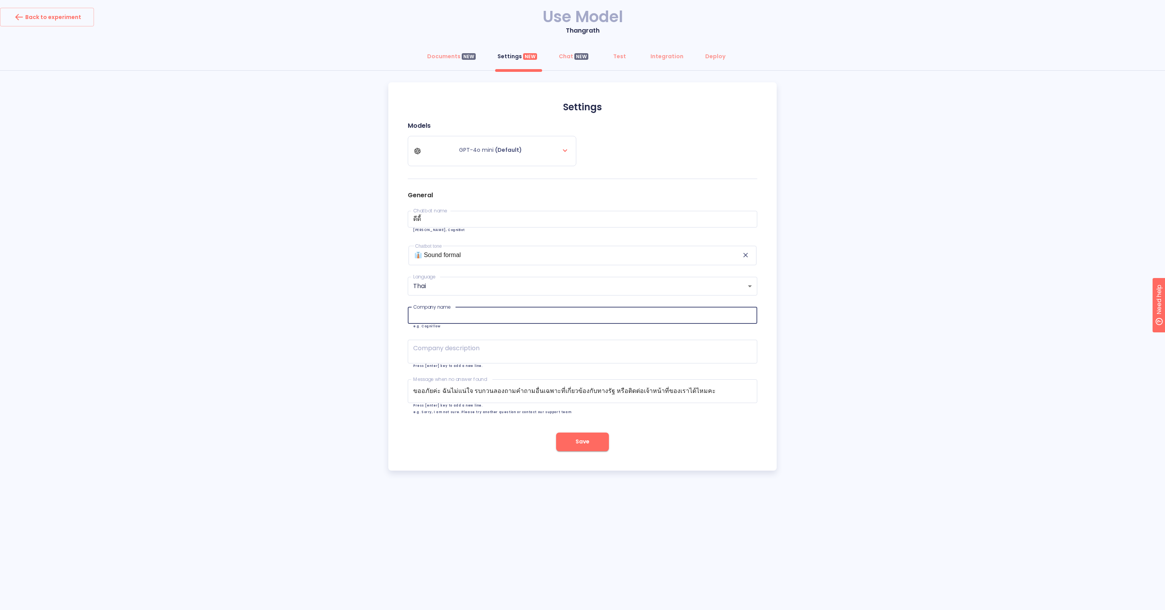
paste input "สำนักงานพัฒนารัฐบาลดิจิทัล (องค์การมหาชน) (สพร.) ห"
click at [830, 289] on div "Documents NEW Settings NEW Chat NEW Test Integration Deploy Settings Models GPT…" at bounding box center [582, 259] width 1165 height 424
click at [413, 315] on input "สำนักงานพัฒนารัฐบาลดิจิทัล (องค์การมหาชน) (สพร.)" at bounding box center [583, 315] width 350 height 17
click at [565, 313] on input "DGสำนักงานพัฒนารัฐบาลดิจิทัล (องค์การมหาชน) (สพร.)" at bounding box center [583, 315] width 350 height 17
drag, startPoint x: 541, startPoint y: 314, endPoint x: 497, endPoint y: 313, distance: 43.9
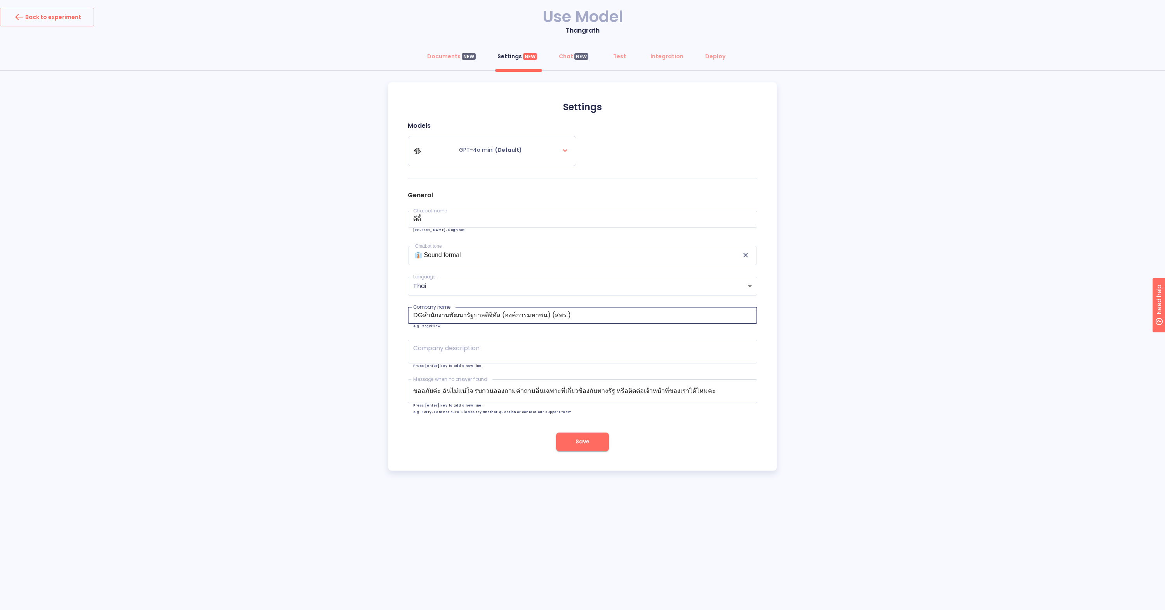
click at [497, 313] on input "DGสำนักงานพัฒนารัฐบาลดิจิทัล (องค์การมหาชน) (สพร.)" at bounding box center [583, 315] width 350 height 17
click at [422, 312] on input "DGสำนักงานพัฒนารัฐบาลดิจิทัล (สพร.)" at bounding box center [583, 315] width 350 height 17
click at [549, 314] on input "DGA สำนักงานพัฒนารัฐบาลดิจิทัล (สพร.)" at bounding box center [583, 315] width 350 height 17
click at [837, 307] on div "Documents NEW Settings NEW Chat NEW Test Integration Deploy Settings Models GPT…" at bounding box center [582, 259] width 1165 height 424
click at [429, 316] on input "DGA สำนักงานพัฒนารัฐบาลดิจิทัล (สพร.)" at bounding box center [583, 315] width 350 height 17
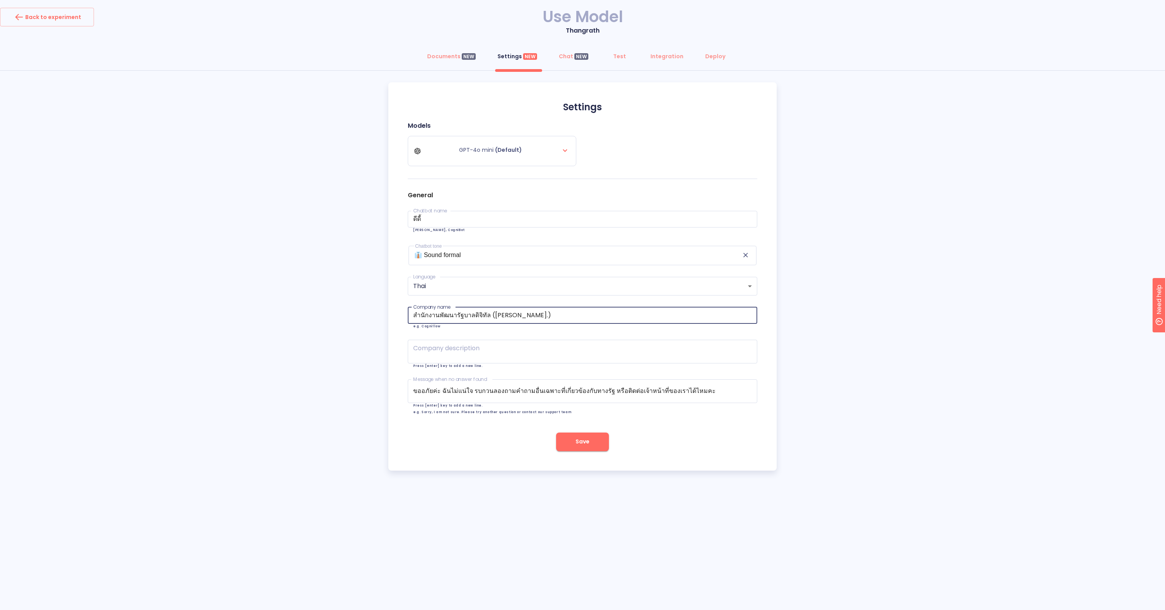
drag, startPoint x: 488, startPoint y: 311, endPoint x: 508, endPoint y: 311, distance: 20.2
click at [508, 311] on input "สำนักงานพัฒนารัฐบาลดิจิทัล (สพร.)" at bounding box center [583, 315] width 350 height 17
type input "สำนักงานพัฒนารัฐบาลดิจิทัล"
click at [877, 232] on div "Documents NEW Settings NEW Chat NEW Test Integration Deploy Settings Models GPT…" at bounding box center [582, 259] width 1165 height 424
click at [454, 348] on textarea at bounding box center [582, 351] width 339 height 9
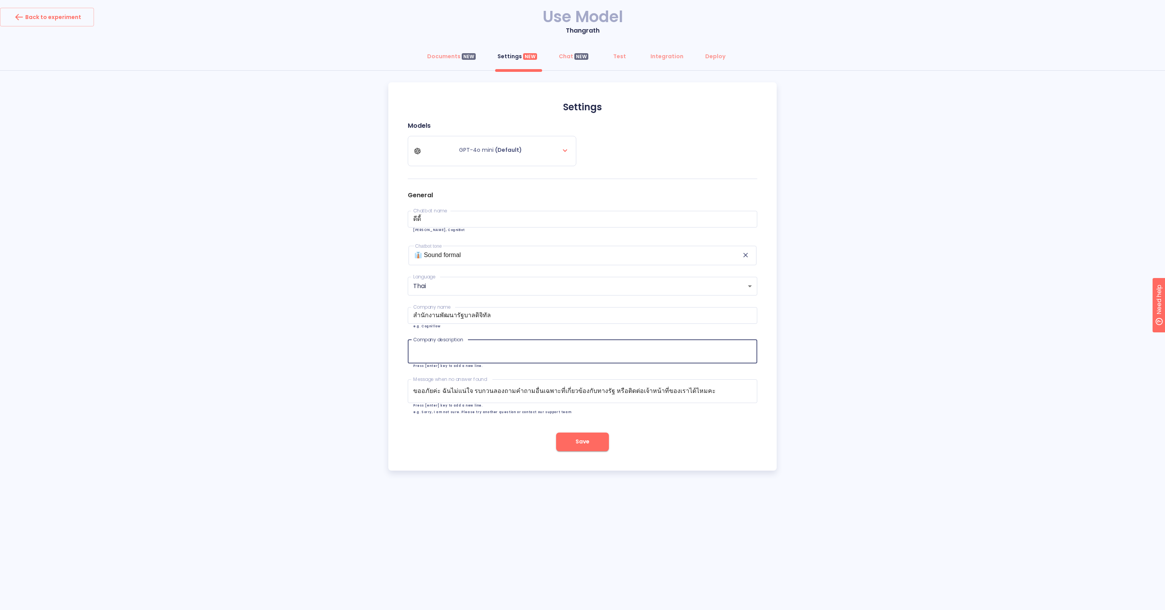
paste textarea "สำนักงานพัฒนารัฐบาลดิจิทัล (องค์การมหาชน) (สพร.) หรือ Digital Government Develo…"
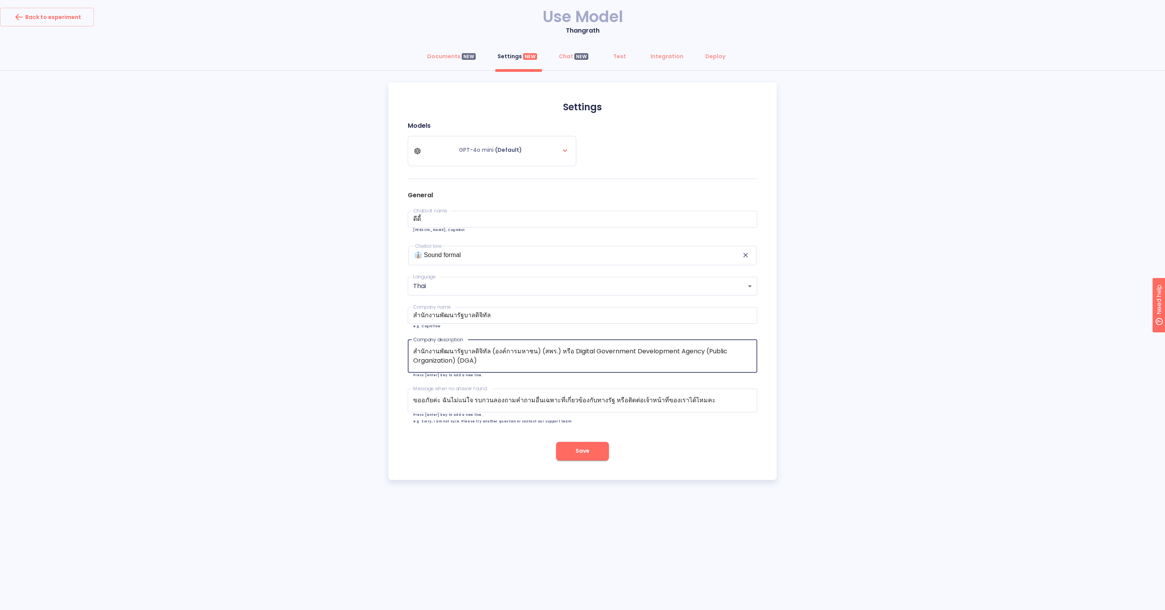
type textarea "สำนักงานพัฒนารัฐบาลดิจิทัล (องค์การมหาชน) (สพร.) หรือ Digital Government Develo…"
